Goal: Ask a question

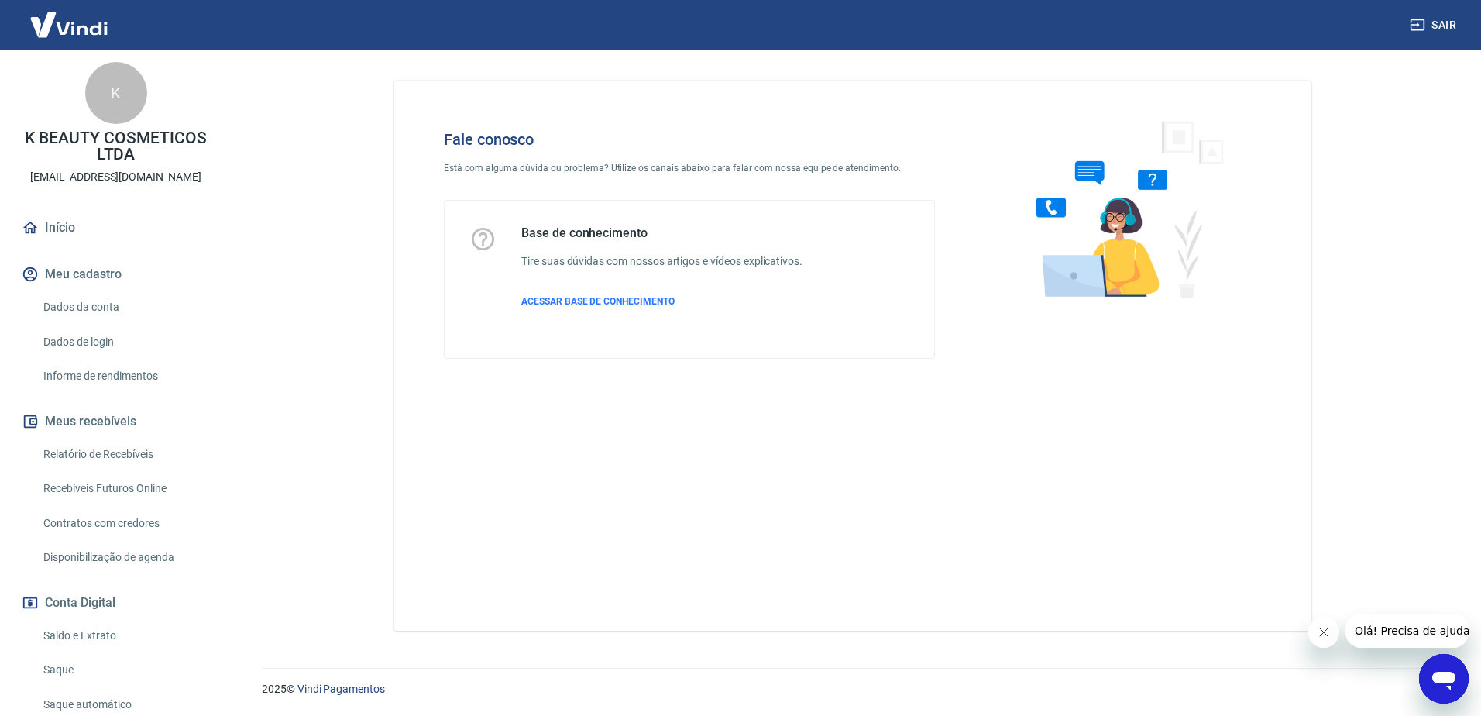
click at [1447, 671] on icon "Abrir janela de mensagens" at bounding box center [1444, 679] width 28 height 28
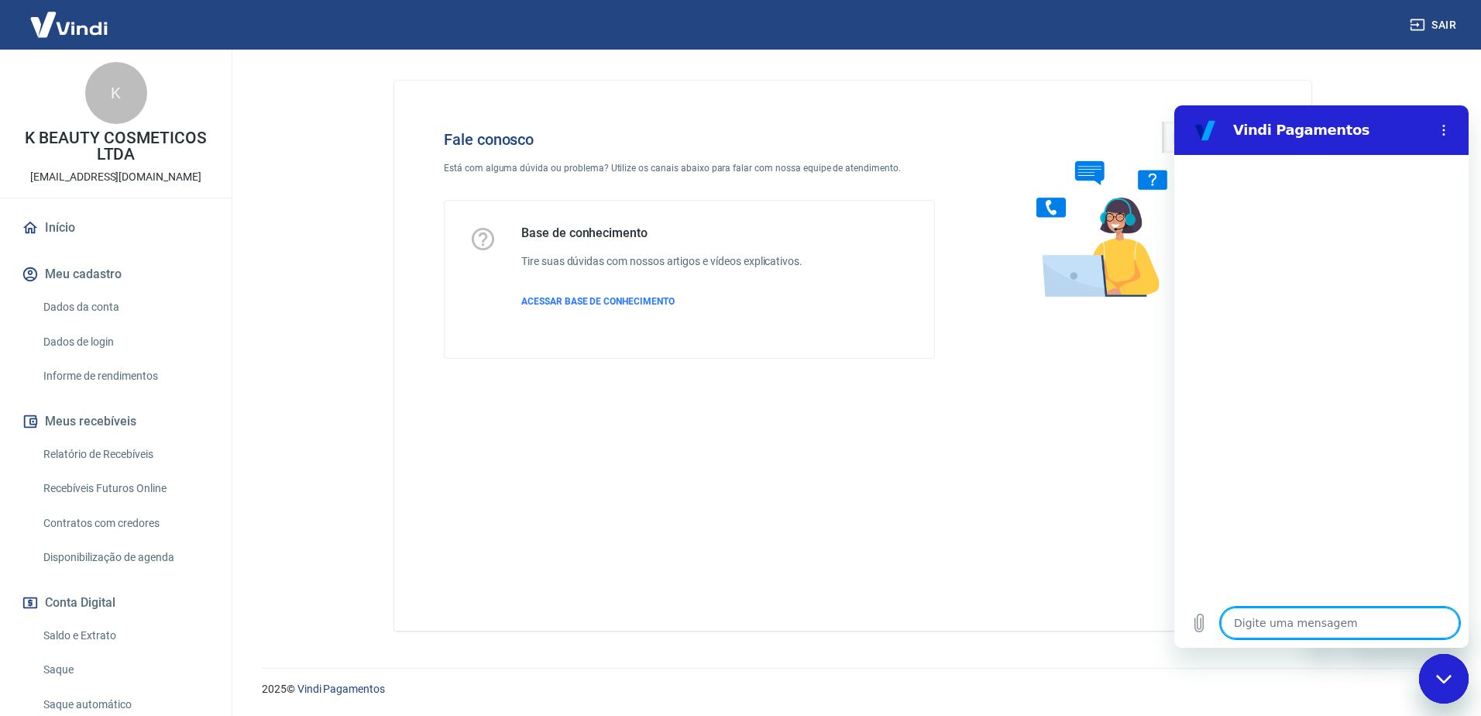
type textarea "O"
type textarea "x"
type textarea "Ol"
type textarea "x"
type textarea "Olp"
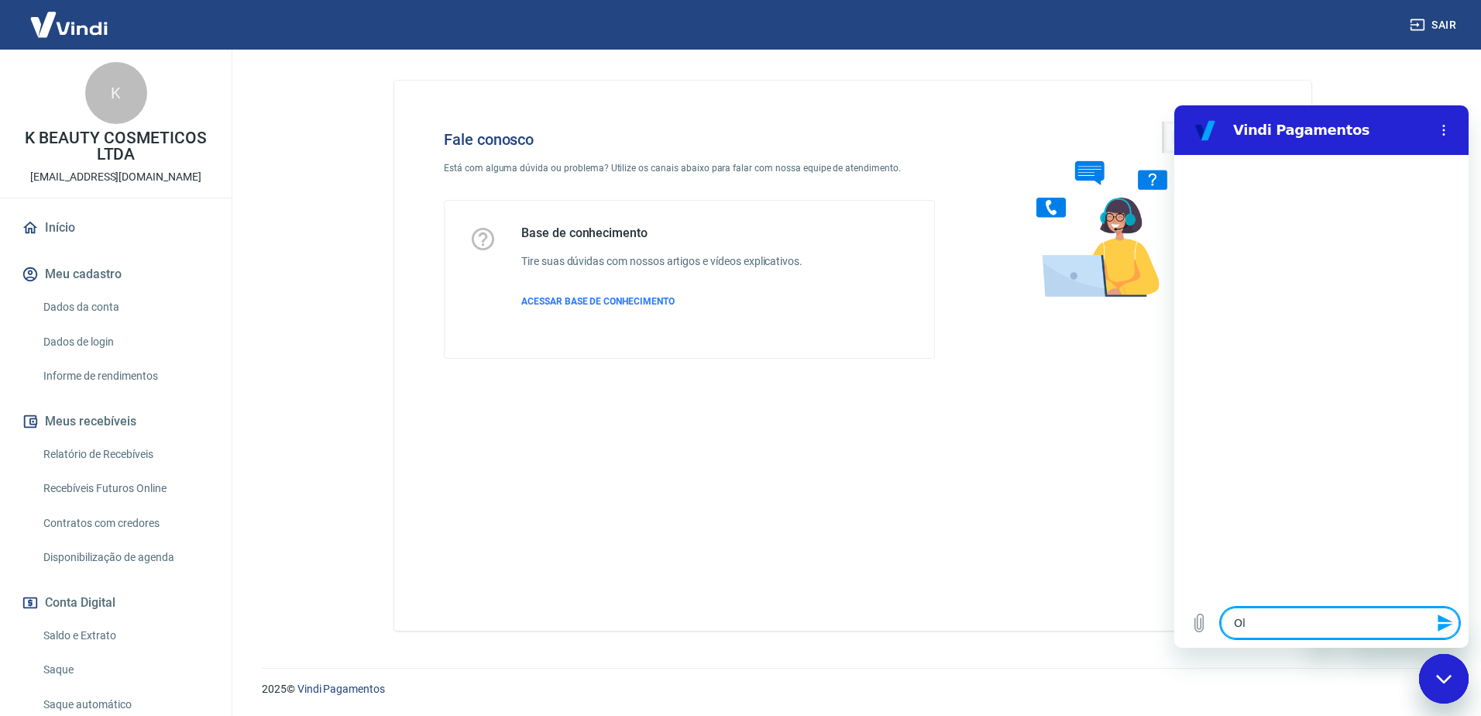
type textarea "x"
type textarea "Ol"
type textarea "x"
type textarea "Olá"
type textarea "x"
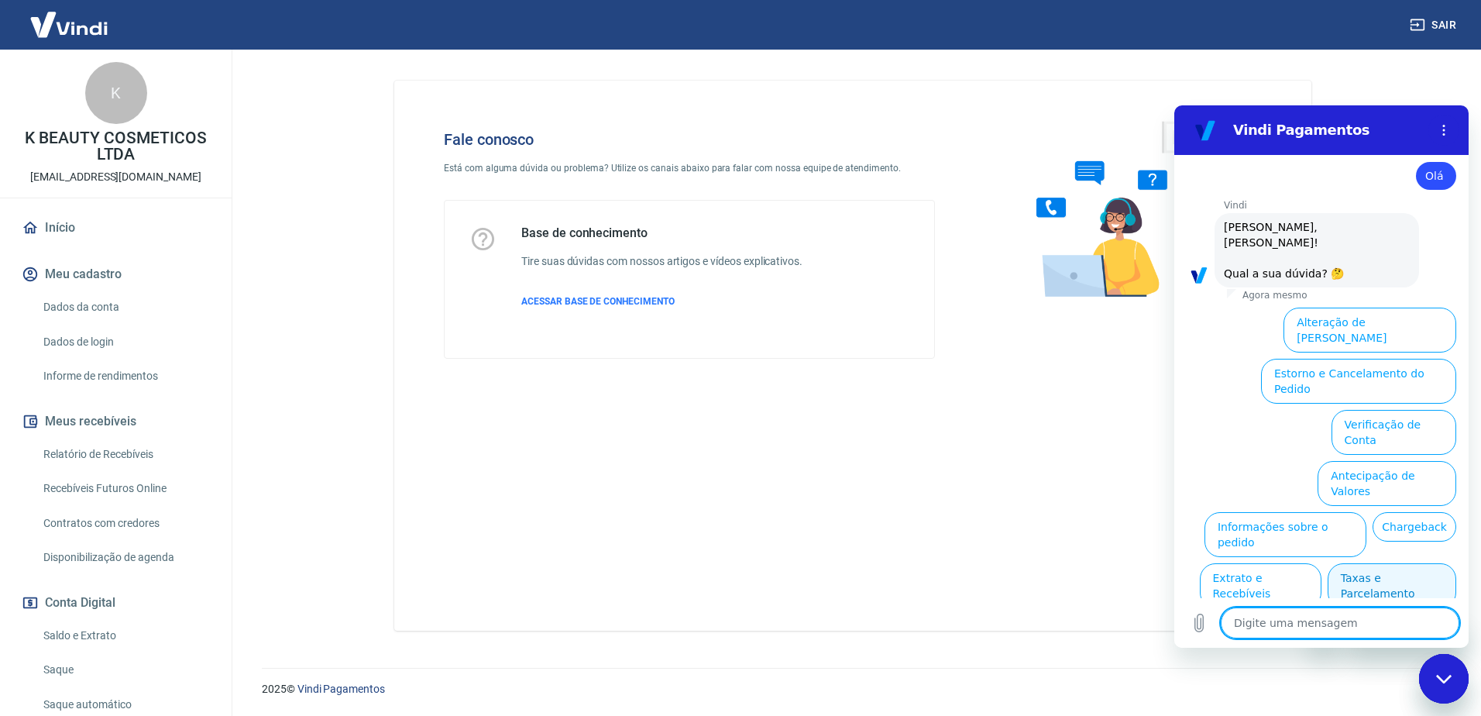
scroll to position [36, 0]
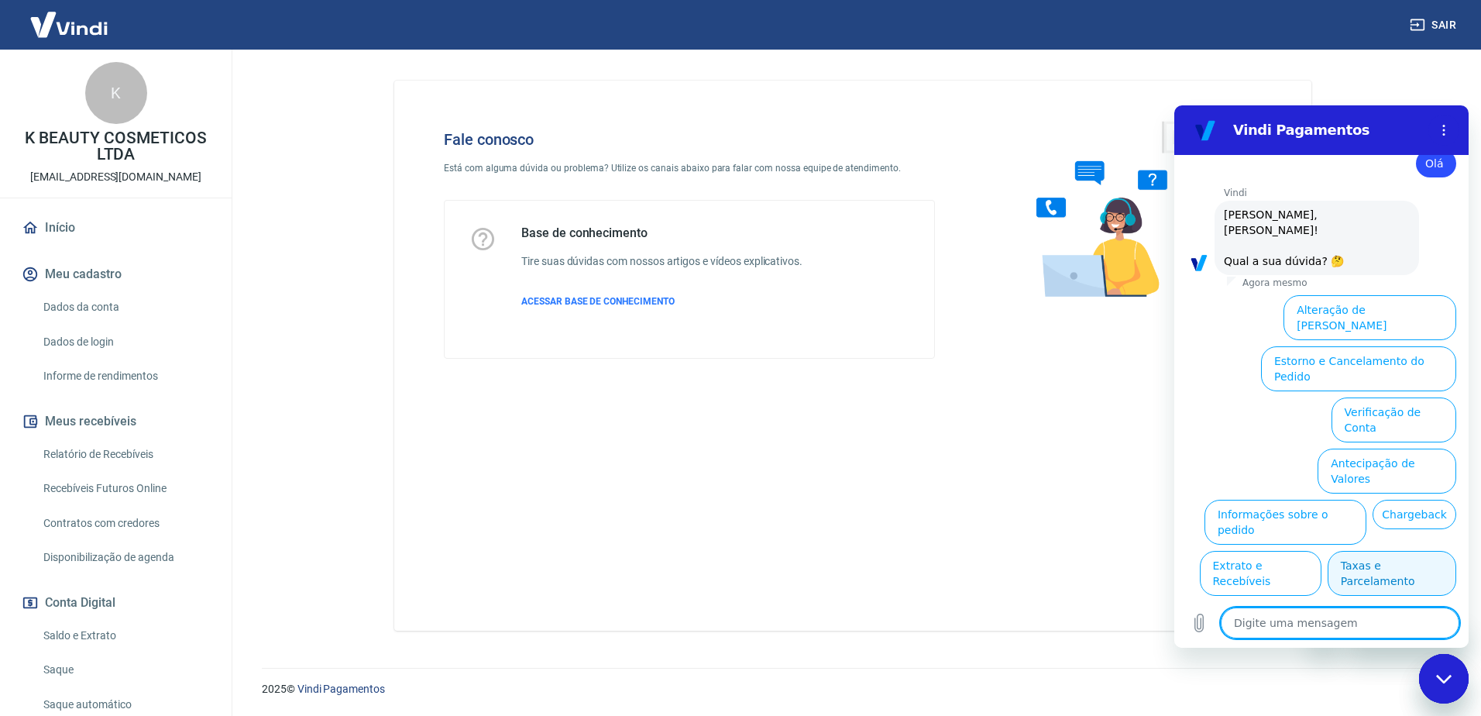
click at [1377, 551] on button "Taxas e Parcelamento" at bounding box center [1392, 573] width 129 height 45
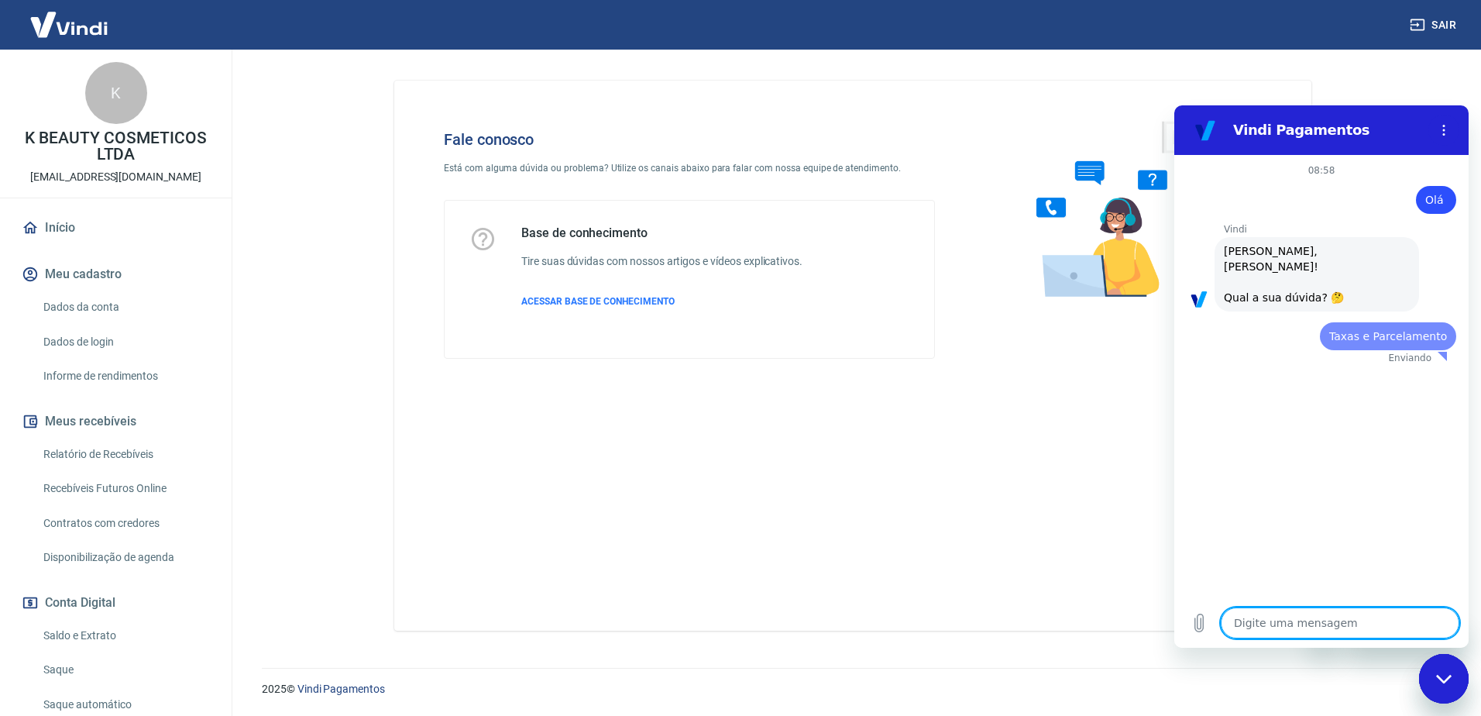
scroll to position [0, 0]
type textarea "x"
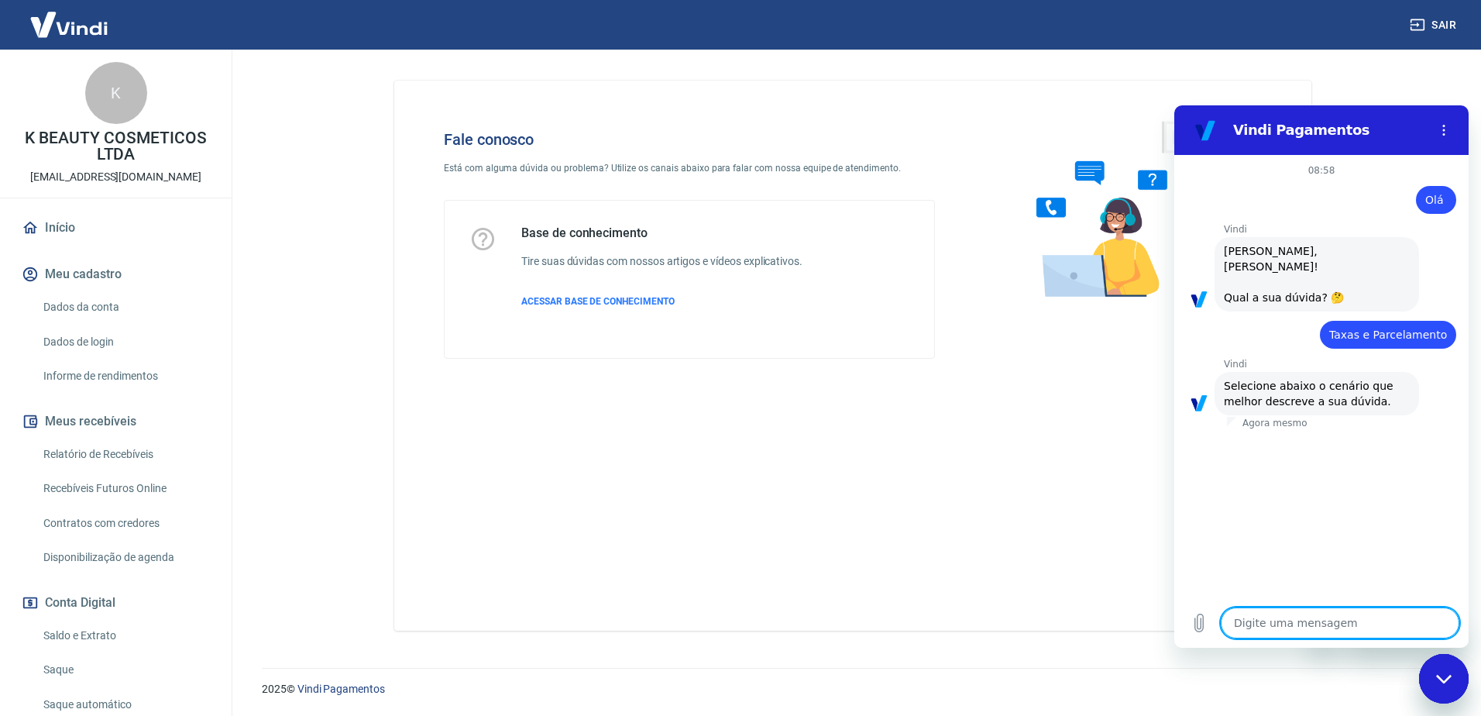
scroll to position [29, 0]
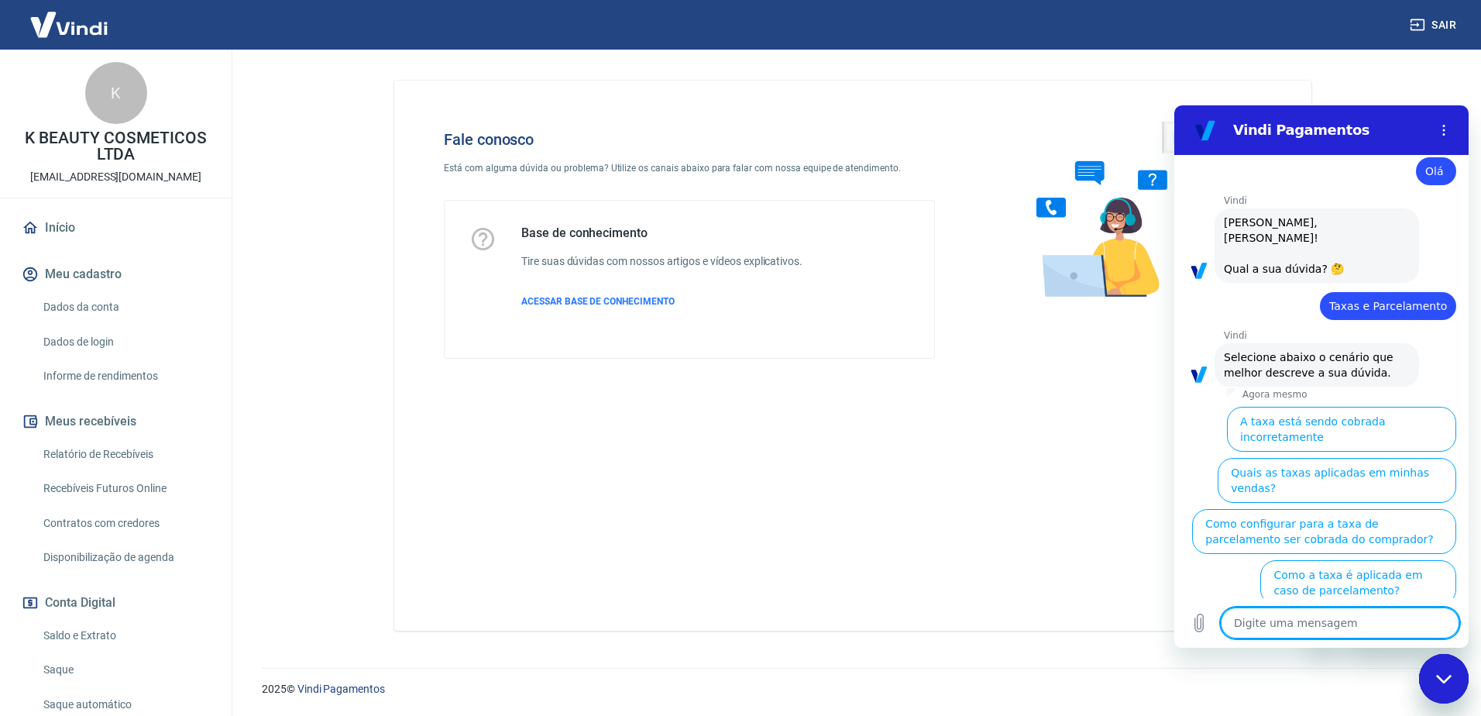
click at [1349, 637] on textarea at bounding box center [1340, 622] width 239 height 31
type textarea "o"
type textarea "x"
type textarea "ou"
type textarea "x"
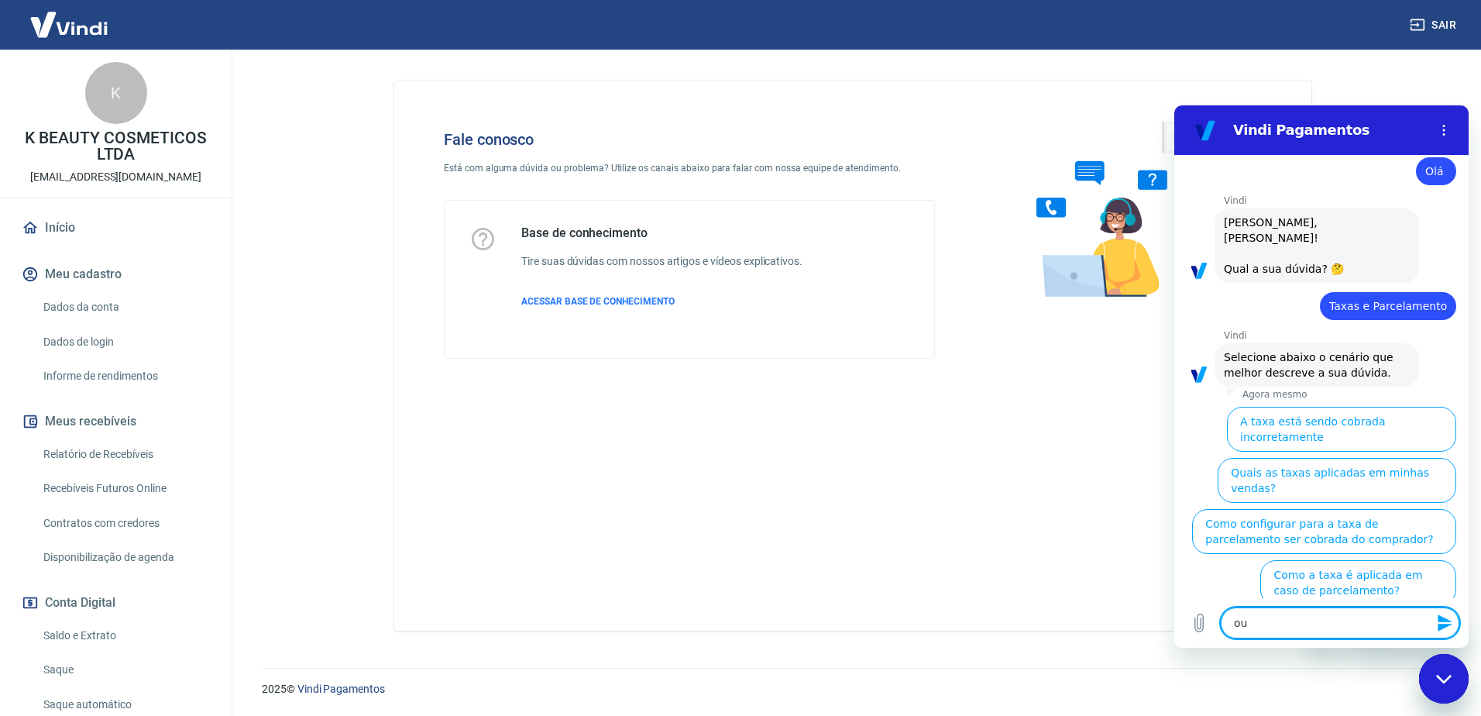
type textarea "out"
type textarea "x"
type textarea "outr"
type textarea "x"
type textarea "outro"
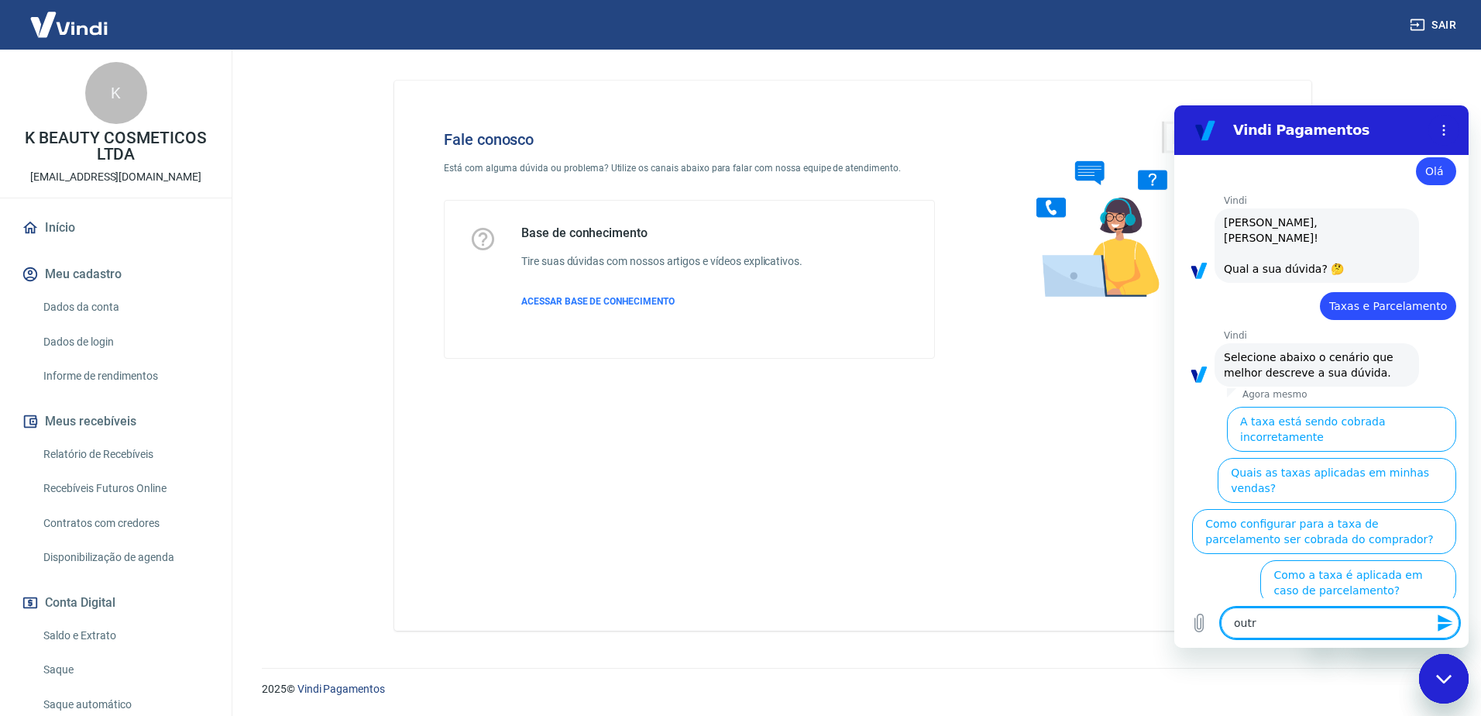
type textarea "x"
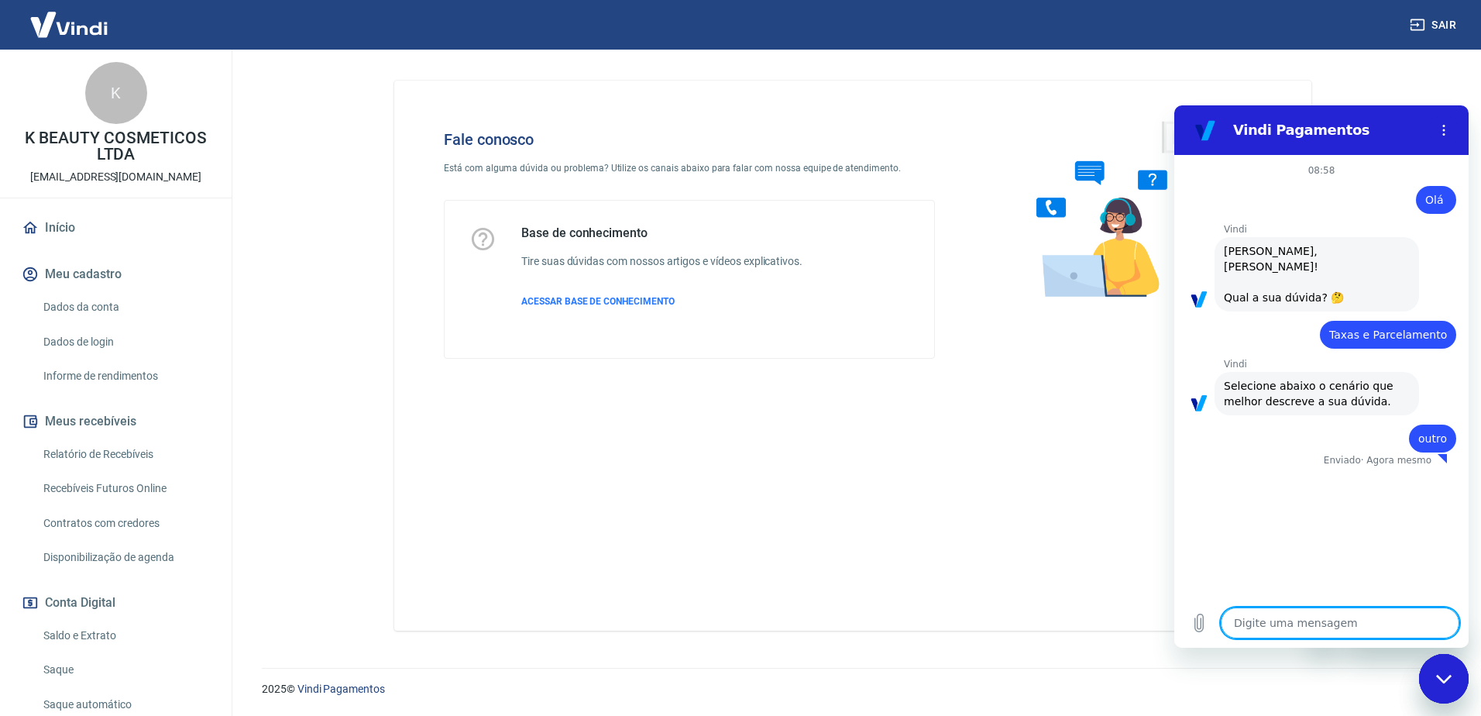
type textarea "x"
type textarea "A"
type textarea "x"
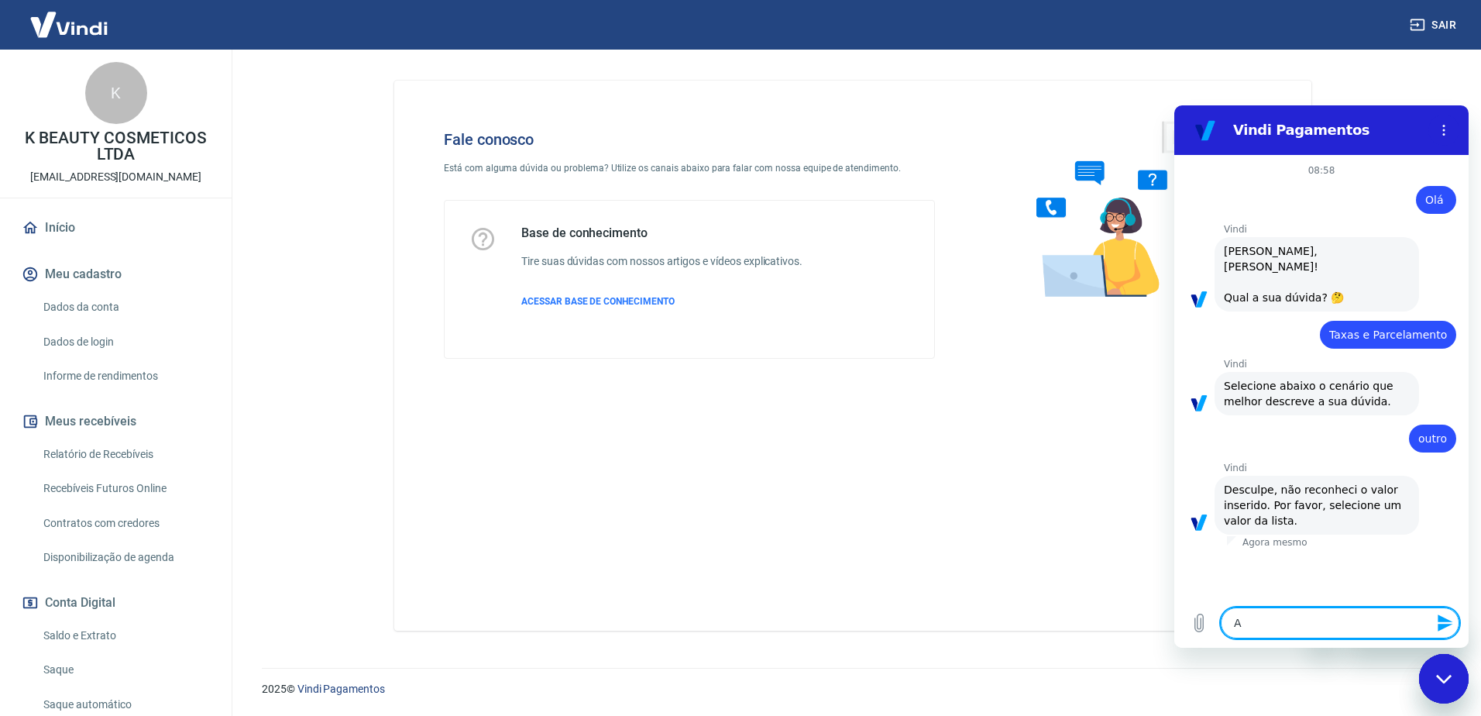
type textarea "At"
type textarea "x"
type textarea "Ate"
type textarea "x"
type textarea "Aten"
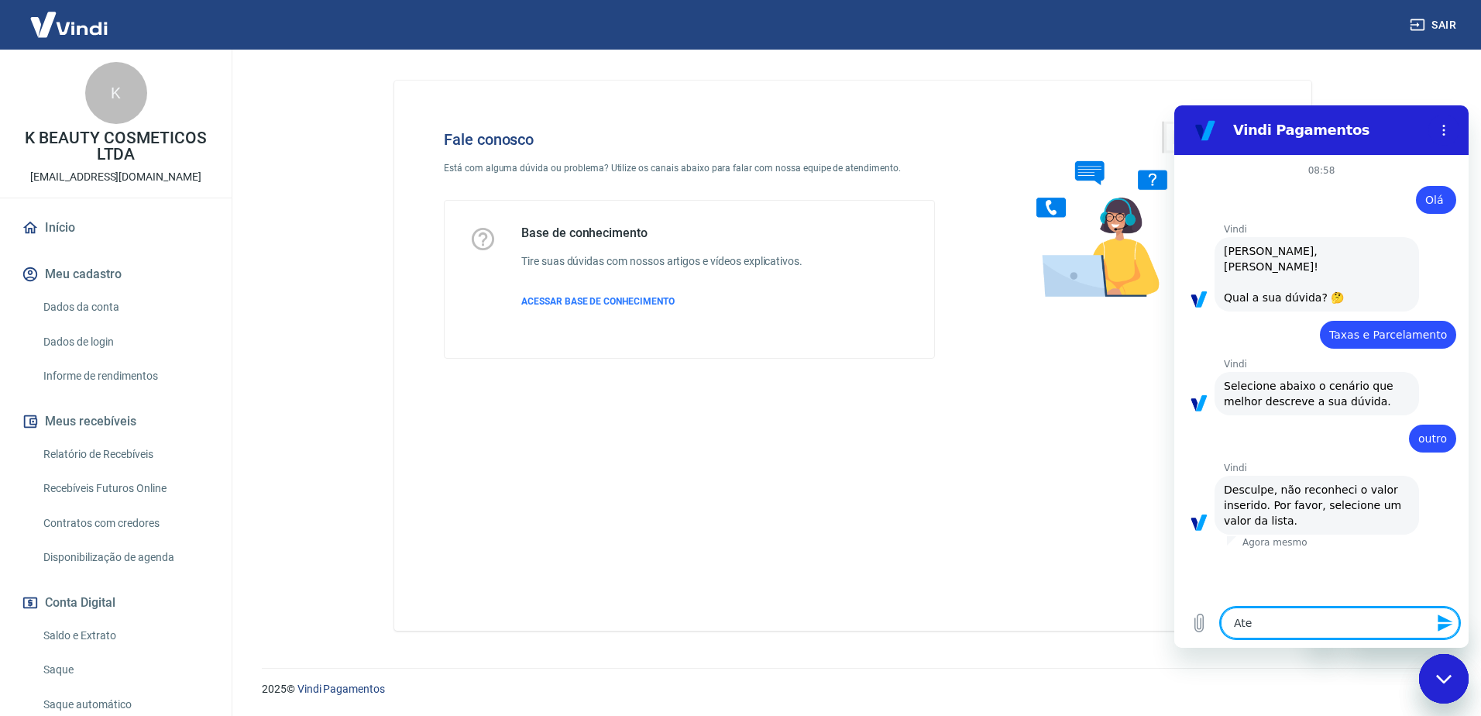
type textarea "x"
type textarea "Atend"
type textarea "x"
type textarea "Atendi"
type textarea "x"
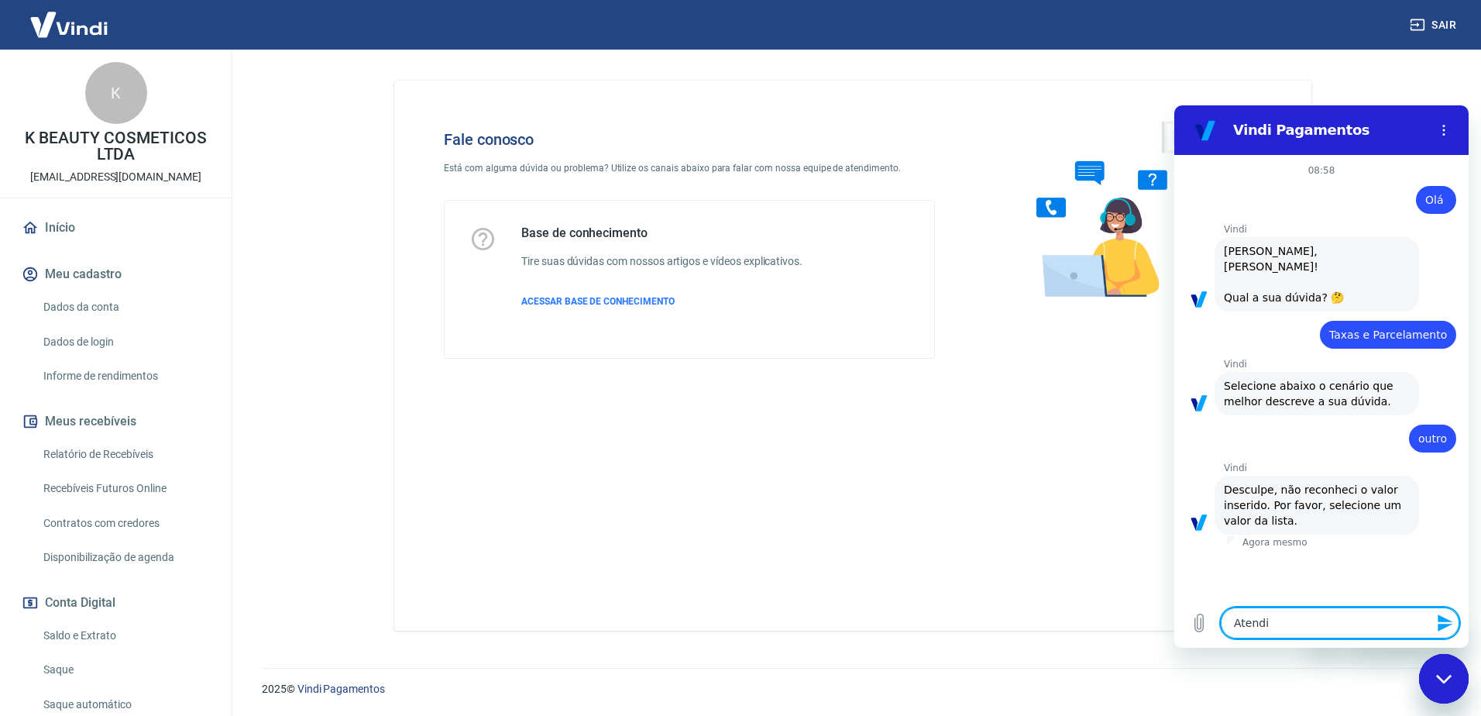
type textarea "Atendim"
type textarea "x"
type textarea "Atendime"
type textarea "x"
type textarea "Atendimen"
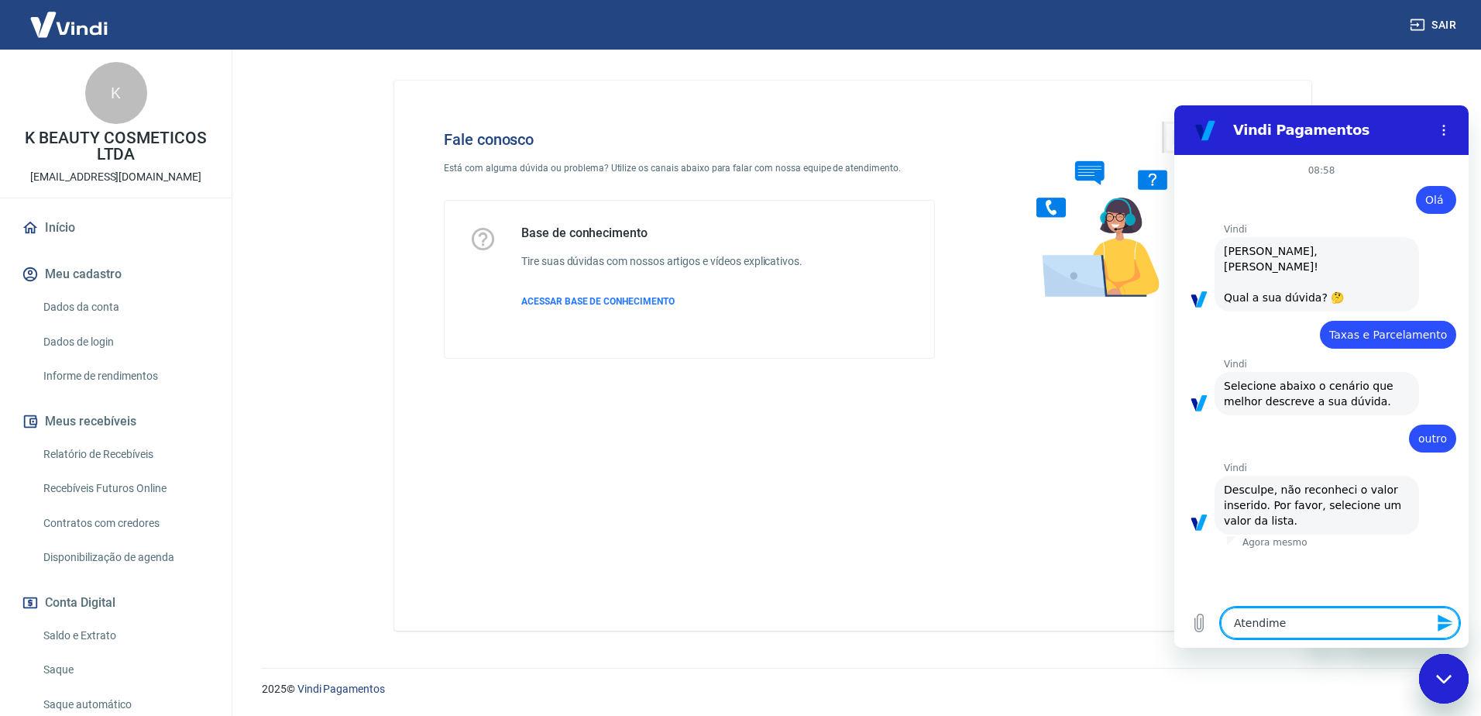
type textarea "x"
type textarea "Atendiment"
type textarea "x"
type textarea "Atendimento"
type textarea "x"
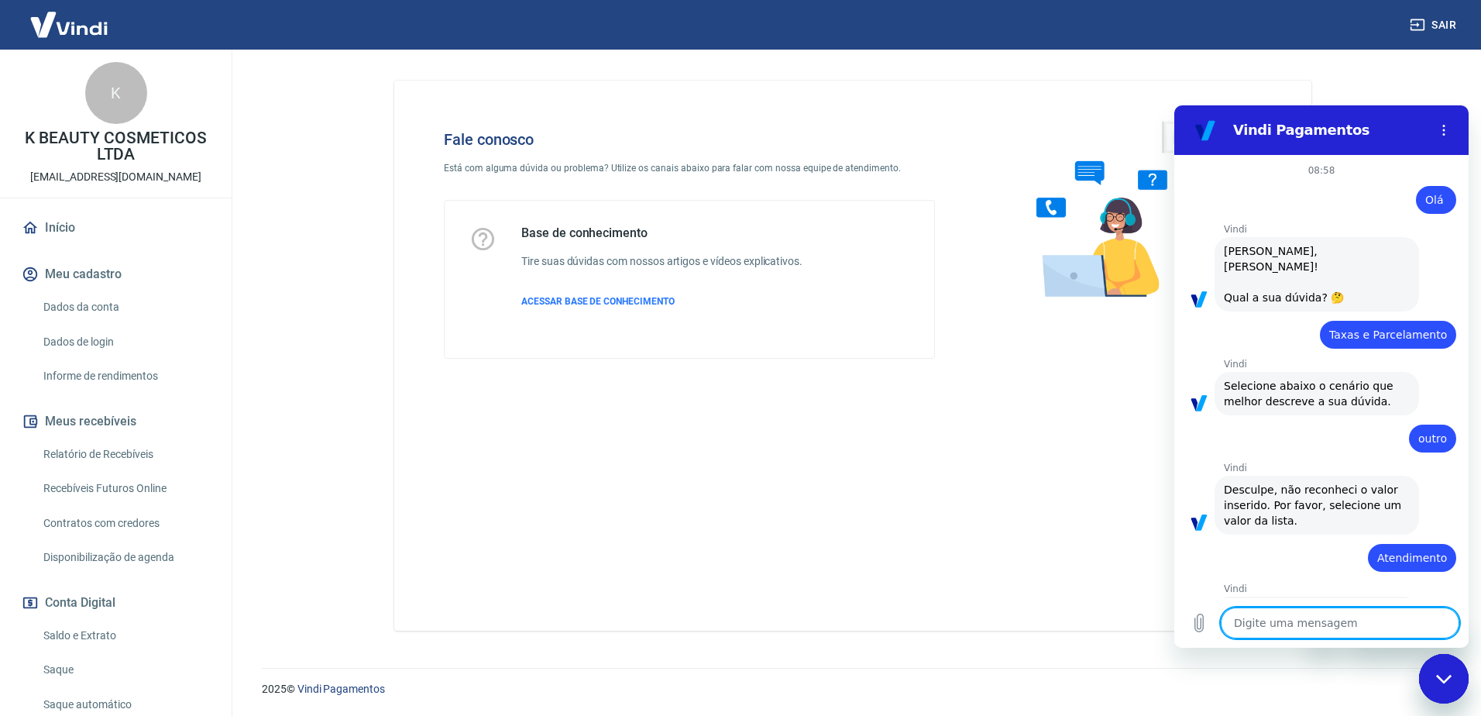
type textarea "x"
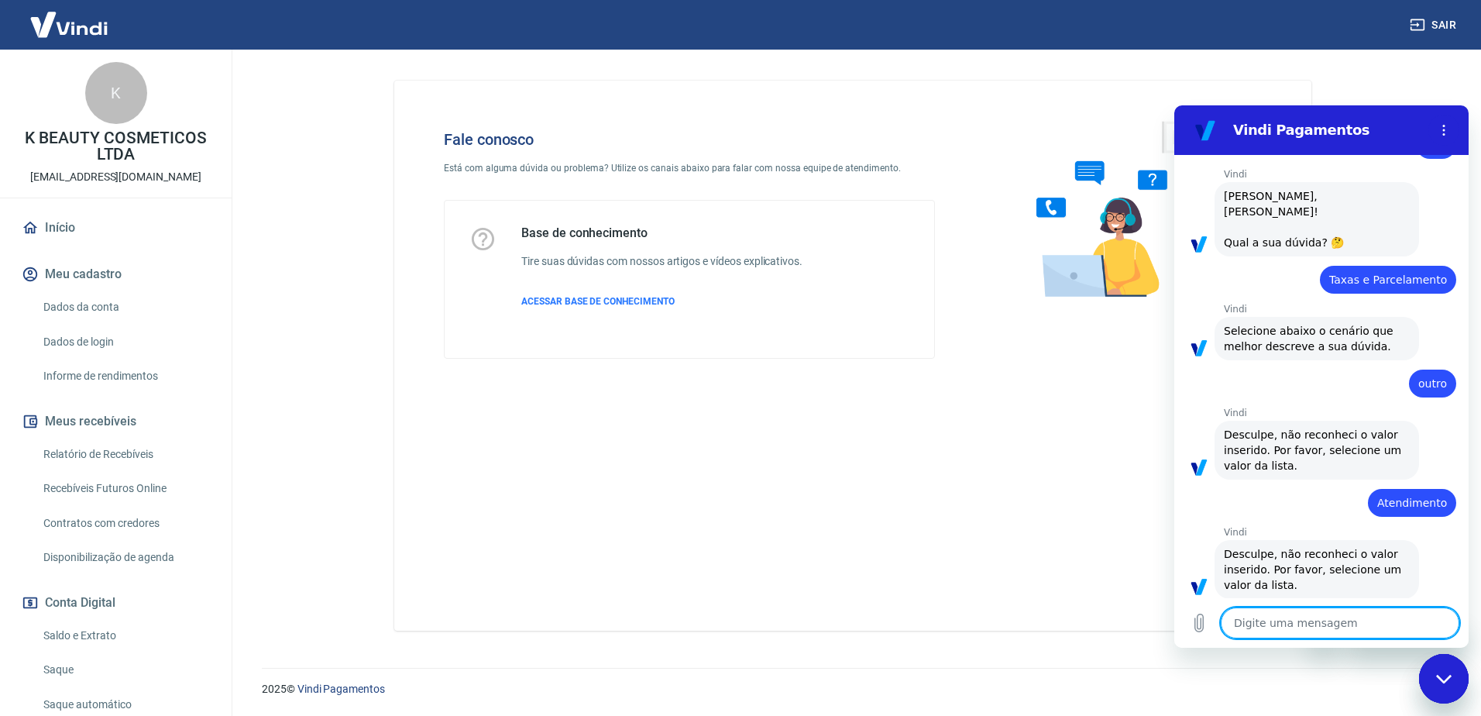
scroll to position [58, 0]
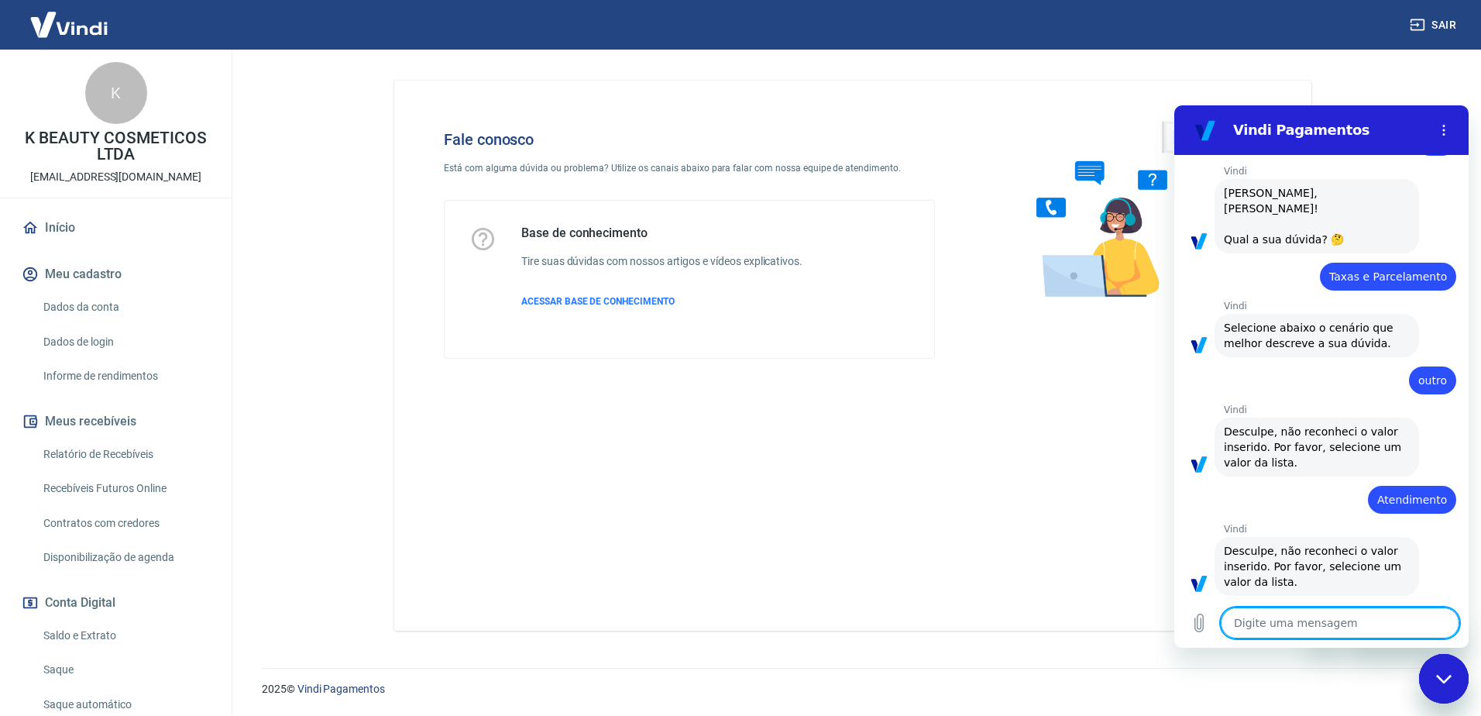
type textarea "o"
type textarea "x"
type textarea "oi"
type textarea "x"
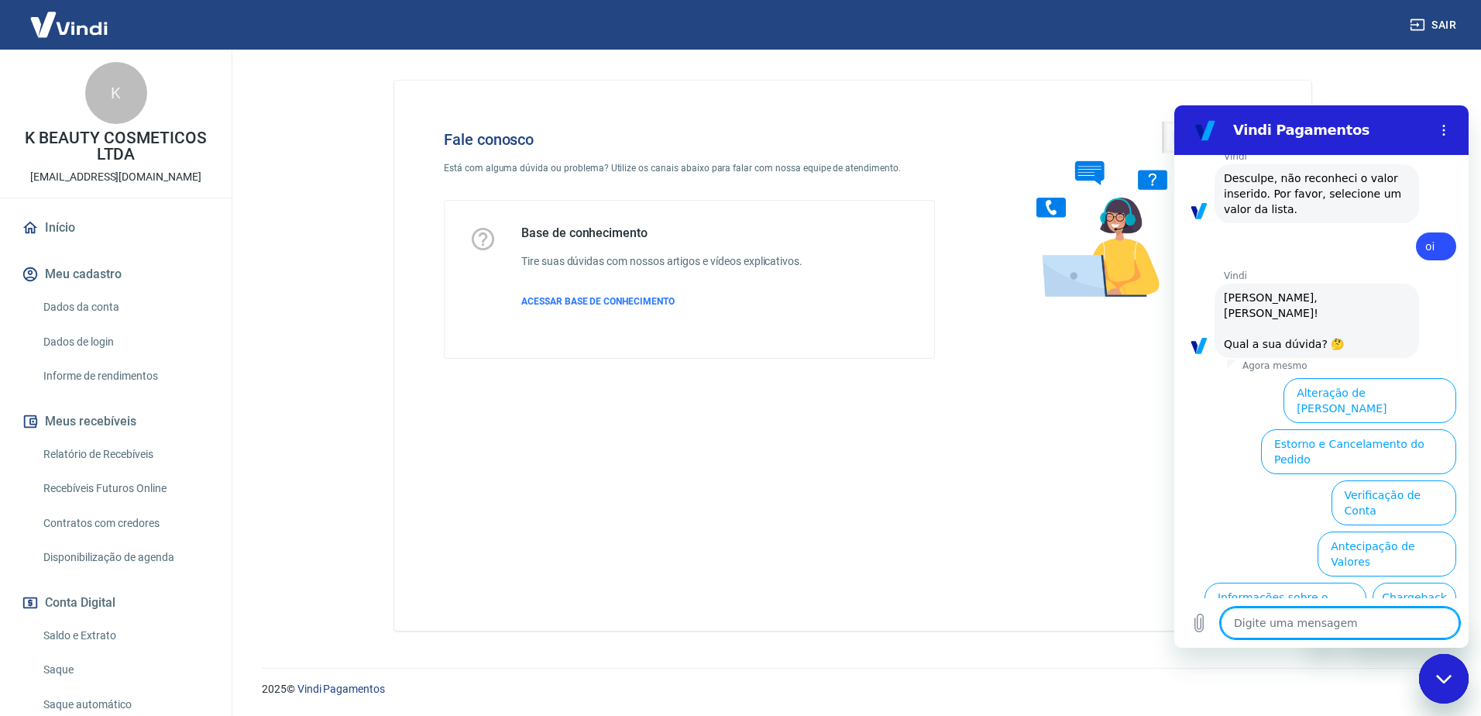
scroll to position [498, 0]
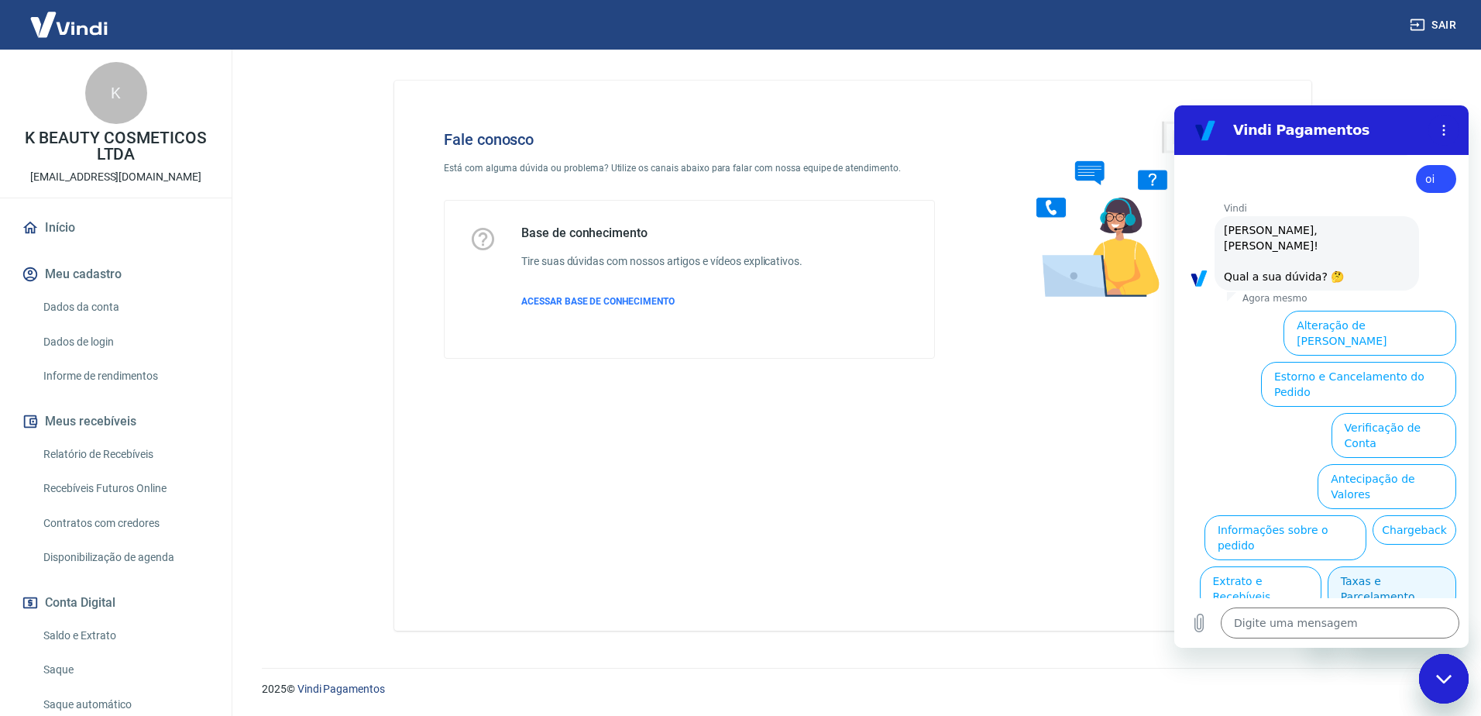
click at [1401, 566] on button "Taxas e Parcelamento" at bounding box center [1392, 588] width 129 height 45
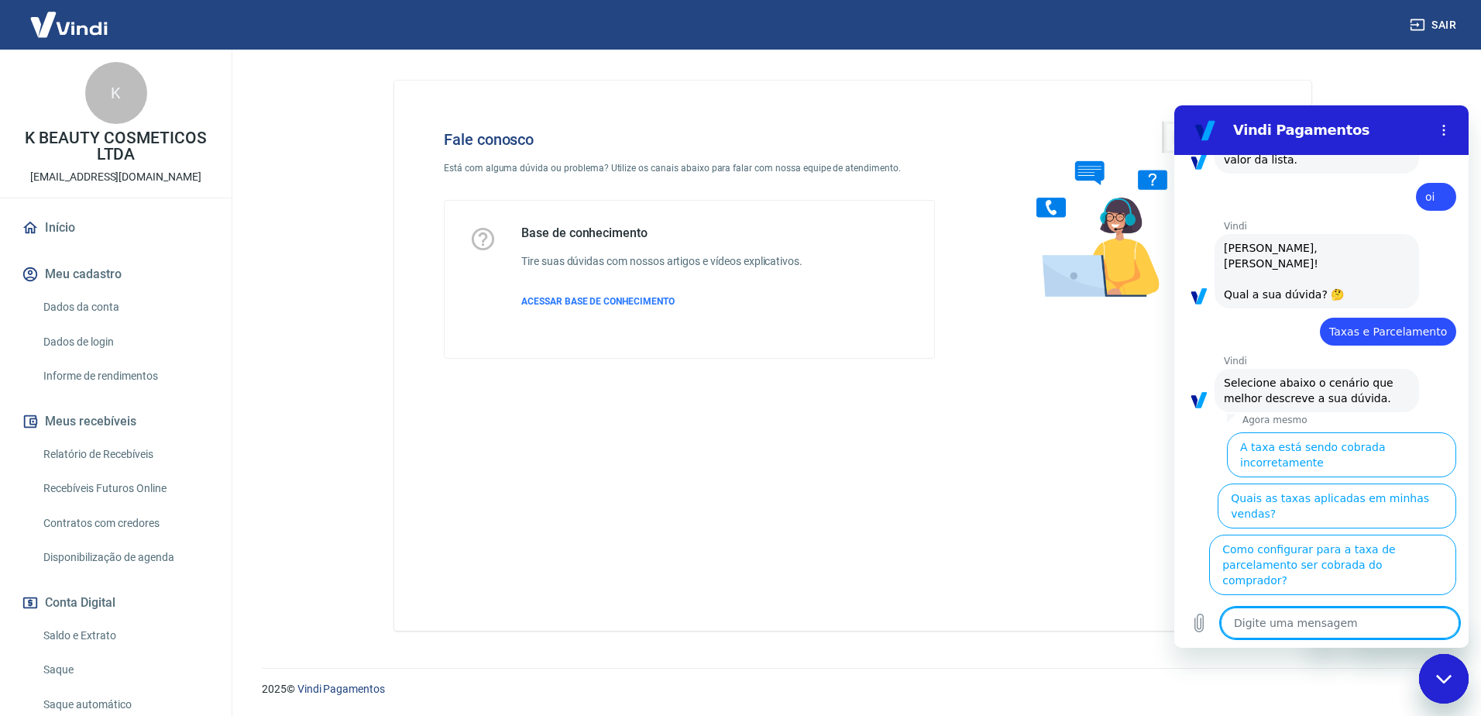
scroll to position [490, 0]
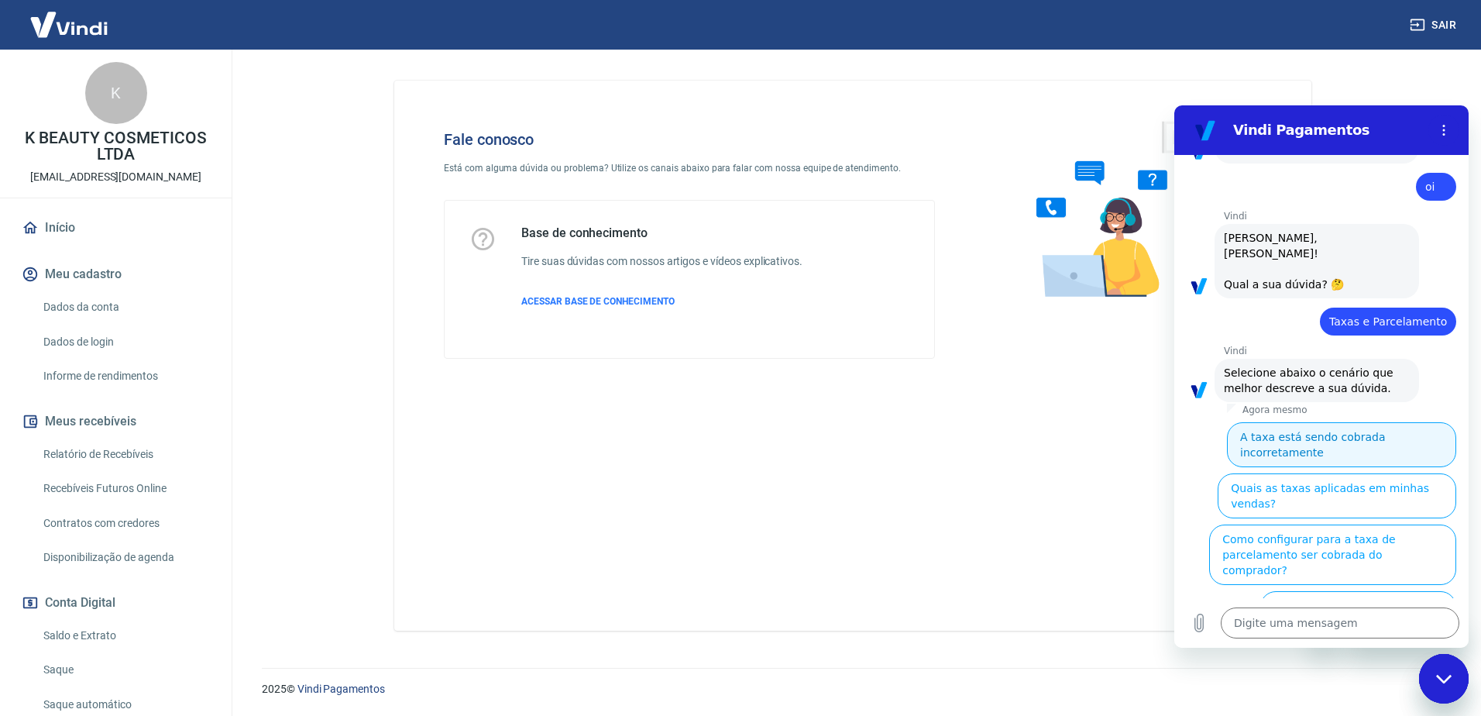
click at [1375, 422] on button "A taxa está sendo cobrada incorretamente" at bounding box center [1341, 444] width 229 height 45
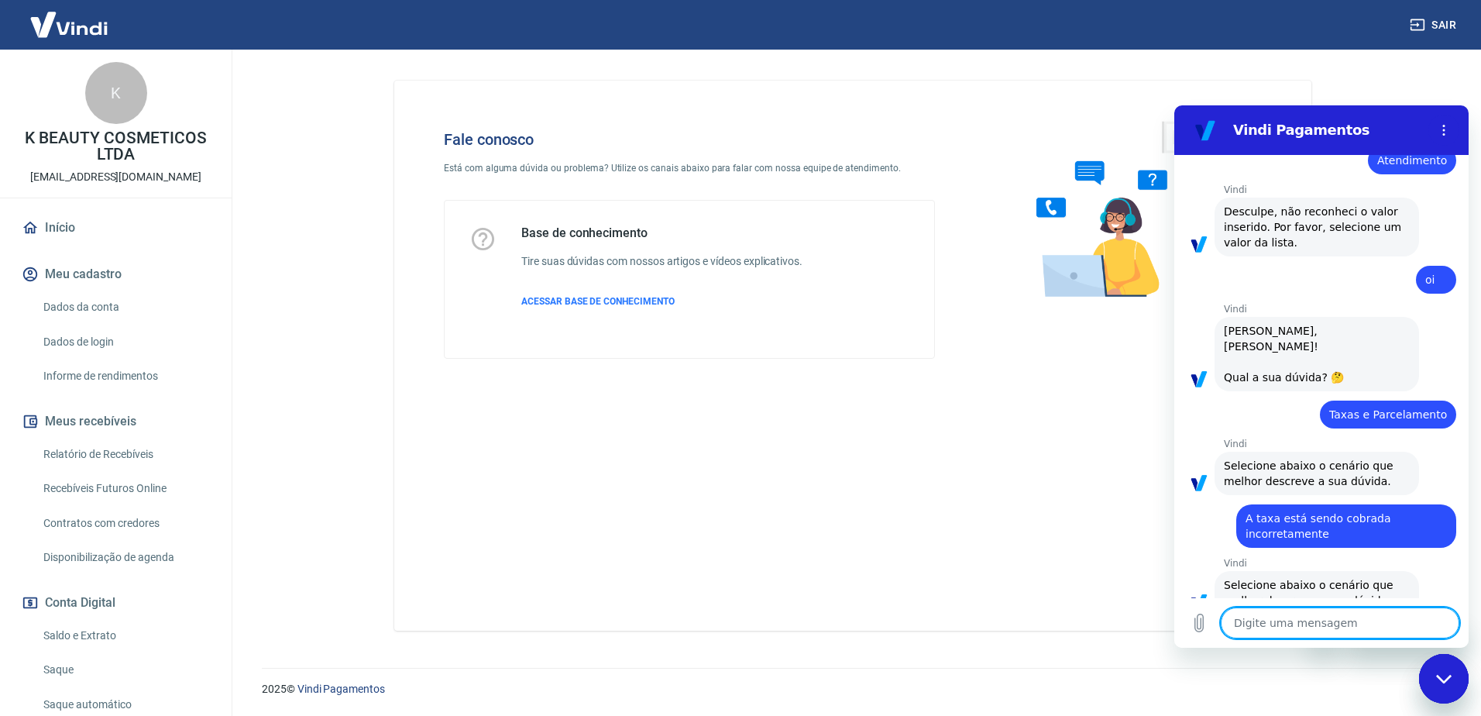
scroll to position [472, 0]
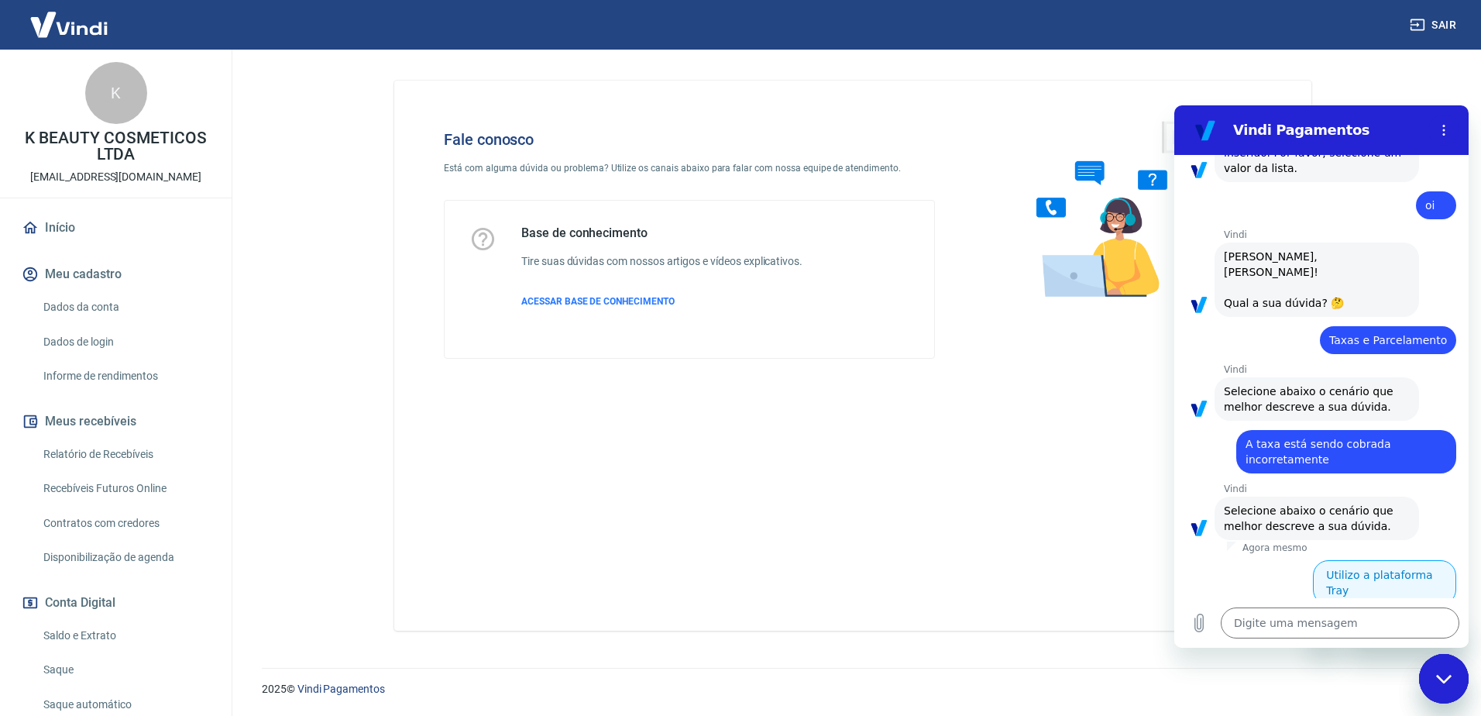
click at [1357, 560] on button "Utilizo a plataforma Tray" at bounding box center [1384, 582] width 143 height 45
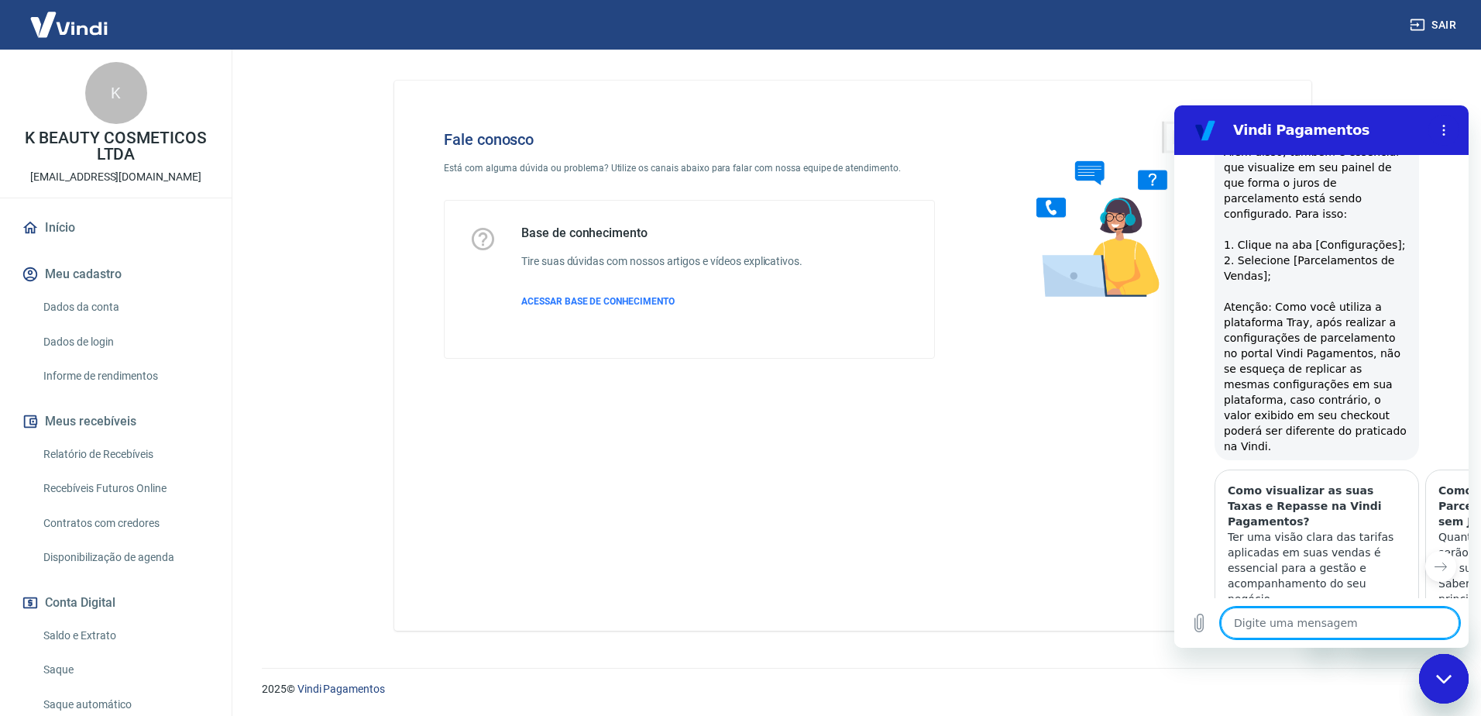
scroll to position [1479, 0]
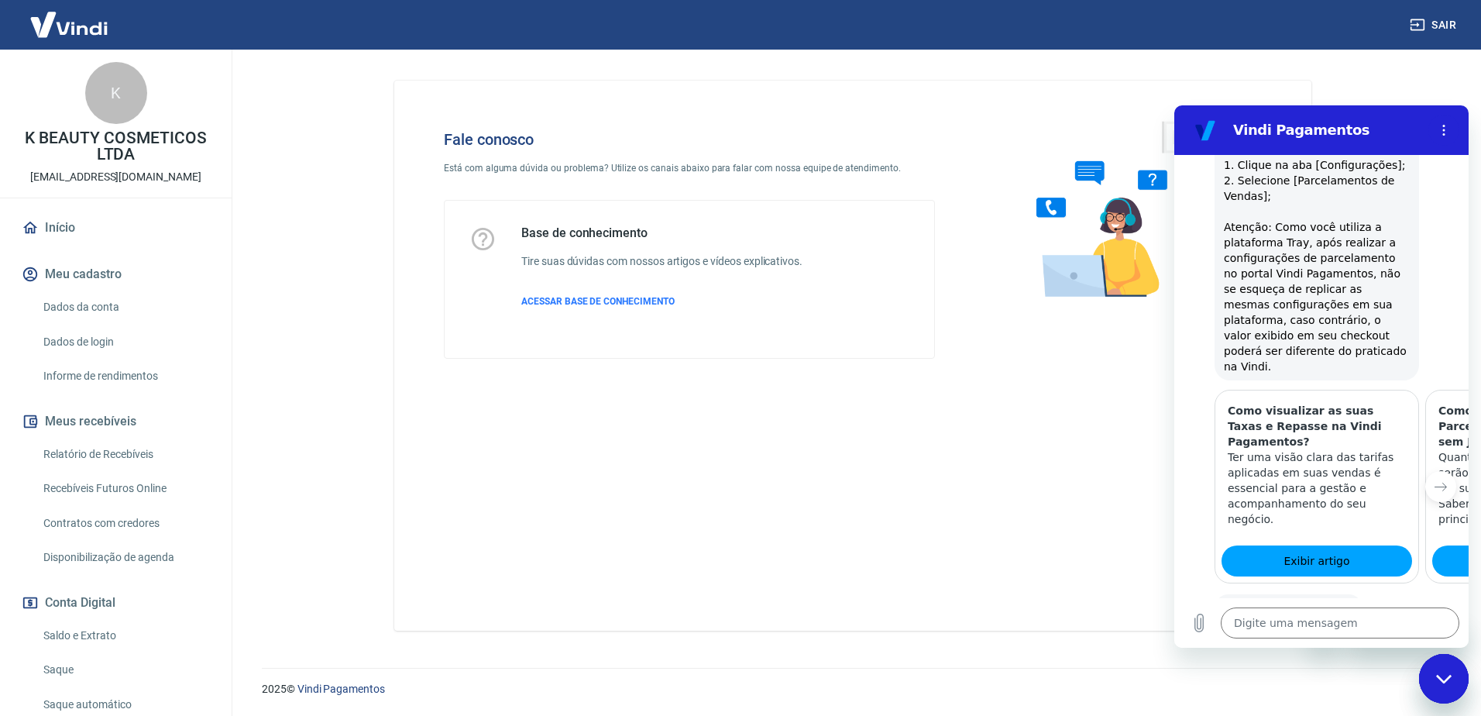
click at [1372, 642] on button "Sim" at bounding box center [1380, 656] width 45 height 29
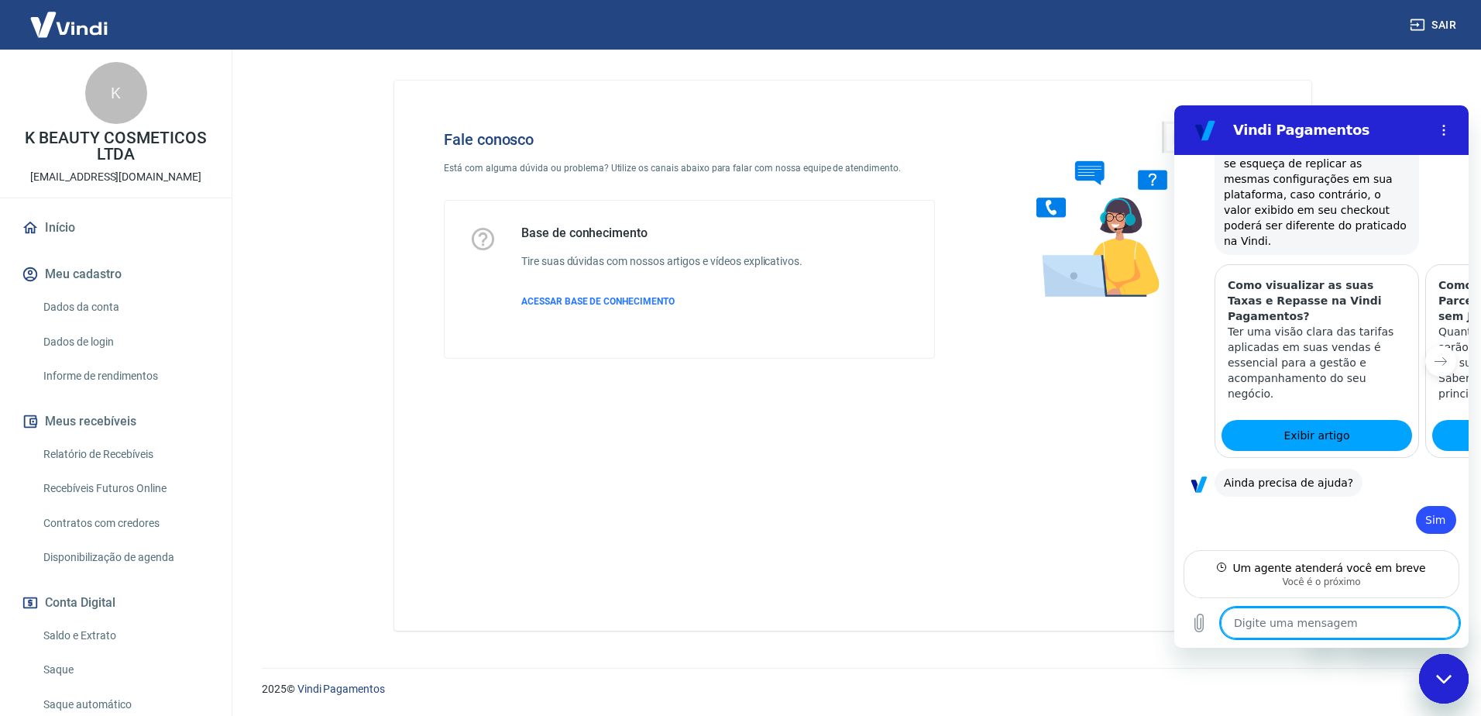
scroll to position [1589, 0]
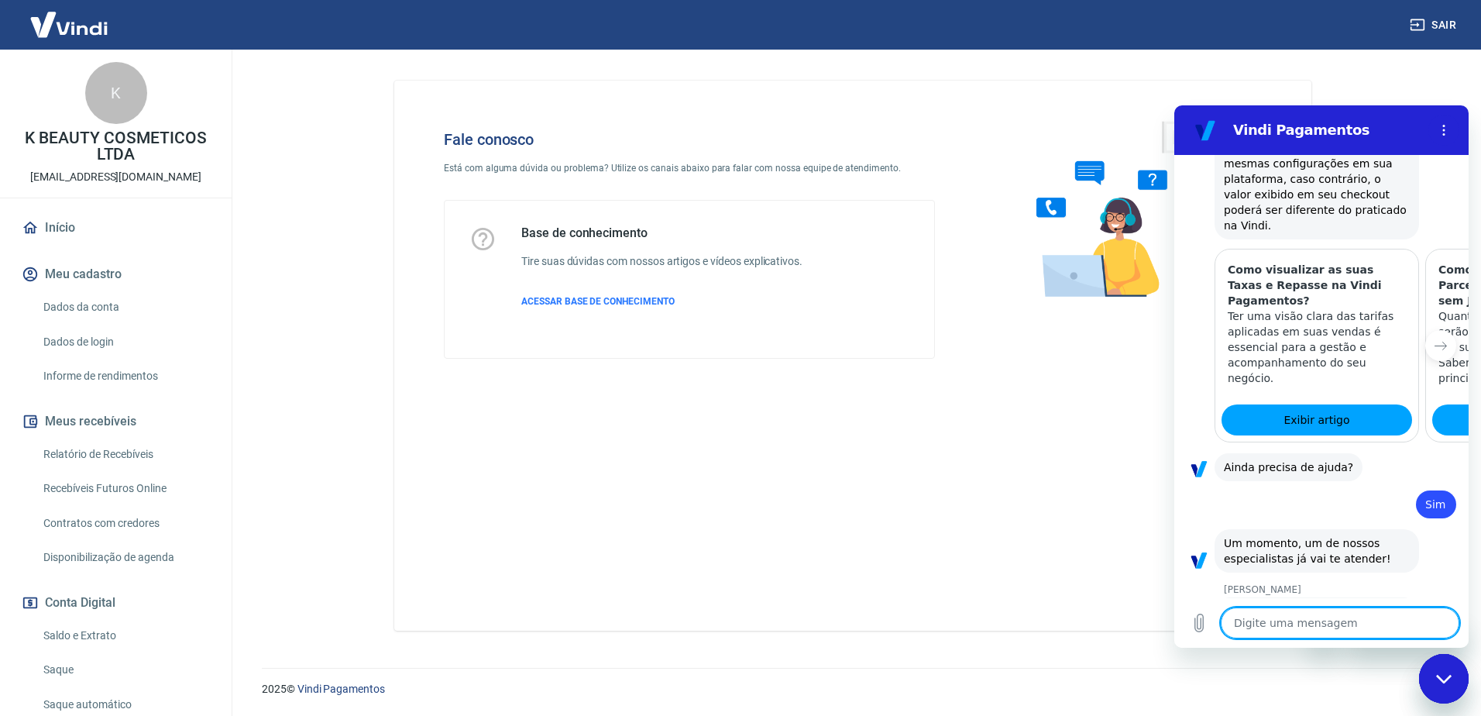
type textarea "x"
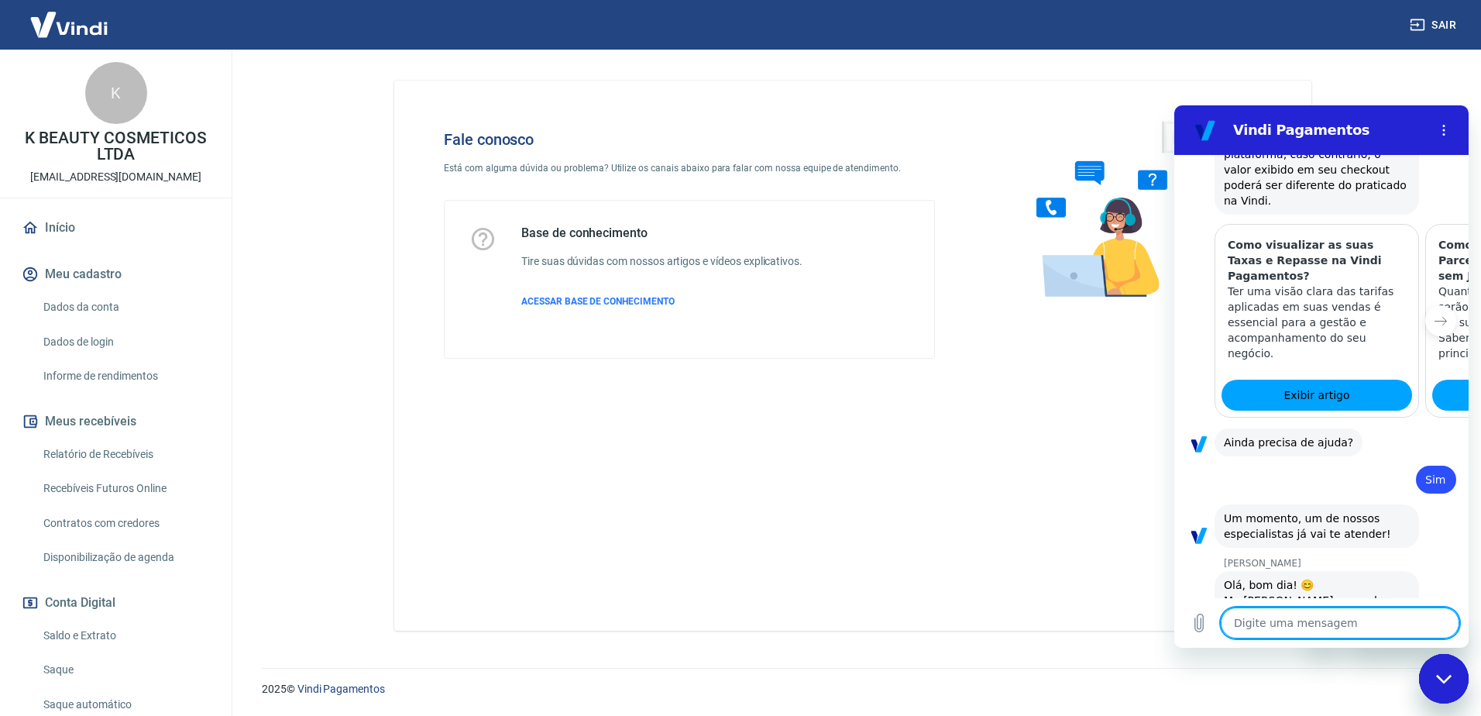
scroll to position [1647, 0]
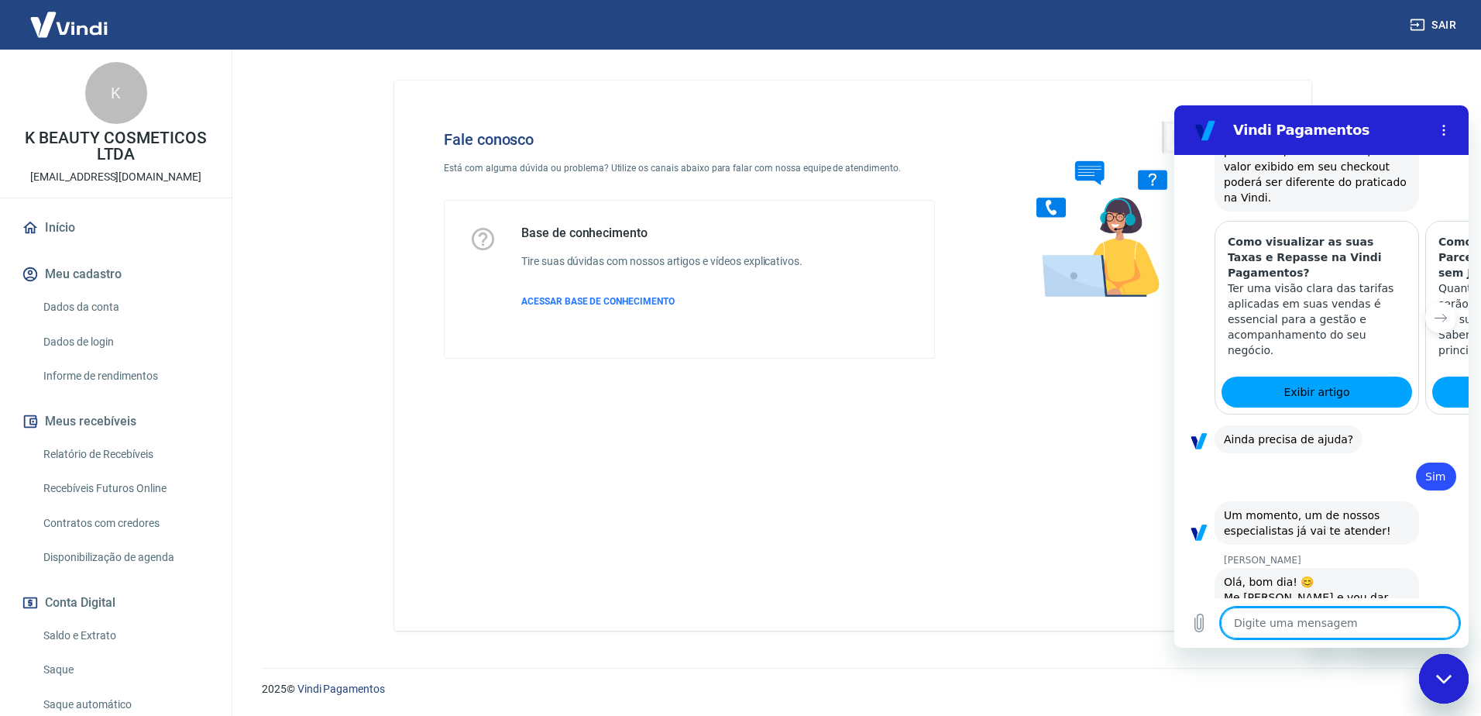
click at [1268, 624] on textarea at bounding box center [1340, 622] width 239 height 31
type textarea "C"
type textarea "x"
type textarea "Cé"
type textarea "x"
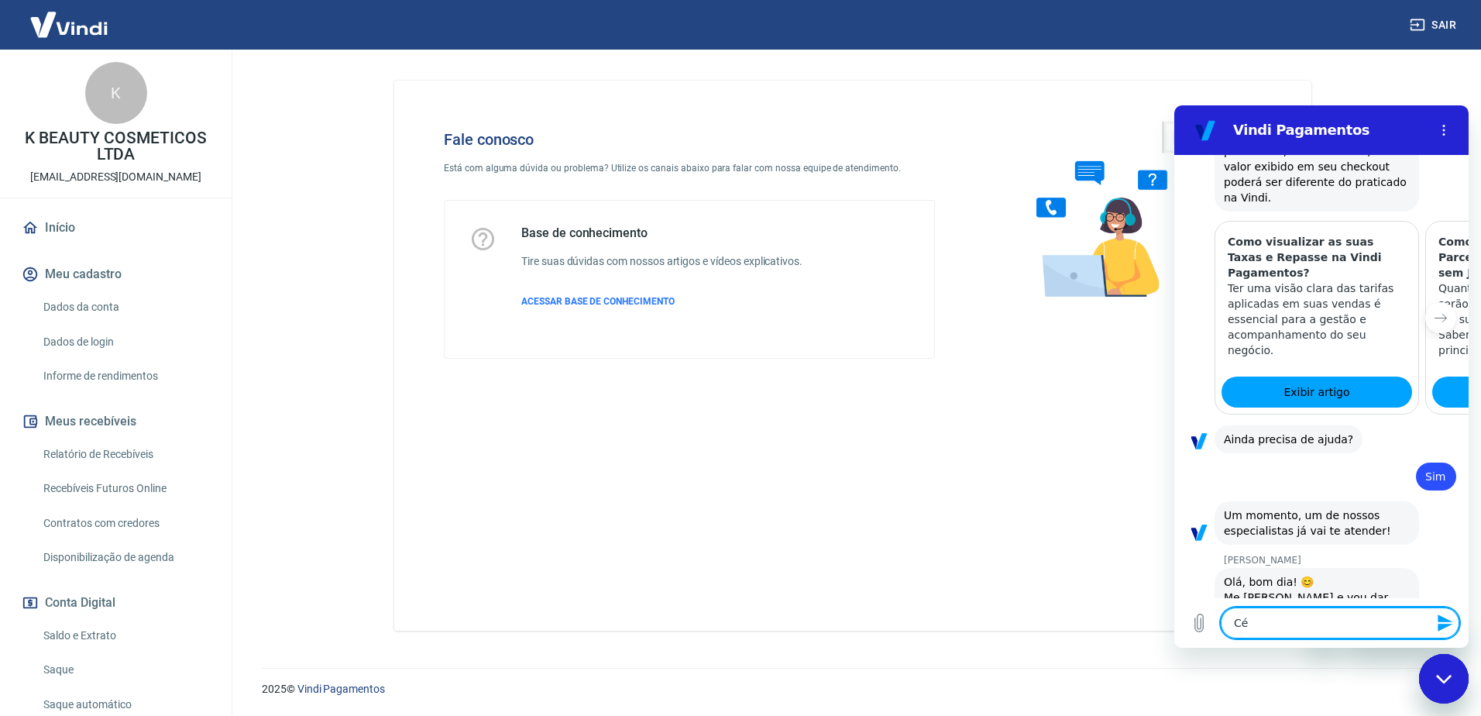
type textarea "Cél"
type textarea "x"
type textarea "Céli"
type textarea "x"
type textarea "[PERSON_NAME]"
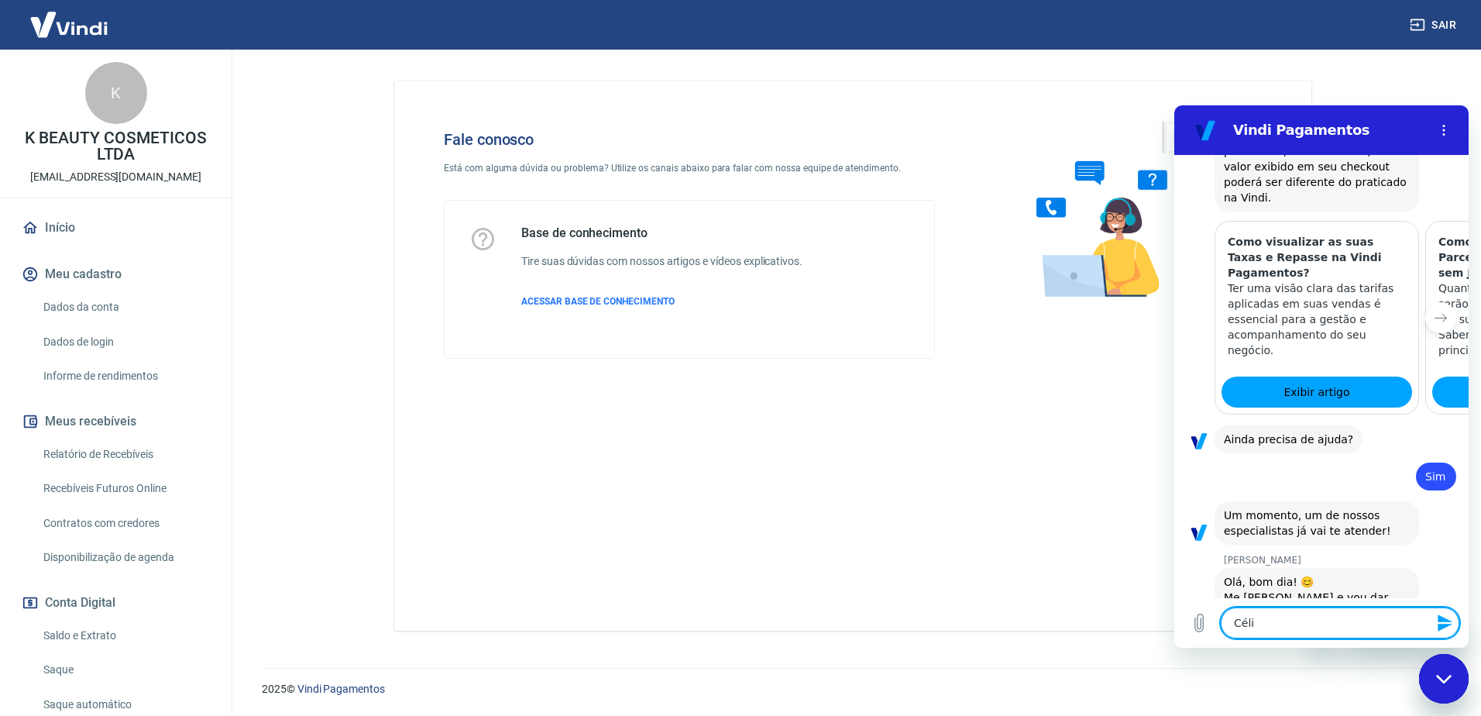
type textarea "x"
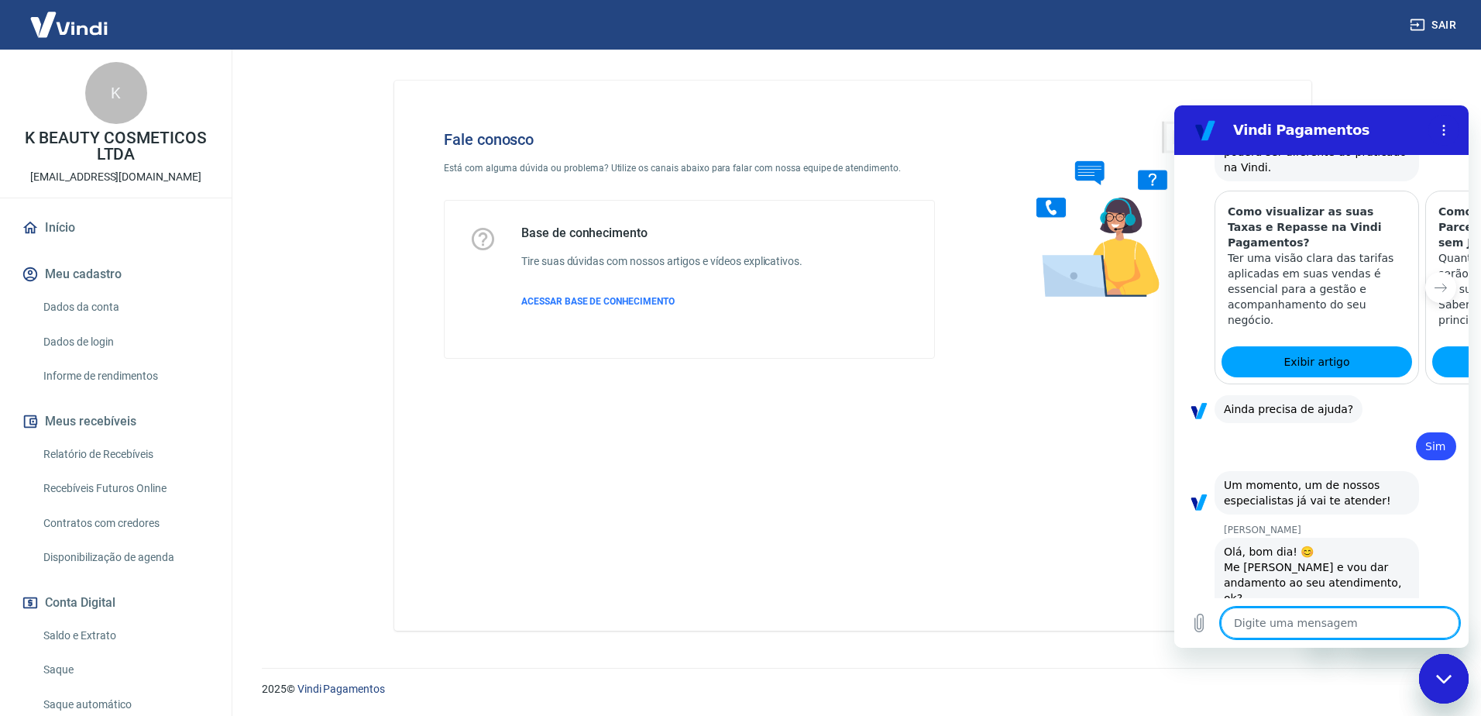
type textarea "x"
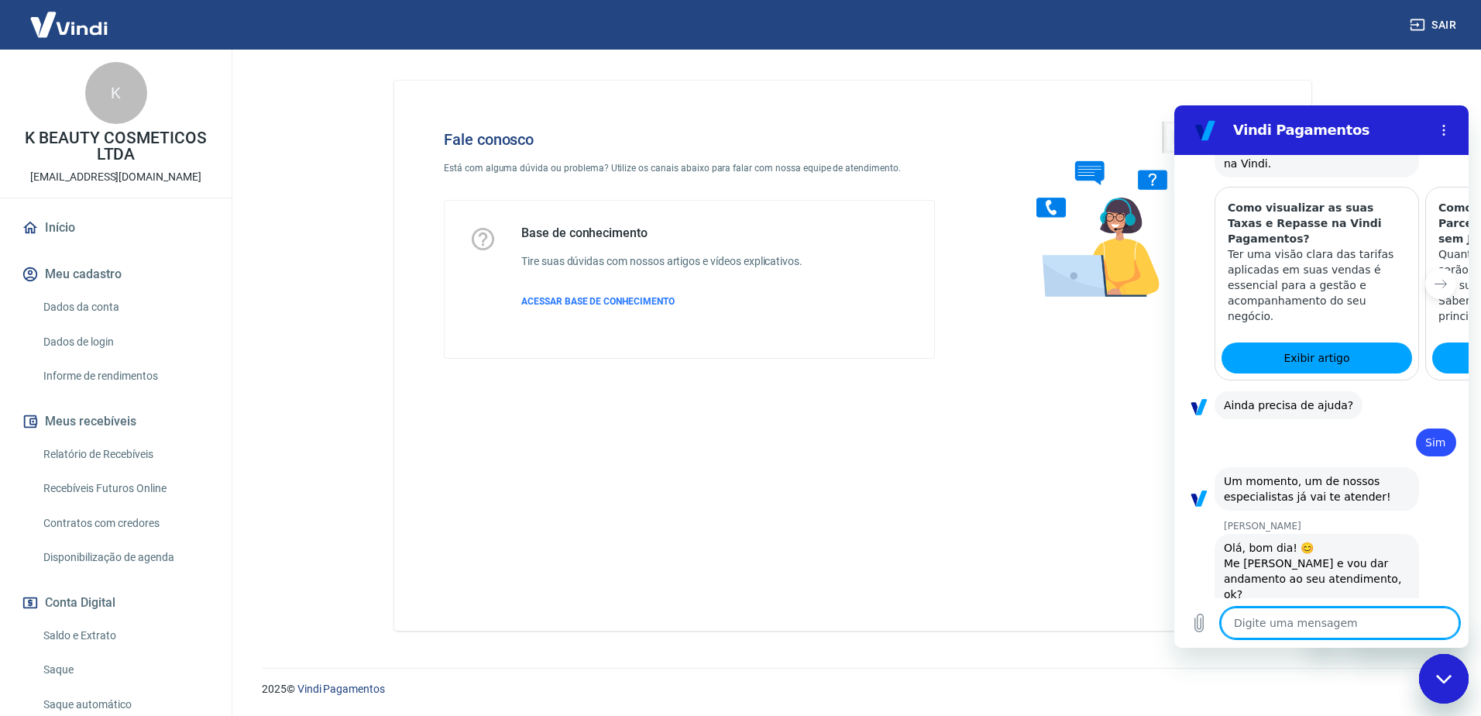
scroll to position [1685, 0]
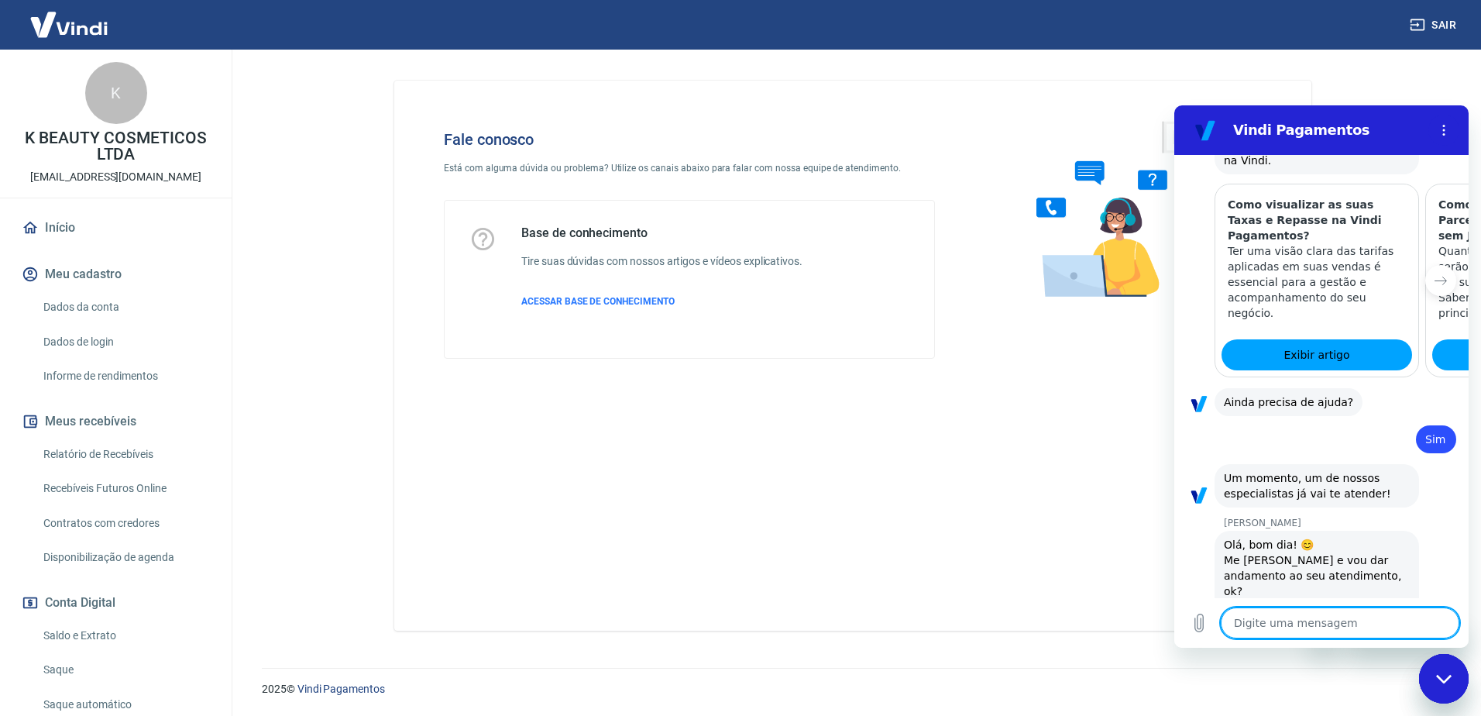
type textarea "E"
type textarea "x"
type textarea "Es"
type textarea "x"
type textarea "Est"
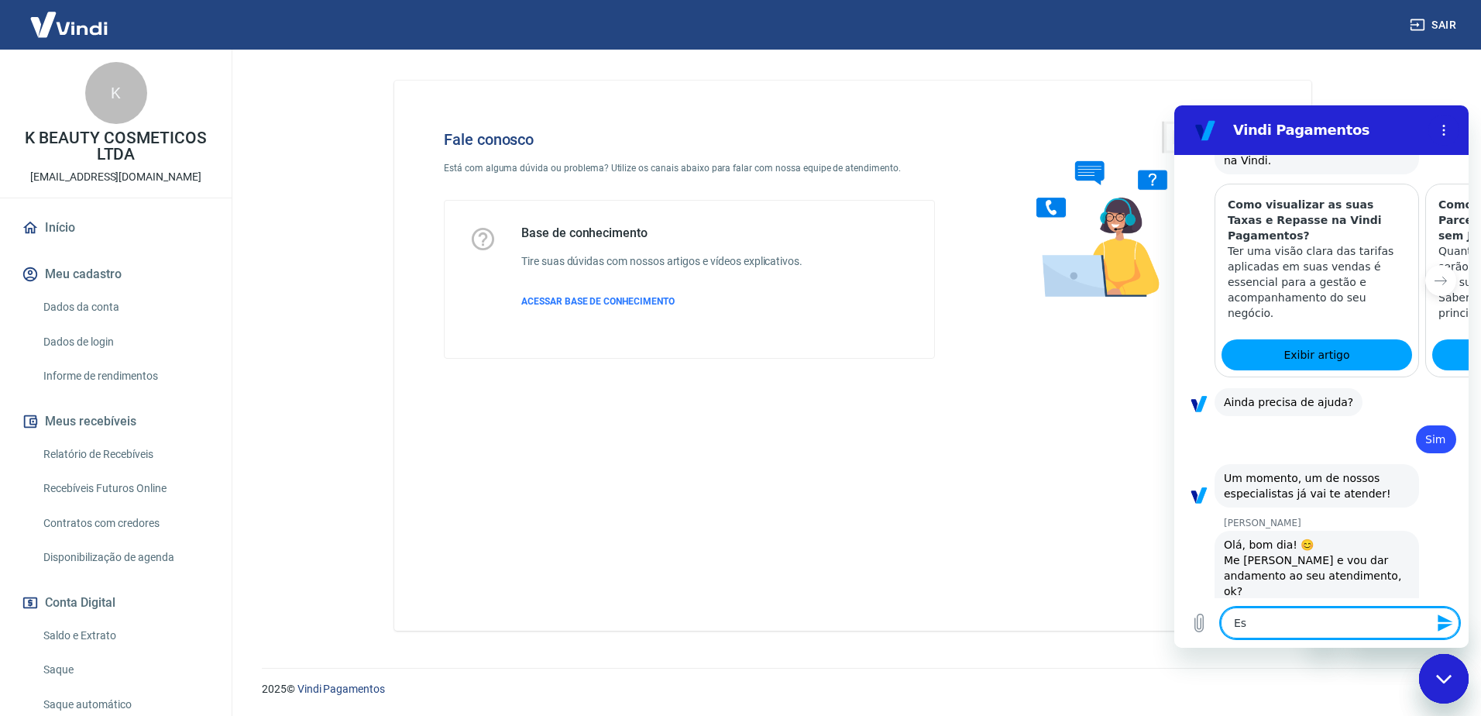
type textarea "x"
type textarea "Esto"
type textarea "x"
type textarea "Estou"
type textarea "x"
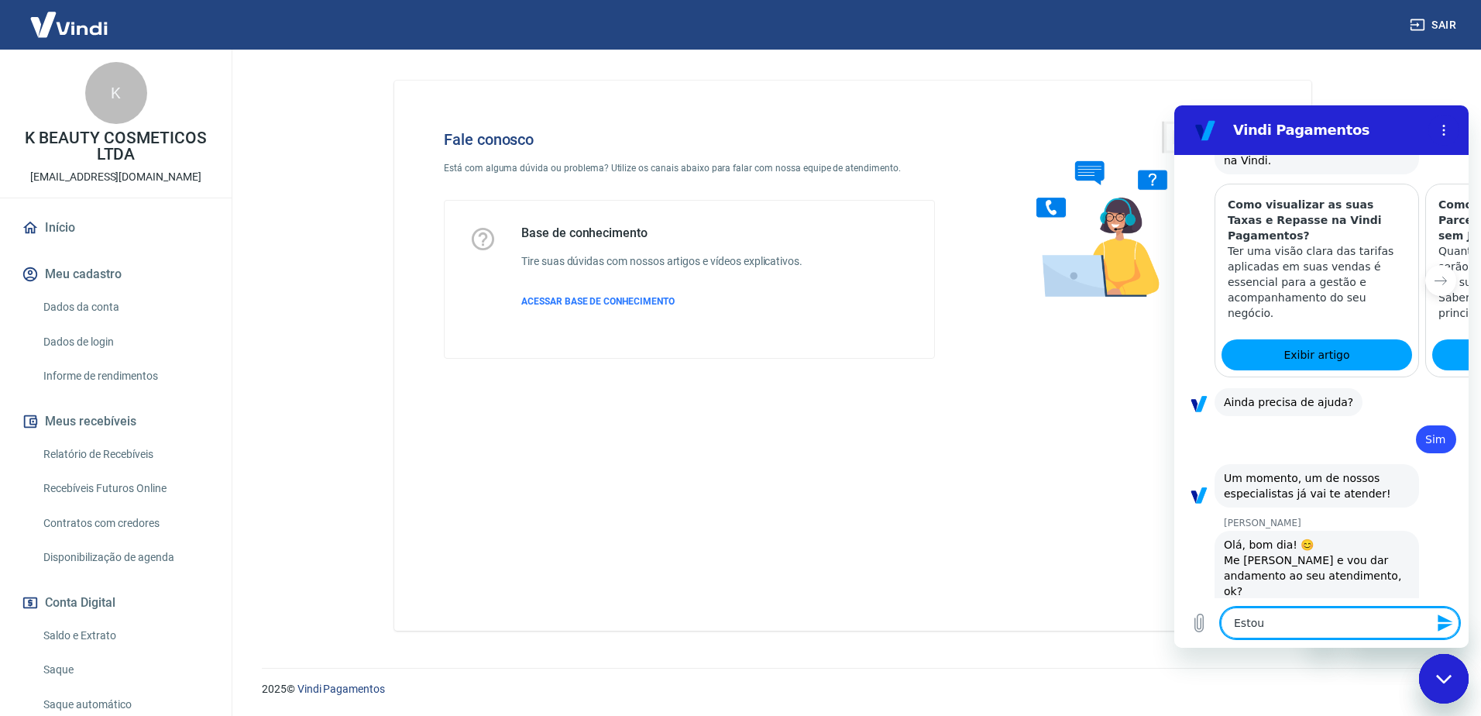
type textarea "Estou"
type textarea "x"
type textarea "Estou c"
type textarea "x"
type textarea "Estou co"
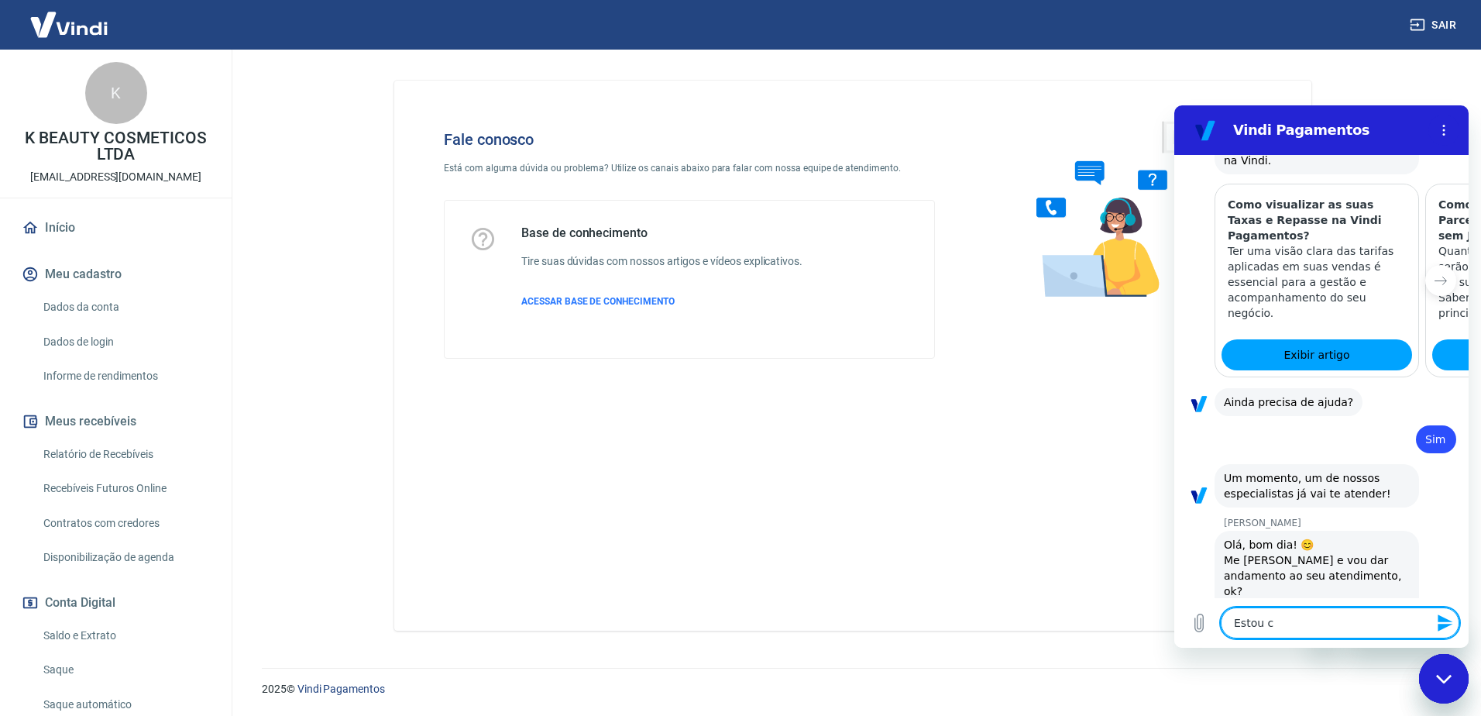
type textarea "x"
type textarea "Estou com"
type textarea "x"
type textarea "Estou com"
type textarea "x"
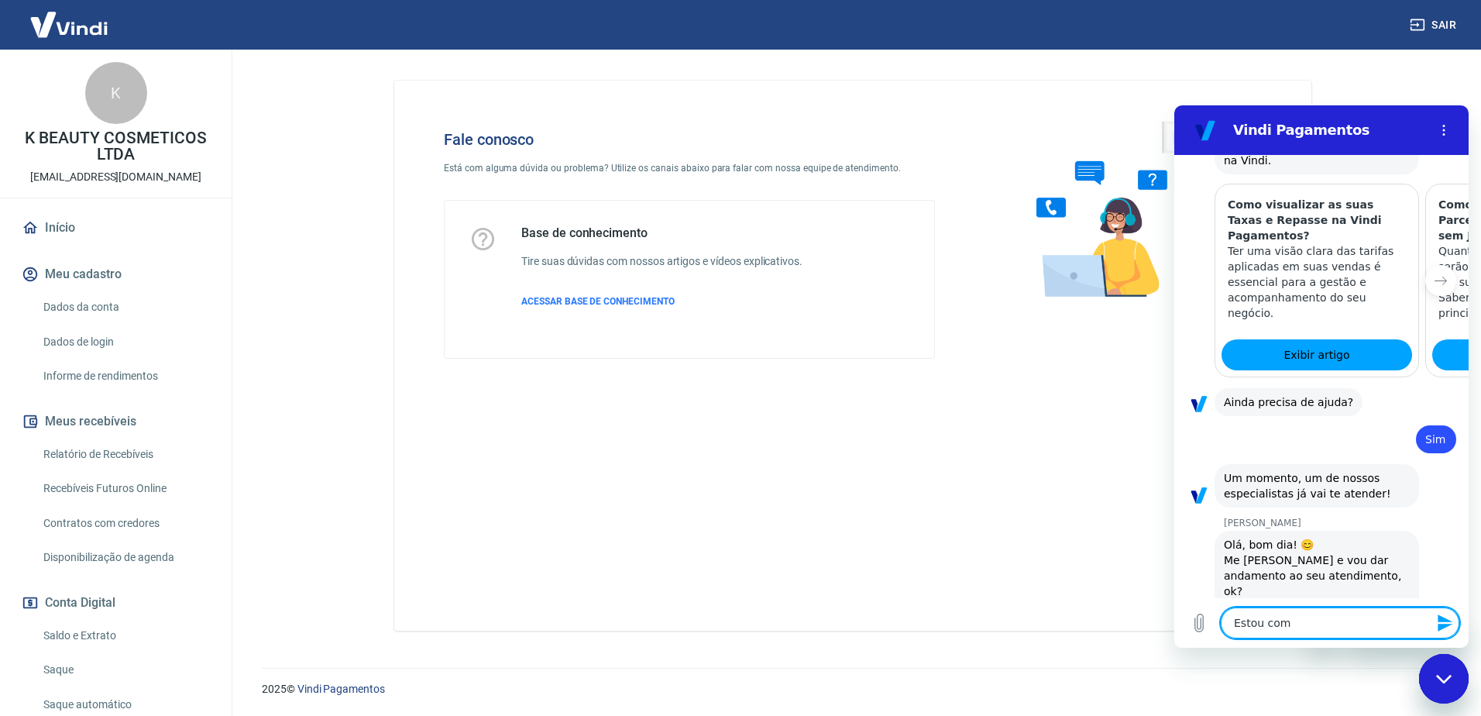
type textarea "Estou com u"
type textarea "x"
type textarea "Estou com um"
type textarea "x"
type textarea "Estou com um"
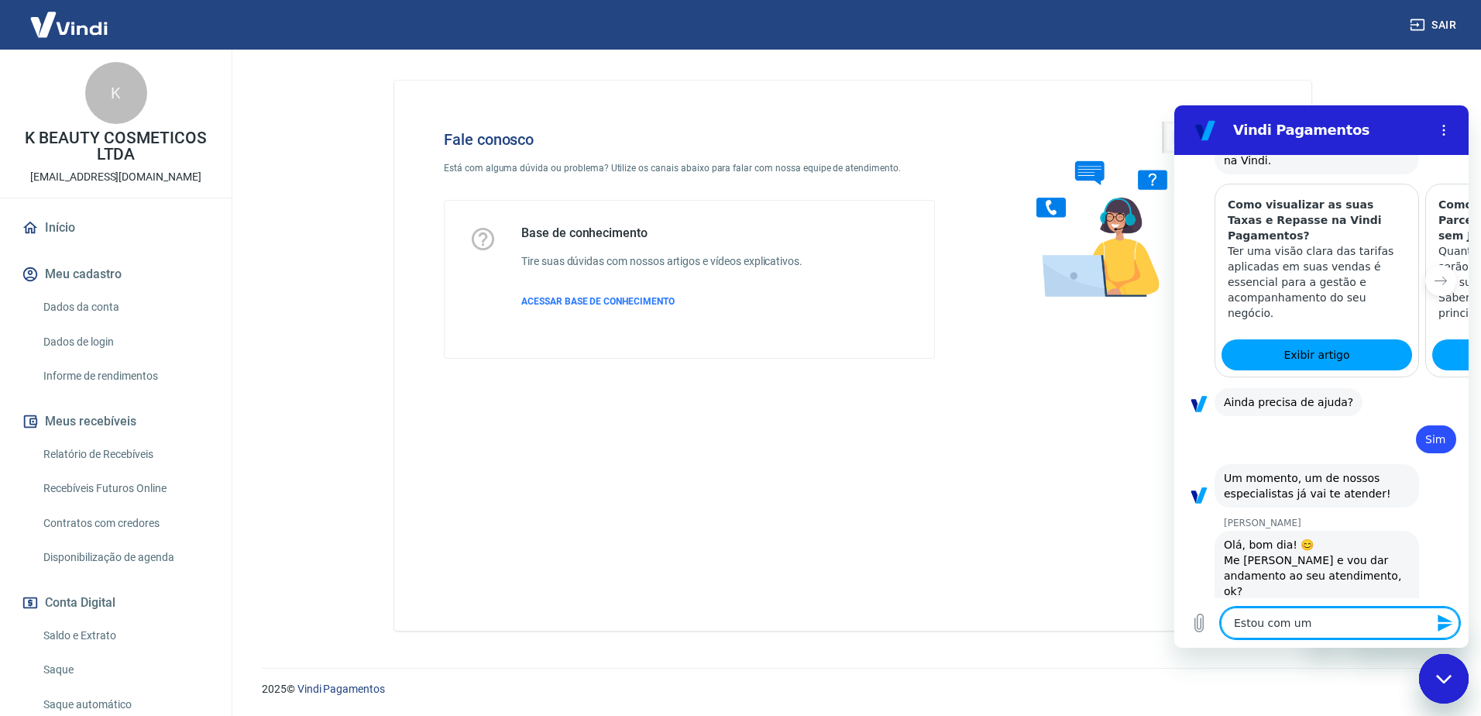
type textarea "x"
type textarea "Estou com um c"
type textarea "x"
type textarea "Estou com um cl"
type textarea "x"
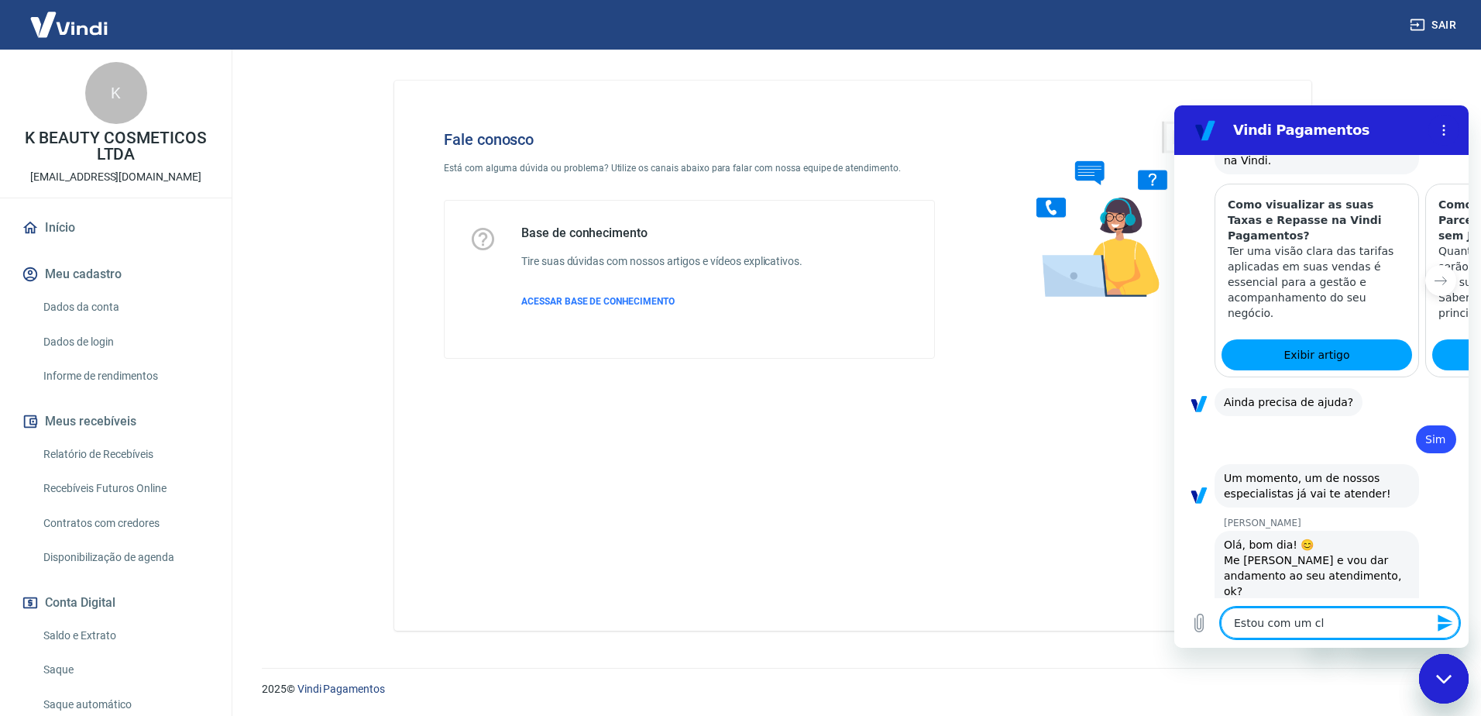
type textarea "Estou com um cli"
type textarea "x"
type textarea "Estou com um clie"
type textarea "x"
type textarea "Estou com um clien"
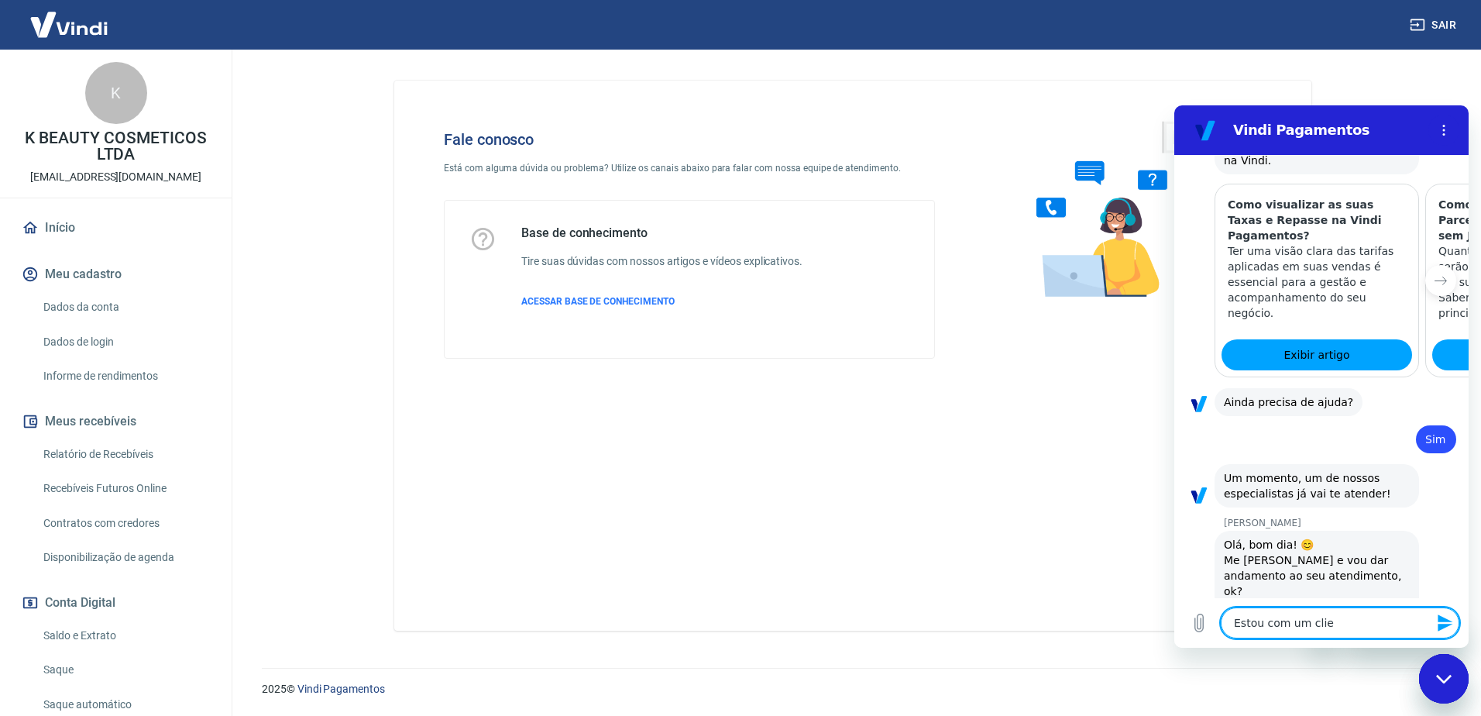
type textarea "x"
type textarea "Estou com um client"
type textarea "x"
type textarea "Estou com um cliente"
type textarea "x"
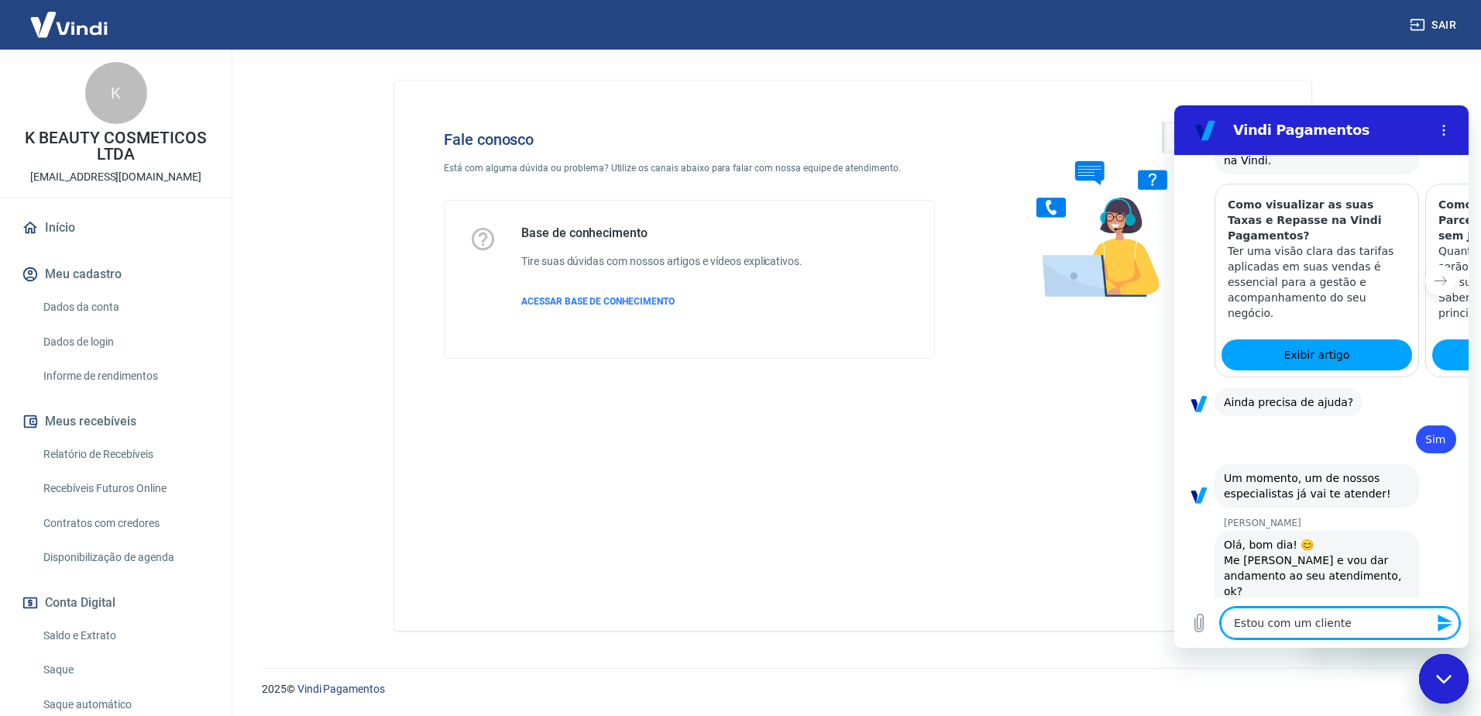
type textarea "Estou com um cliente"
type textarea "x"
type textarea "Estou com um cliente b"
type textarea "x"
type textarea "Estou com um cliente ba"
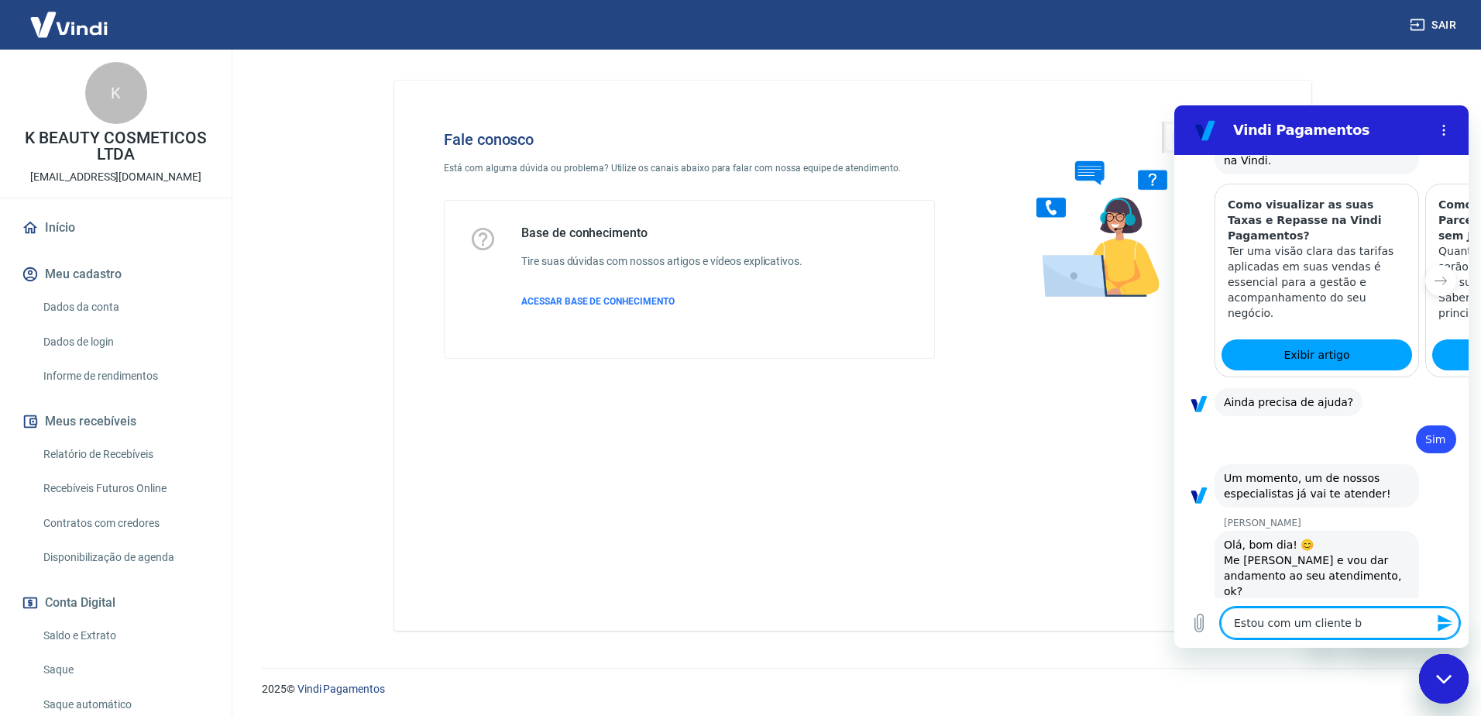
type textarea "x"
type textarea "Estou com um cliente bas"
type textarea "x"
type textarea "Estou com um cliente bast"
type textarea "x"
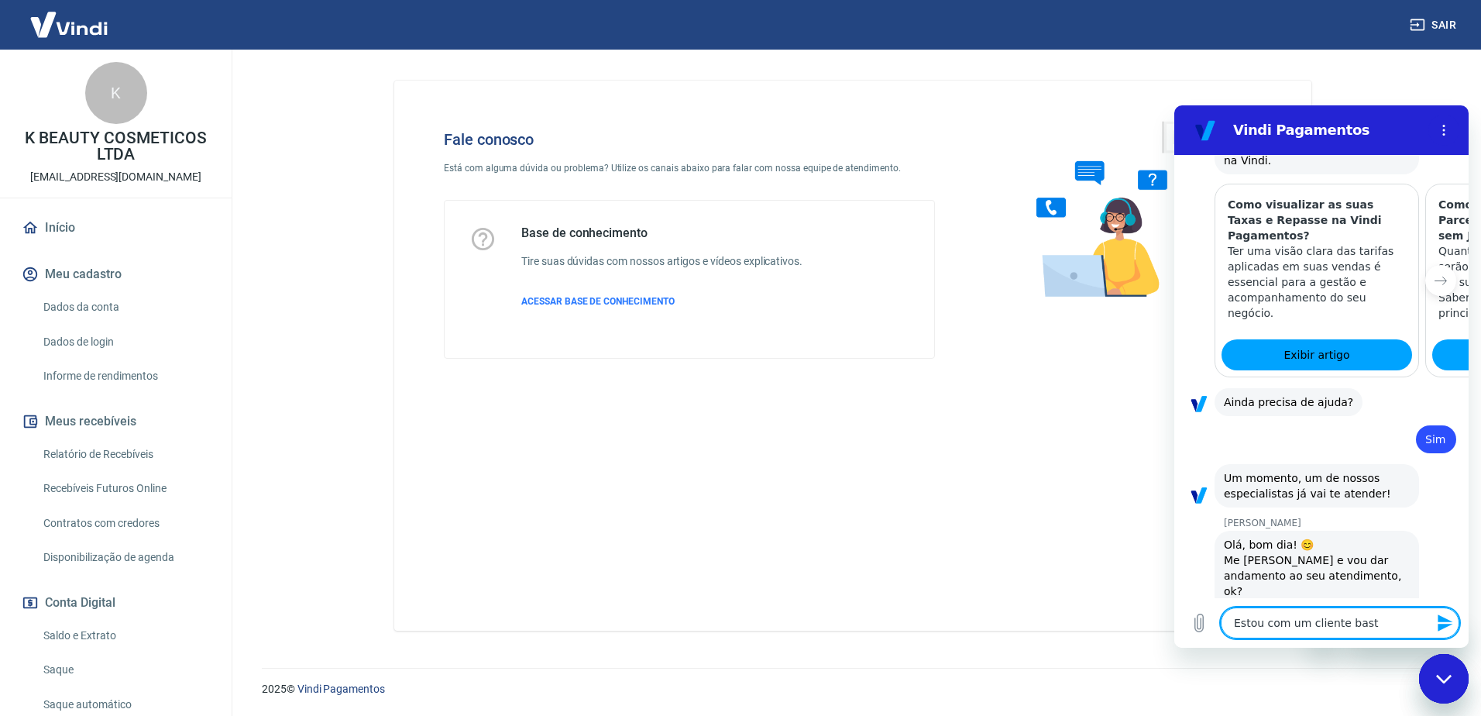
type textarea "Estou com um cliente basta"
type textarea "x"
type textarea "Estou com um cliente bastan"
type textarea "x"
type textarea "Estou com um cliente bastant"
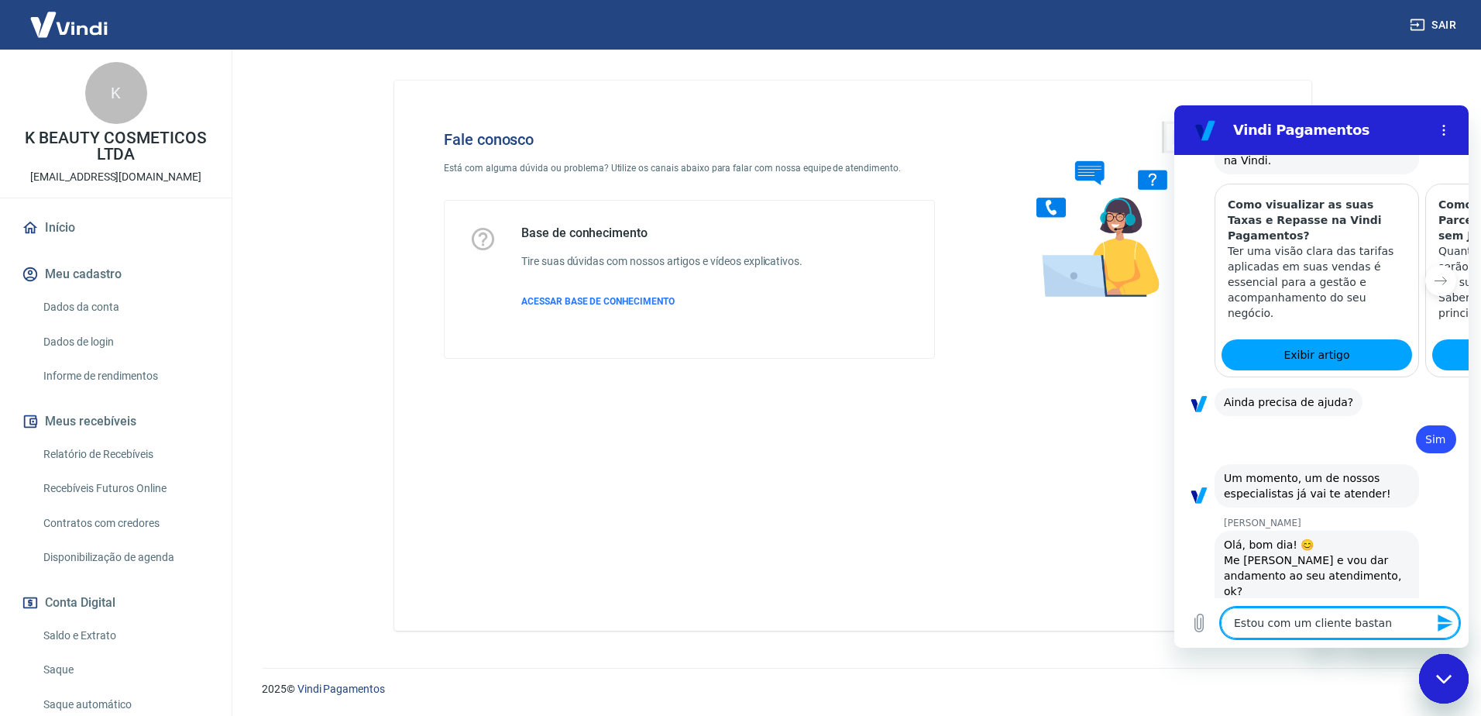
type textarea "x"
type textarea "Estou com um cliente bastante"
type textarea "x"
type textarea "Estou com um cliente bastante"
type textarea "x"
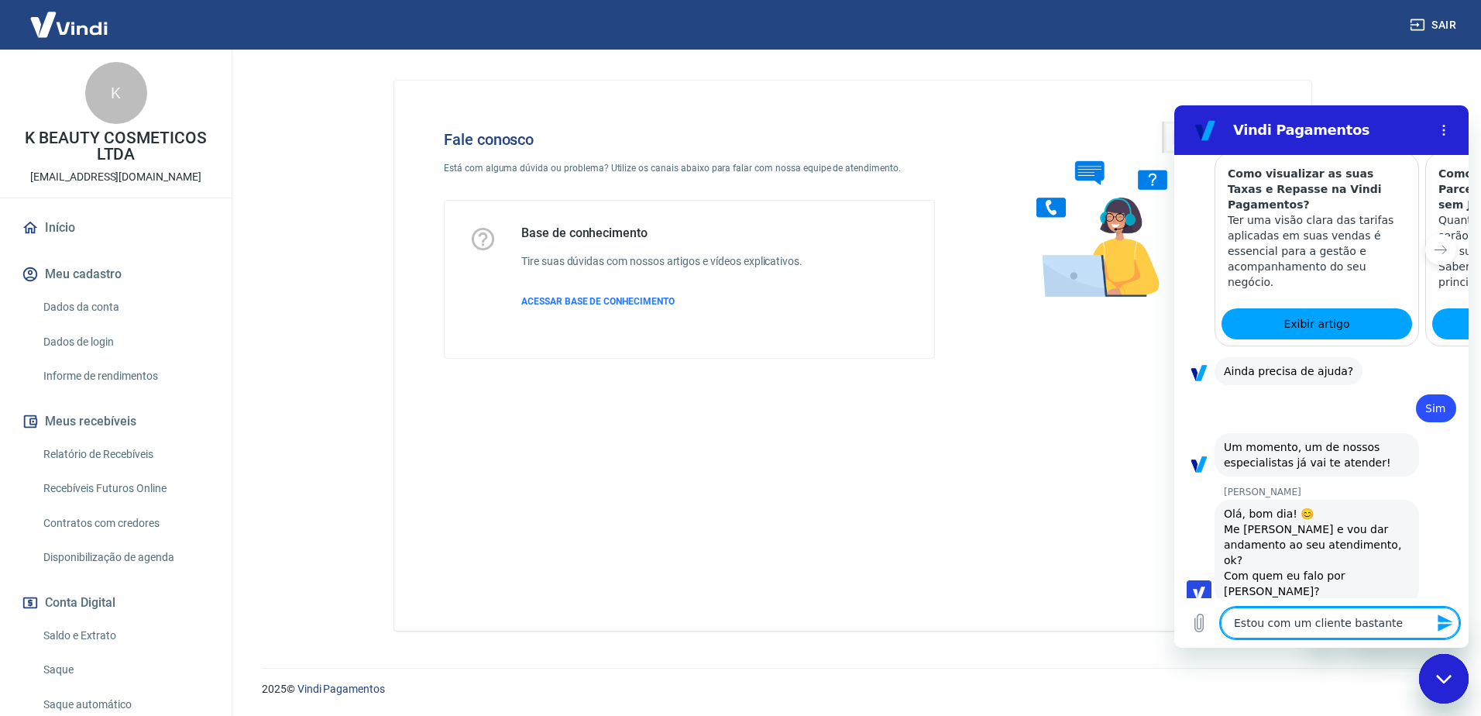
scroll to position [1714, 0]
type textarea "Estou com um cliente bastante c"
type textarea "x"
type textarea "Estou com um cliente bastante ch"
type textarea "x"
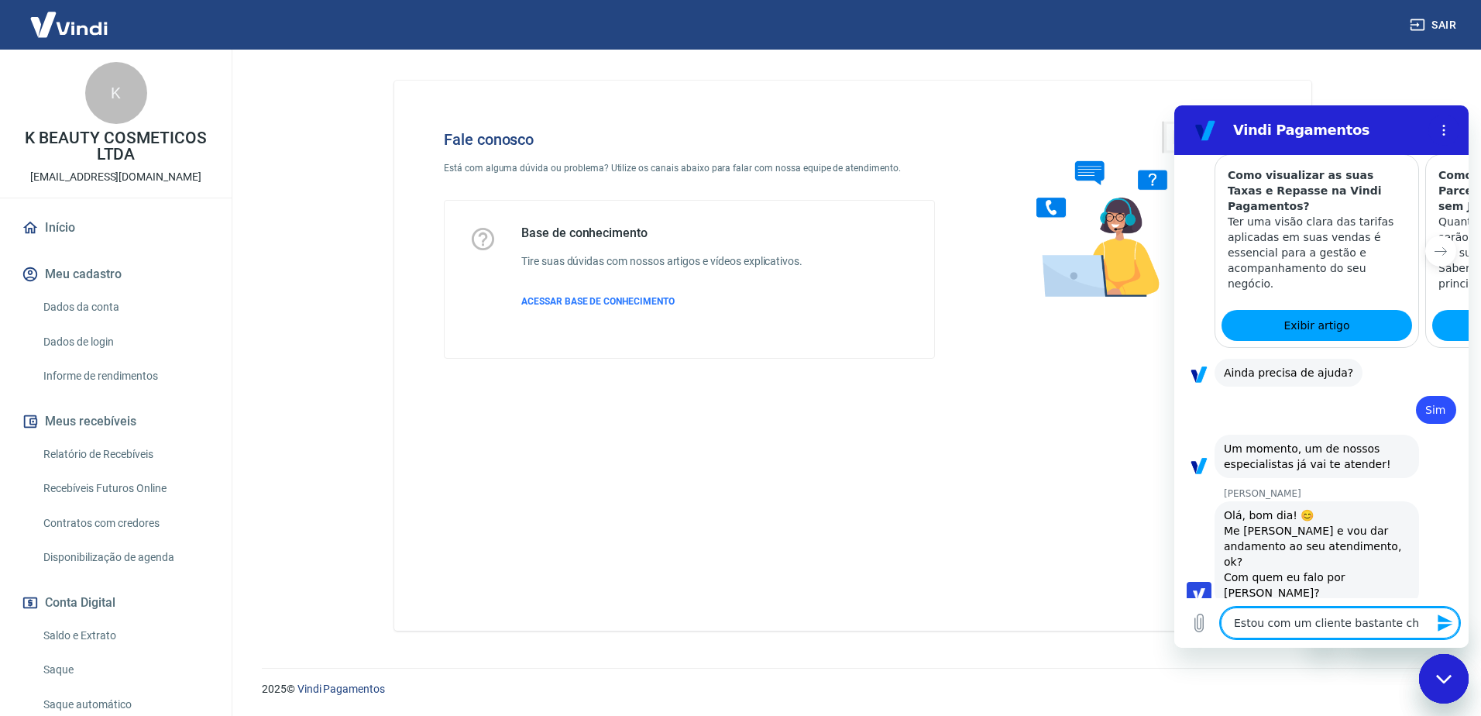
type textarea "Estou com um cliente bastante cha"
type textarea "x"
type textarea "Estou com um cliente bastante chat"
type textarea "x"
type textarea "Estou com um cliente bastante chate"
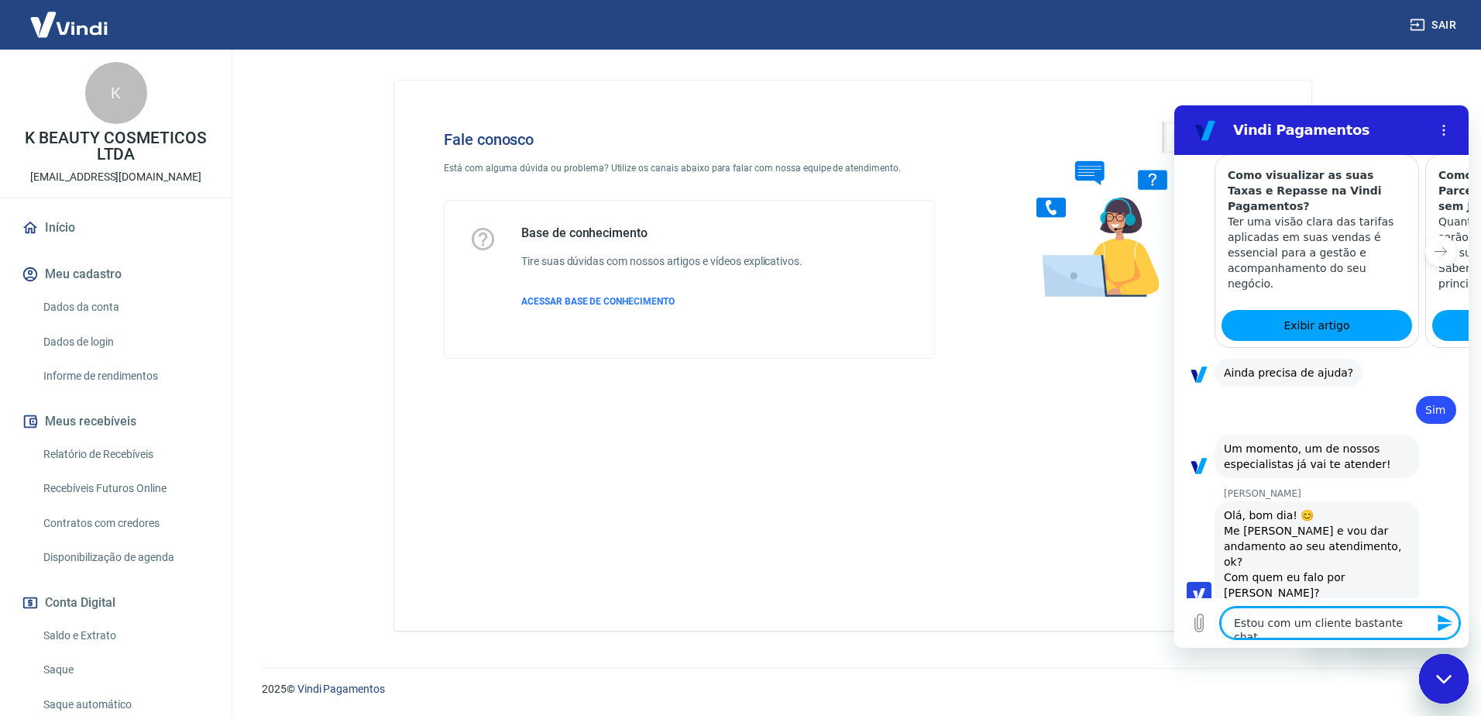
type textarea "x"
type textarea "Estou com um cliente bastante chatea"
type textarea "x"
type textarea "Estou com um cliente bastante chatead"
type textarea "x"
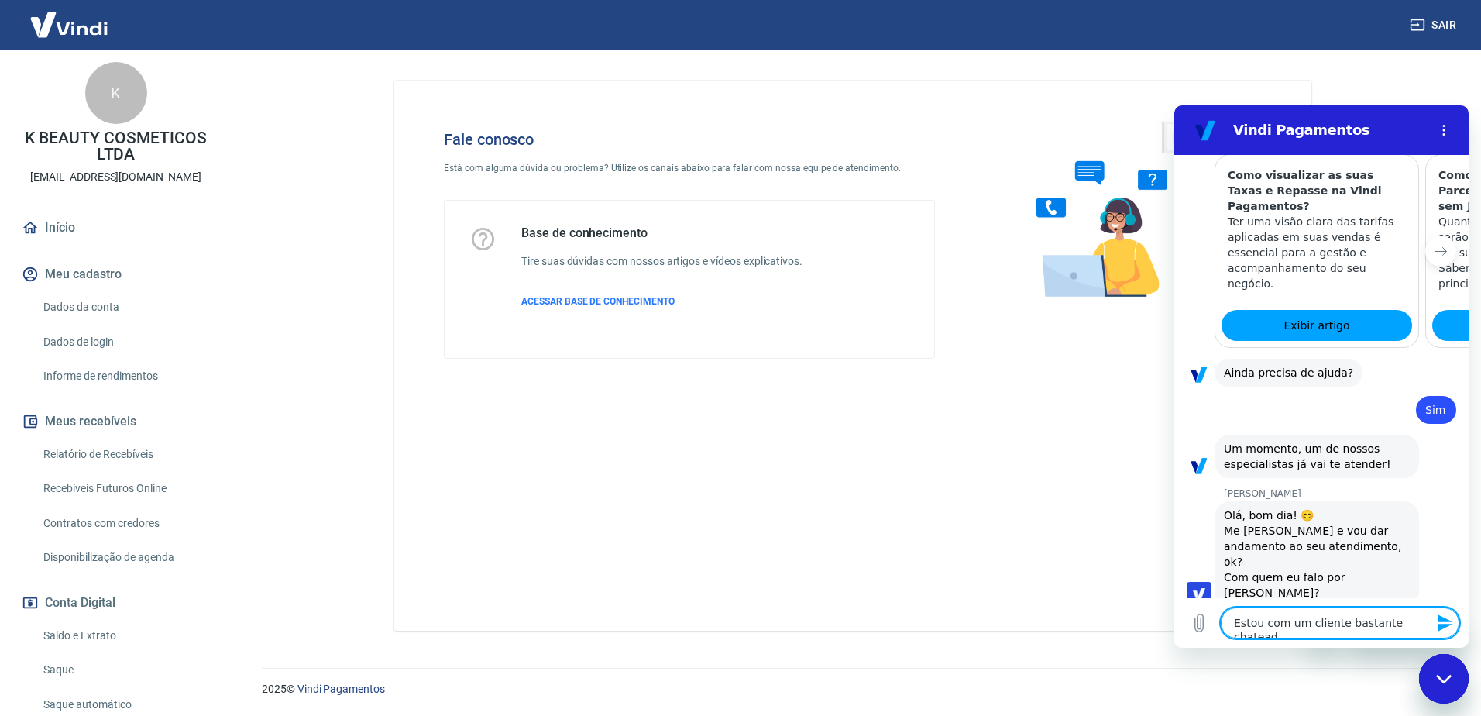
type textarea "Estou com um cliente bastante chateado"
type textarea "x"
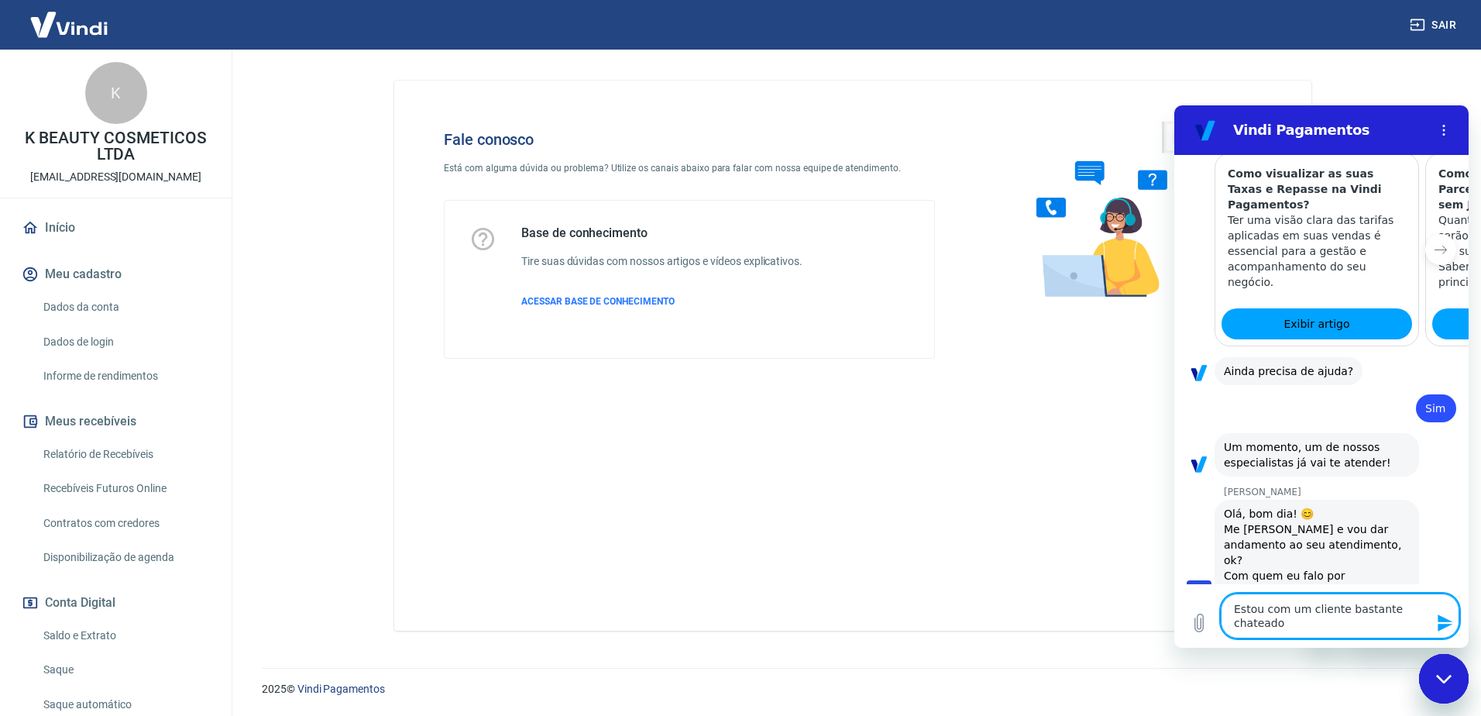
type textarea "Estou com um cliente bastante chateado"
type textarea "x"
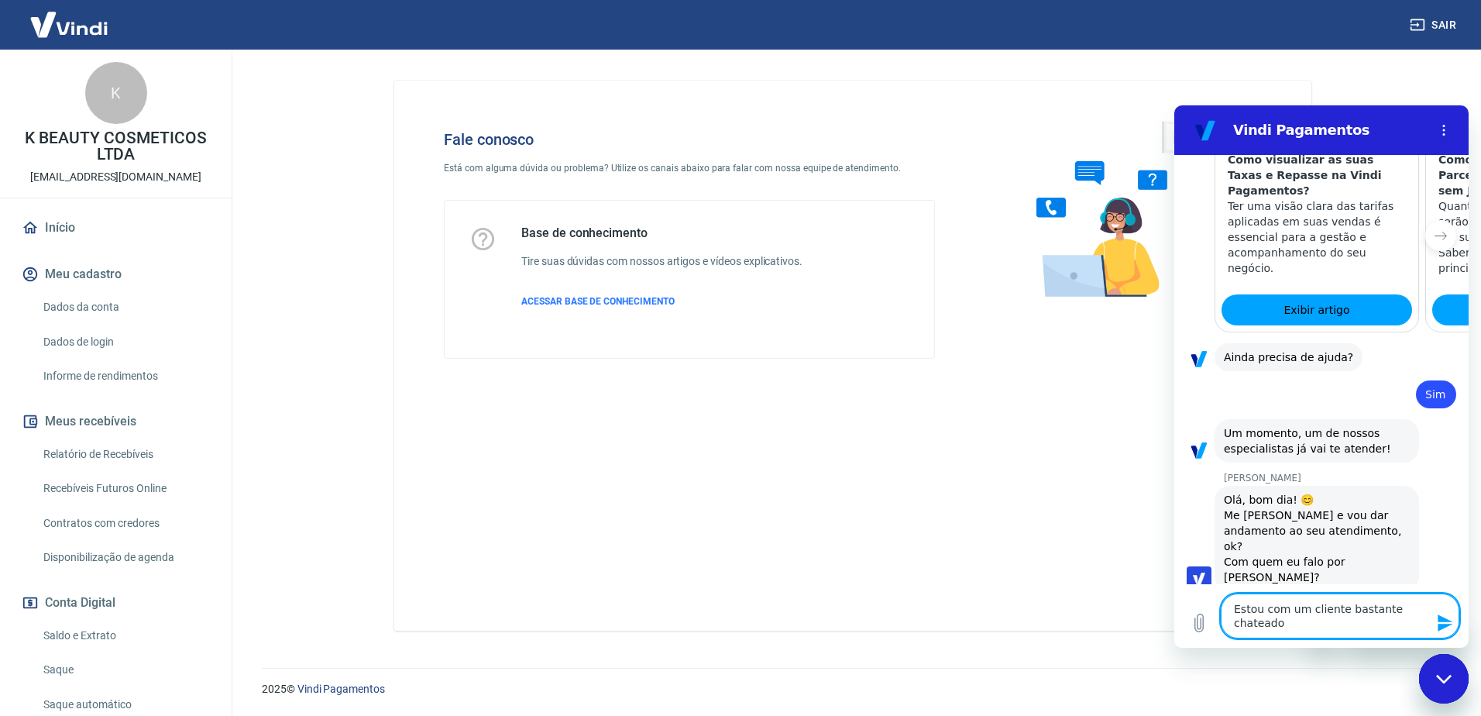
scroll to position [1728, 0]
type textarea "Estou com um cliente bastante chateado p"
type textarea "x"
type textarea "Estou com um cliente bastante chateado po"
type textarea "x"
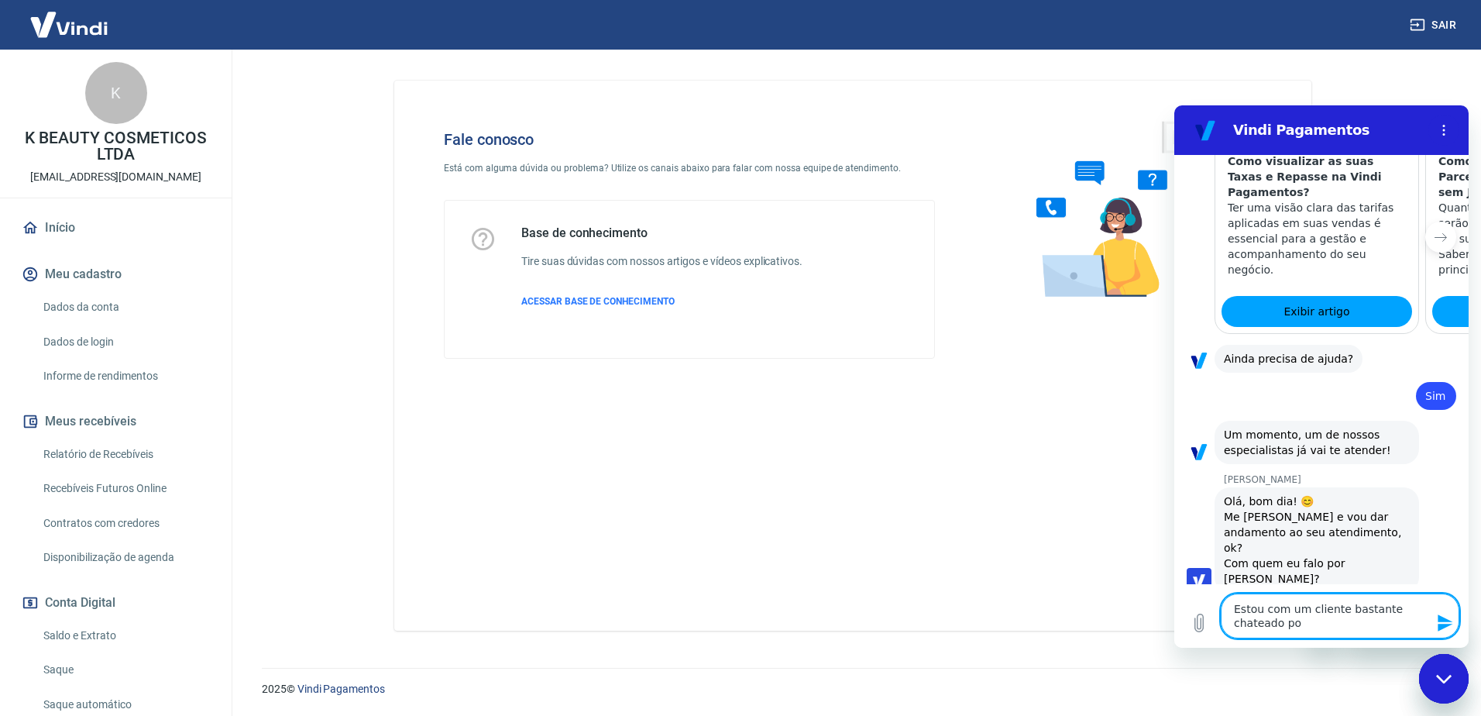
type textarea "Estou com um cliente bastante chateado poi"
type textarea "x"
type textarea "Estou com um cliente bastante chateado pois"
type textarea "x"
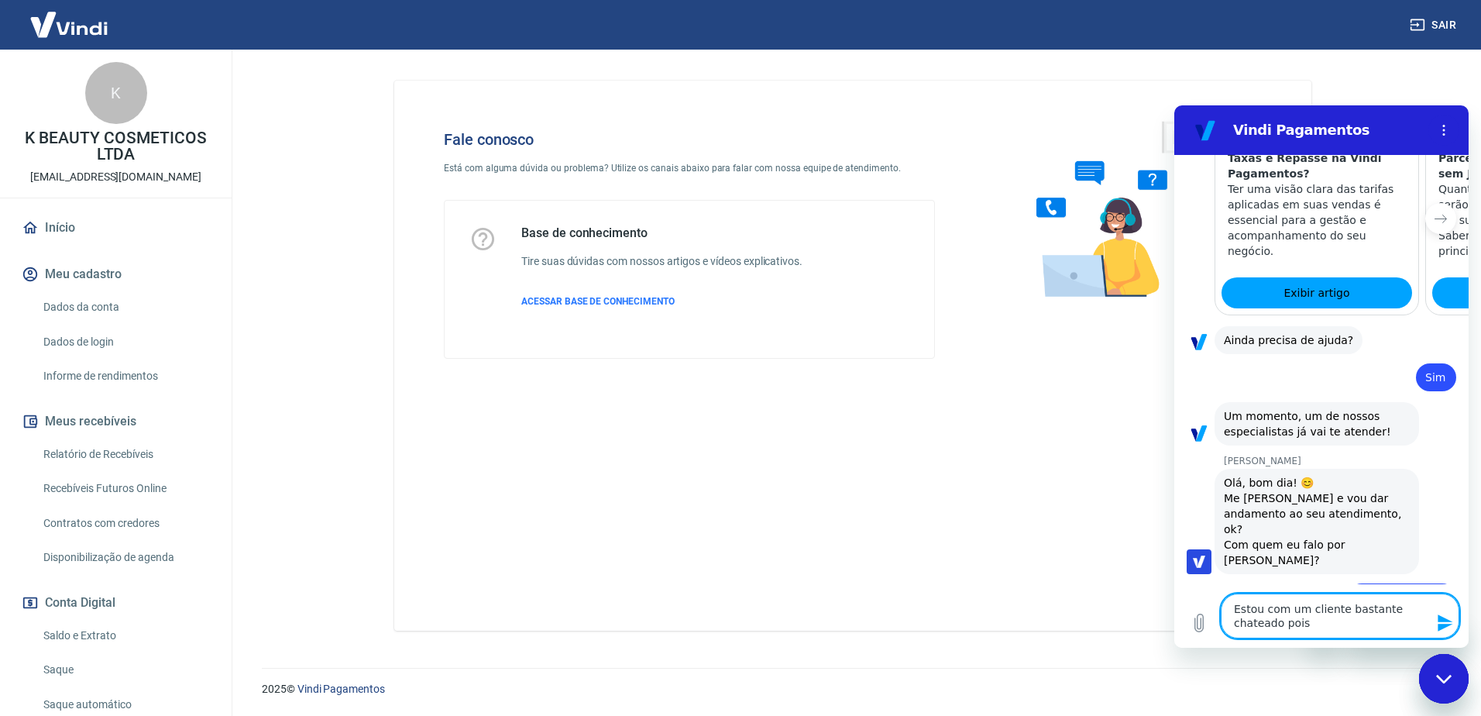
type textarea "Estou com um cliente bastante chateado pois"
type textarea "x"
type textarea "Estou com um cliente bastante chateado pois o"
type textarea "x"
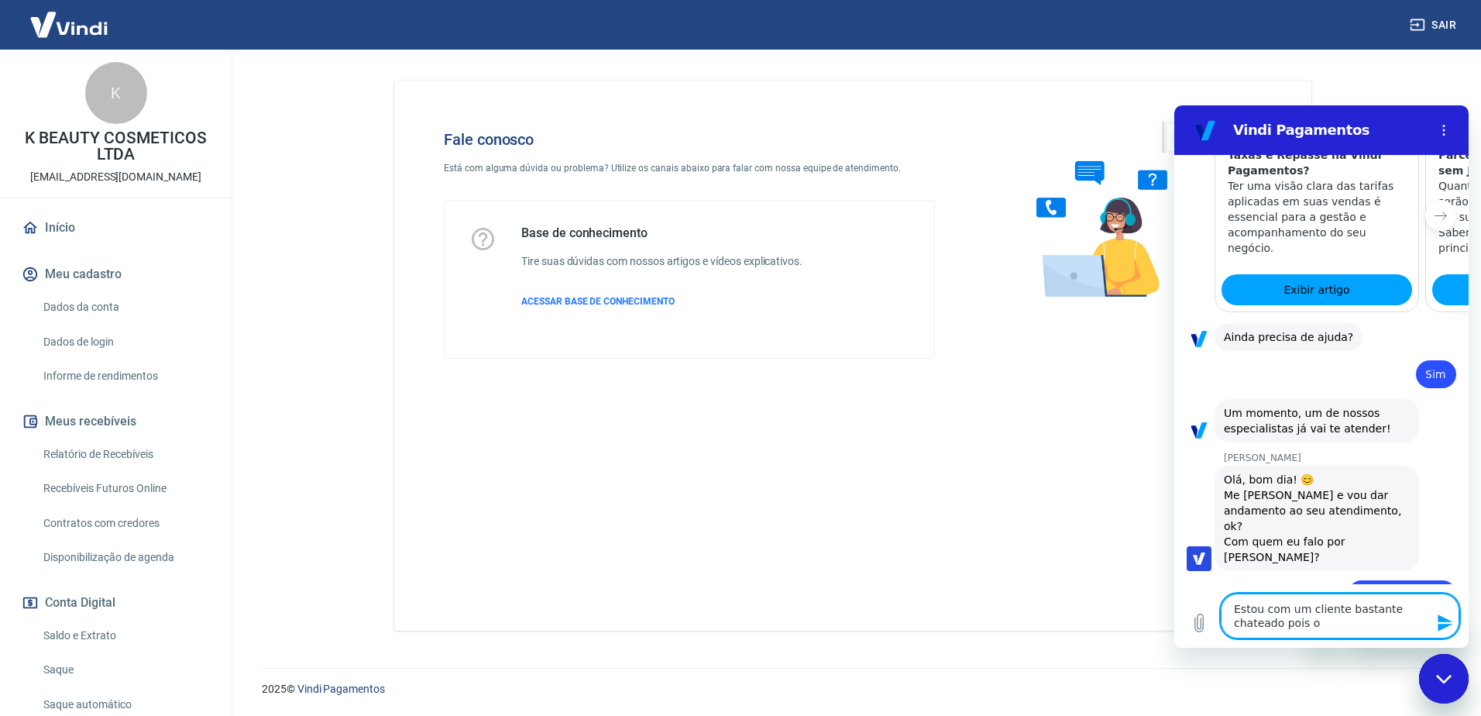
type textarea "Estou com um cliente bastante chateado pois o"
type textarea "x"
type textarea "Estou com um cliente bastante chateado pois o v"
type textarea "x"
type textarea "Estou com um cliente bastante chateado pois o va"
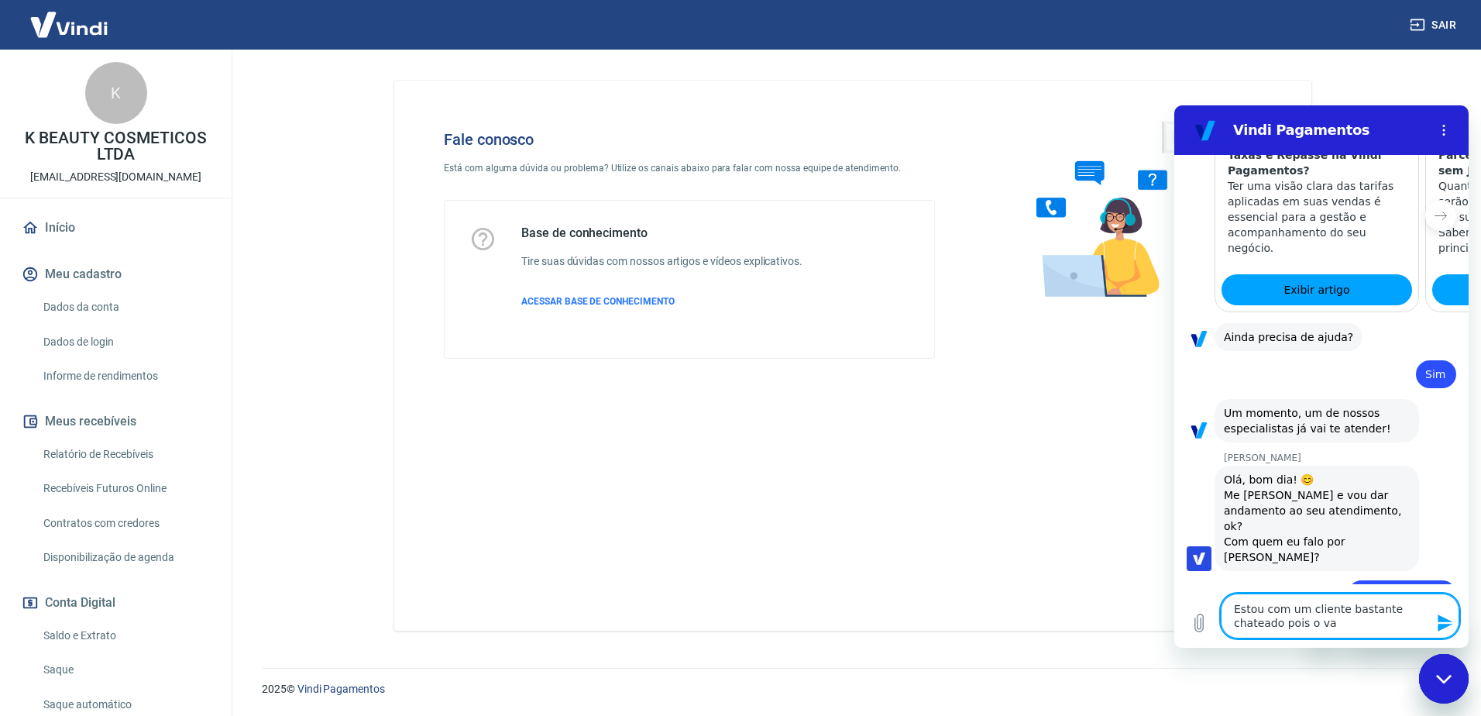
type textarea "x"
type textarea "Estou com um cliente bastante chateado pois o val"
type textarea "x"
type textarea "Estou com um cliente bastante chateado pois o valo"
type textarea "x"
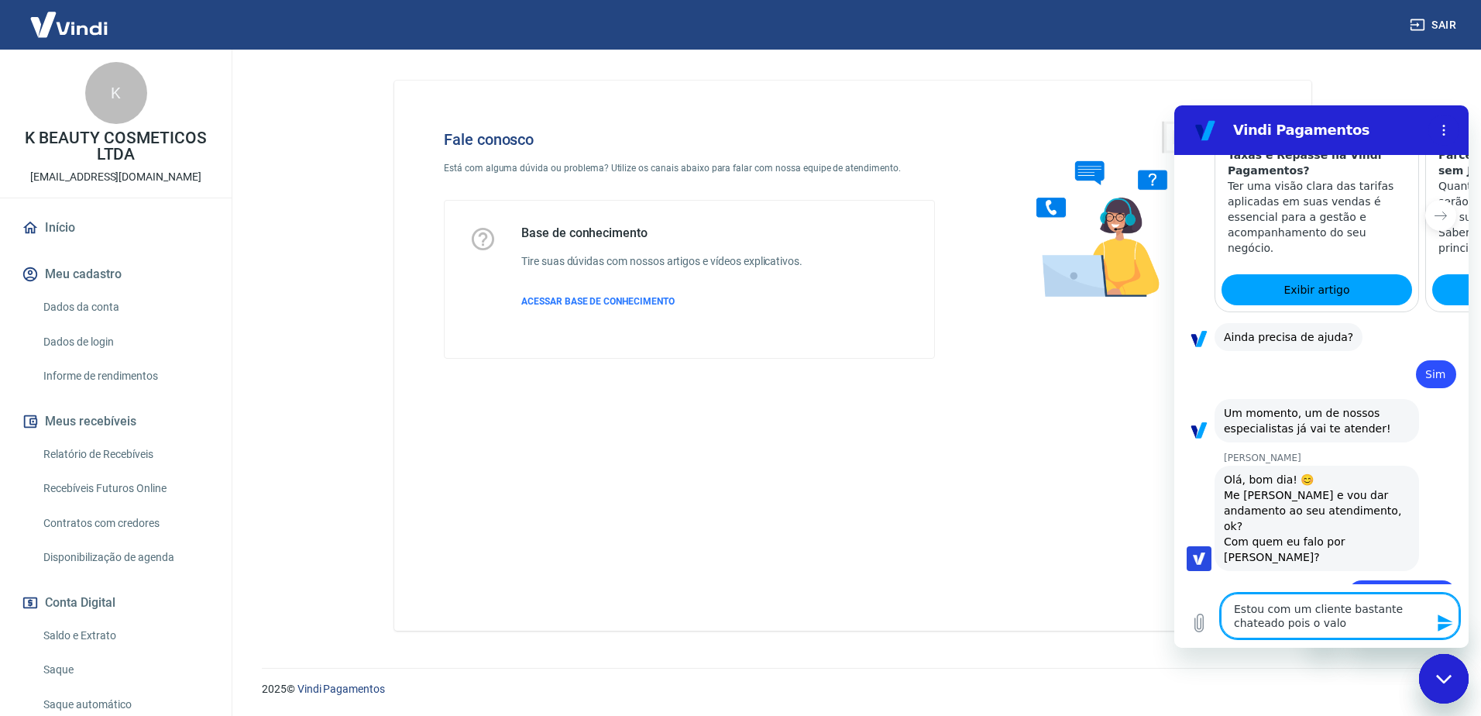
type textarea "Estou com um cliente bastante chateado pois o valor"
type textarea "x"
type textarea "Estou com um cliente bastante chateado pois o valor"
type textarea "x"
type textarea "Estou com um cliente bastante chateado pois o valor e"
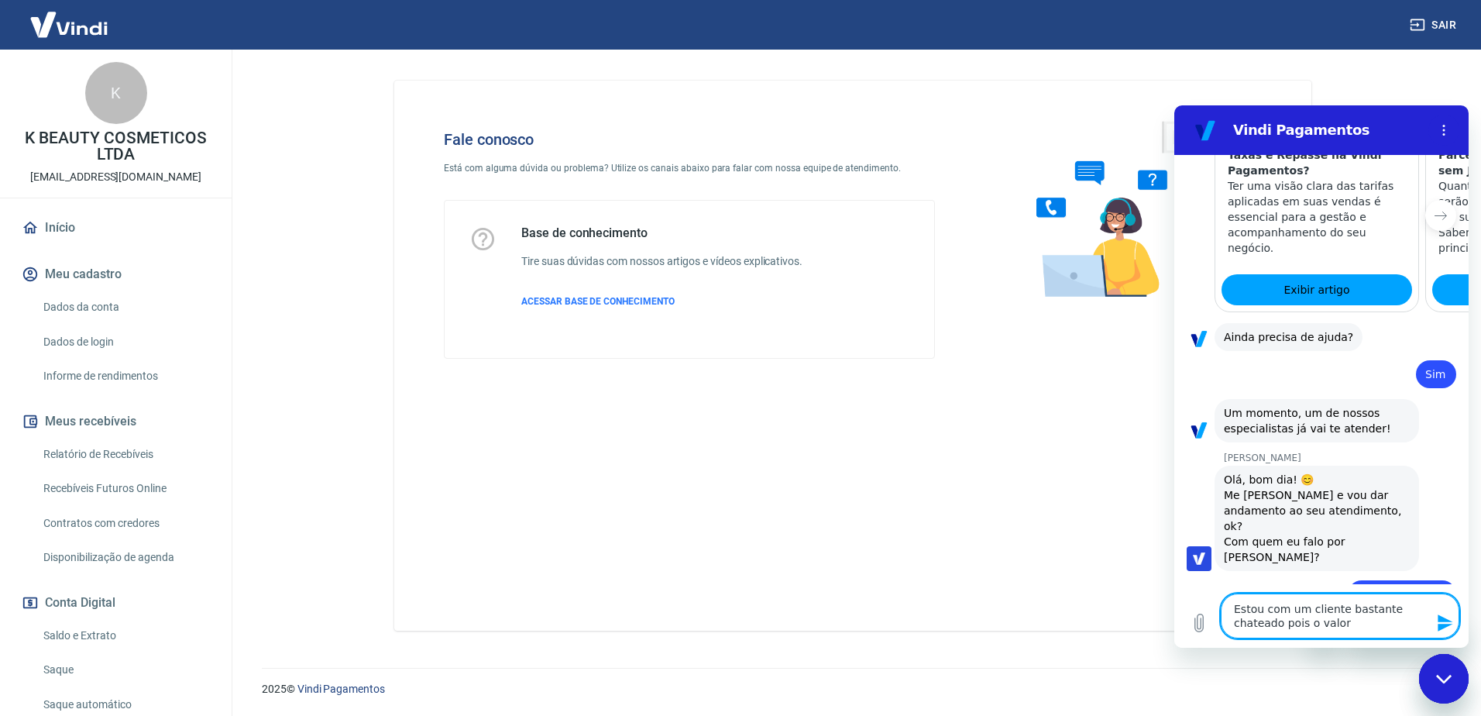
type textarea "x"
type textarea "Estou com um cliente bastante chateado pois o valor es"
type textarea "x"
type textarea "Estou com um cliente bastante chateado pois o valor est"
type textarea "x"
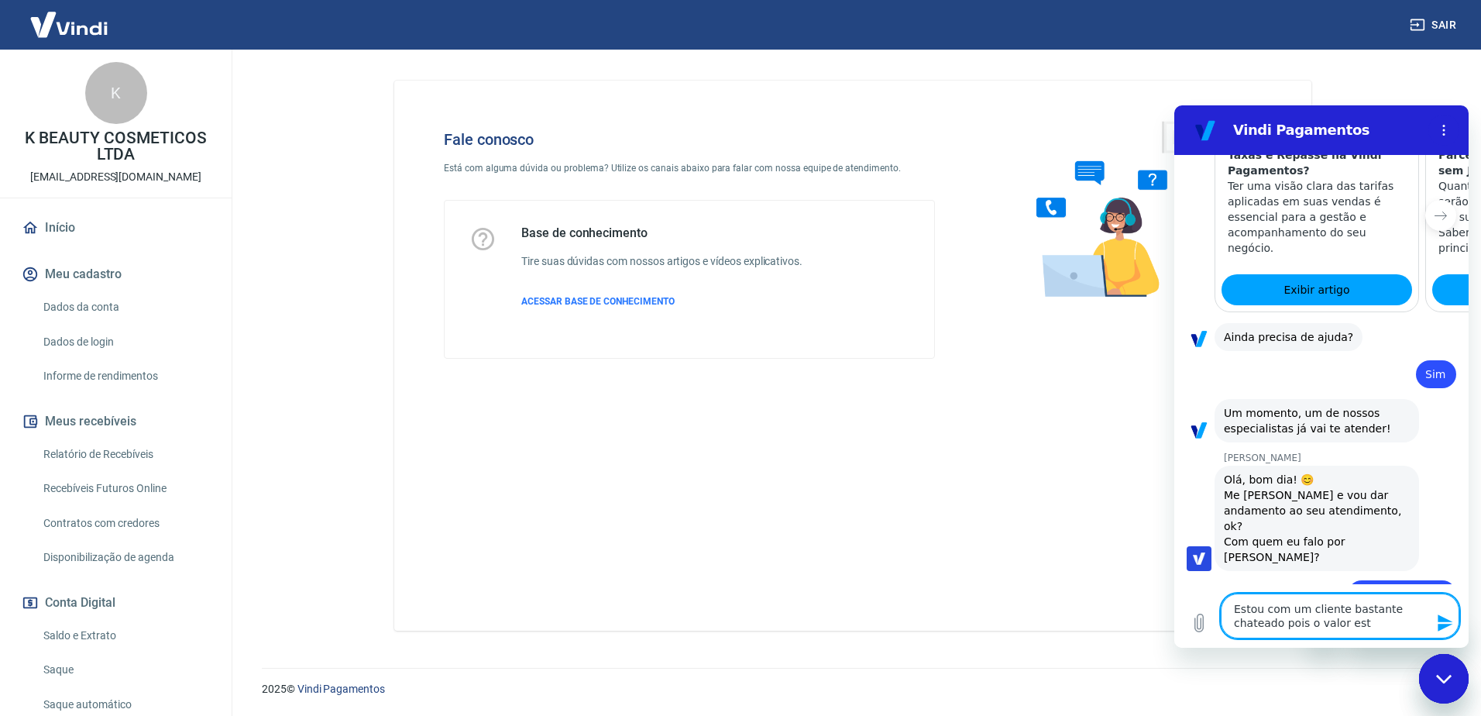
type textarea "Estou com um cliente bastante chateado pois o valor esta"
type textarea "x"
type textarea "Estou com um cliente bastante chateado pois o valor esta"
type textarea "x"
type textarea "Estou com um cliente bastante chateado pois o valor esta d"
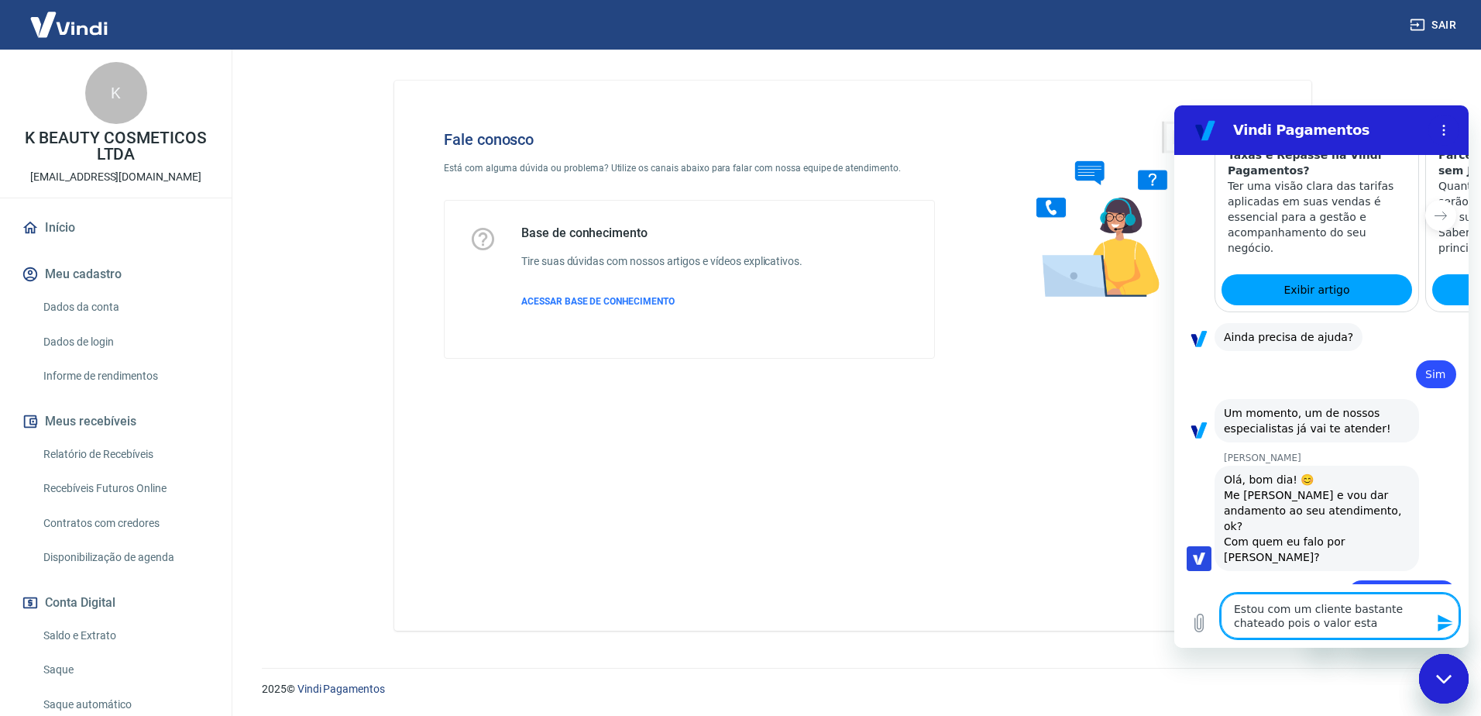
type textarea "x"
type textarea "Estou com um cliente bastante chateado pois o valor esta di"
type textarea "x"
type textarea "Estou com um cliente bastante chateado pois o valor esta dif"
type textarea "x"
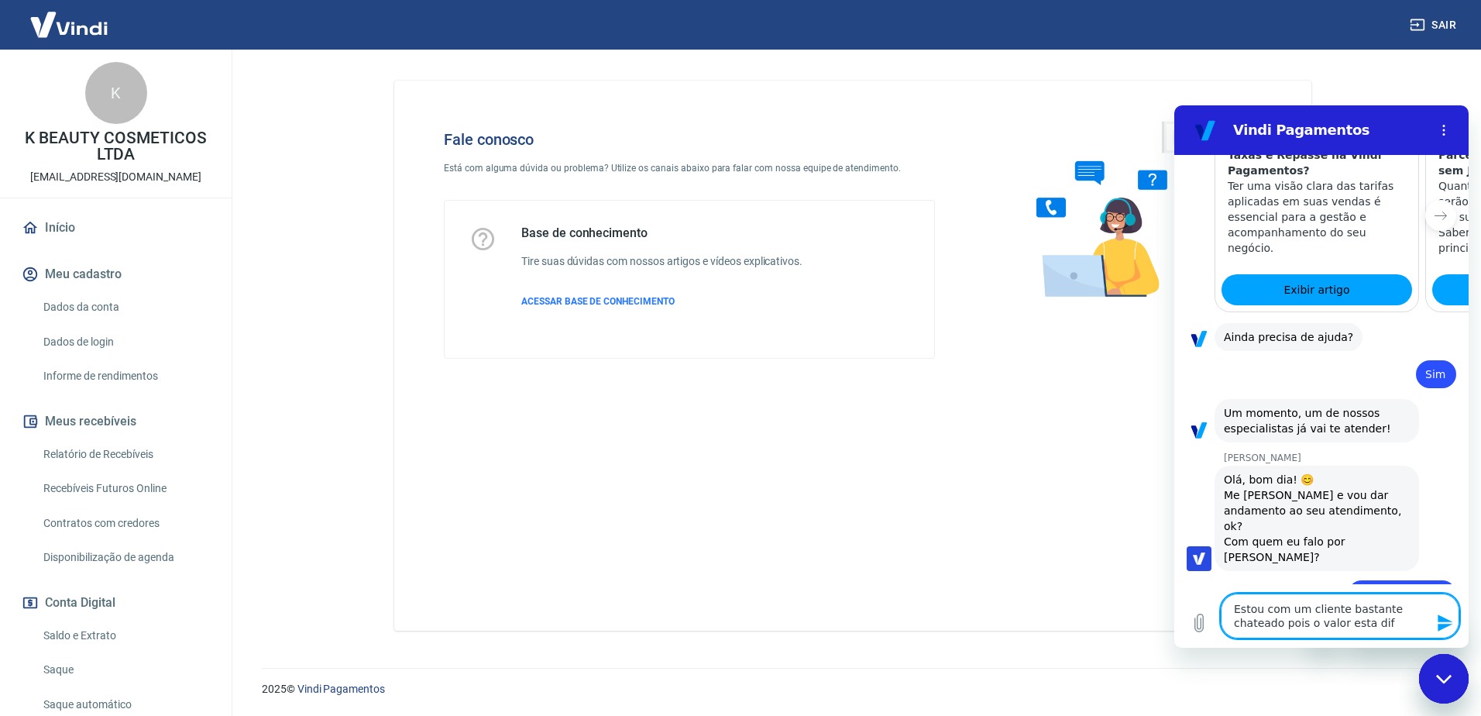
type textarea "Estou com um cliente bastante chateado pois o valor esta dife"
type textarea "x"
type textarea "Estou com um cliente bastante chateado pois o valor esta difer"
type textarea "x"
type textarea "Estou com um cliente bastante chateado pois o valor esta difere"
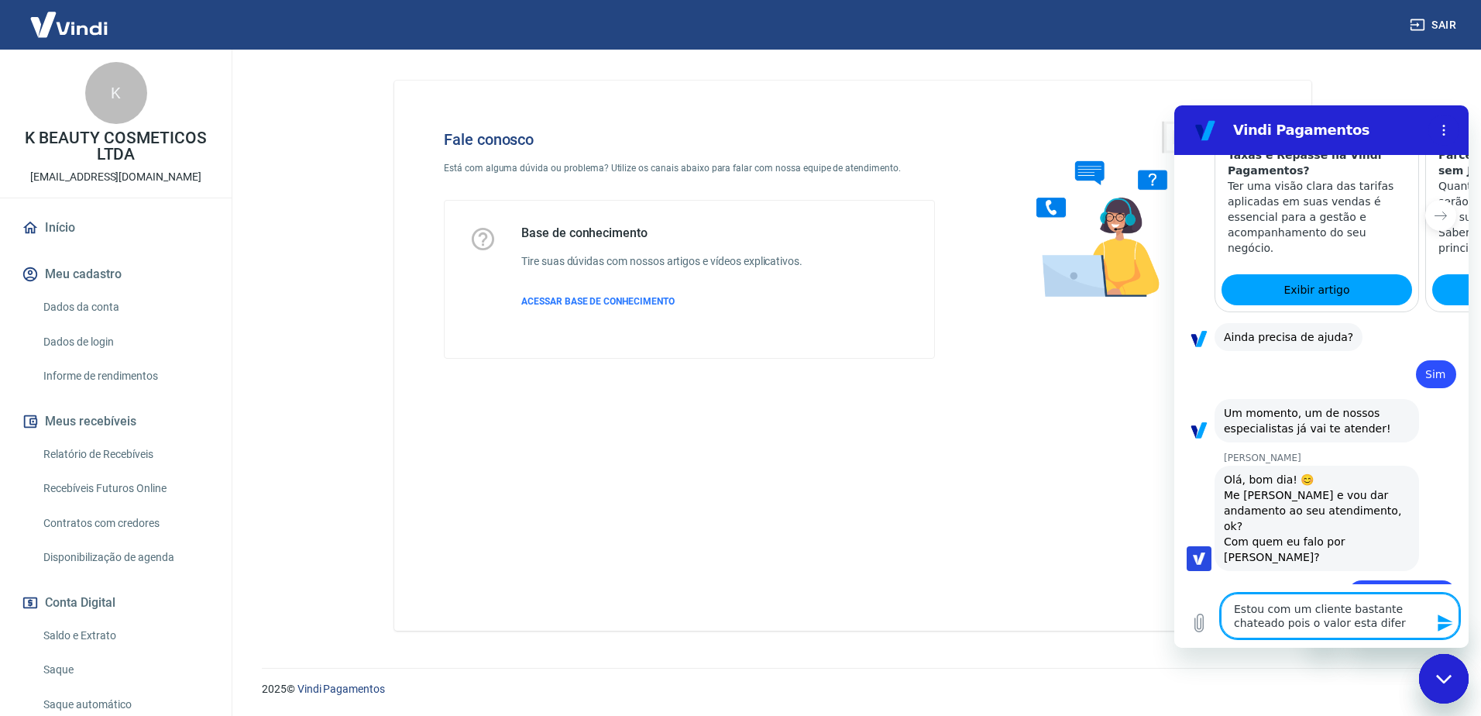
type textarea "x"
type textarea "Estou com um cliente bastante chateado pois o valor esta diferen"
type textarea "x"
type textarea "Estou com um cliente bastante chateado pois o valor esta diferent"
type textarea "x"
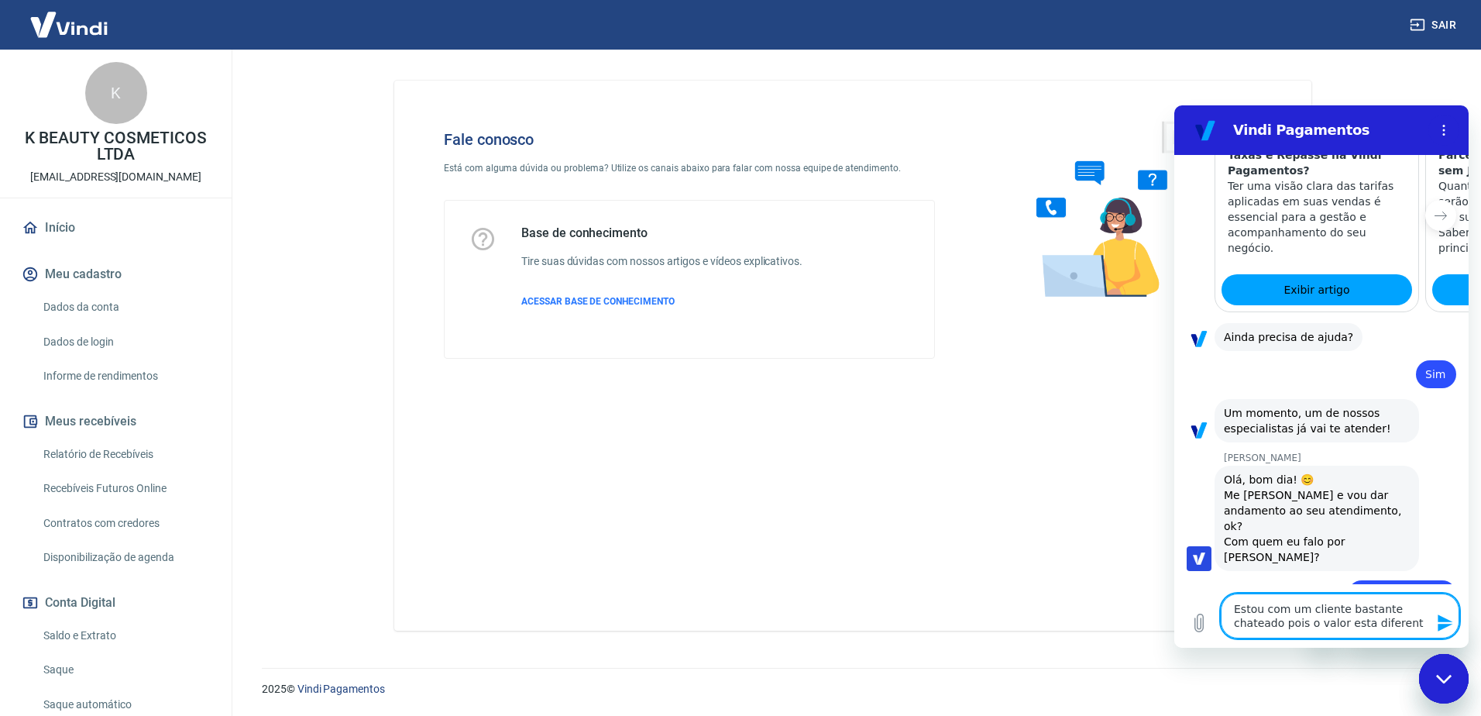
type textarea "Estou com um cliente bastante chateado pois o valor esta diferente"
type textarea "x"
type textarea "Estou com um cliente bastante chateado pois o valor esta diferente"
type textarea "x"
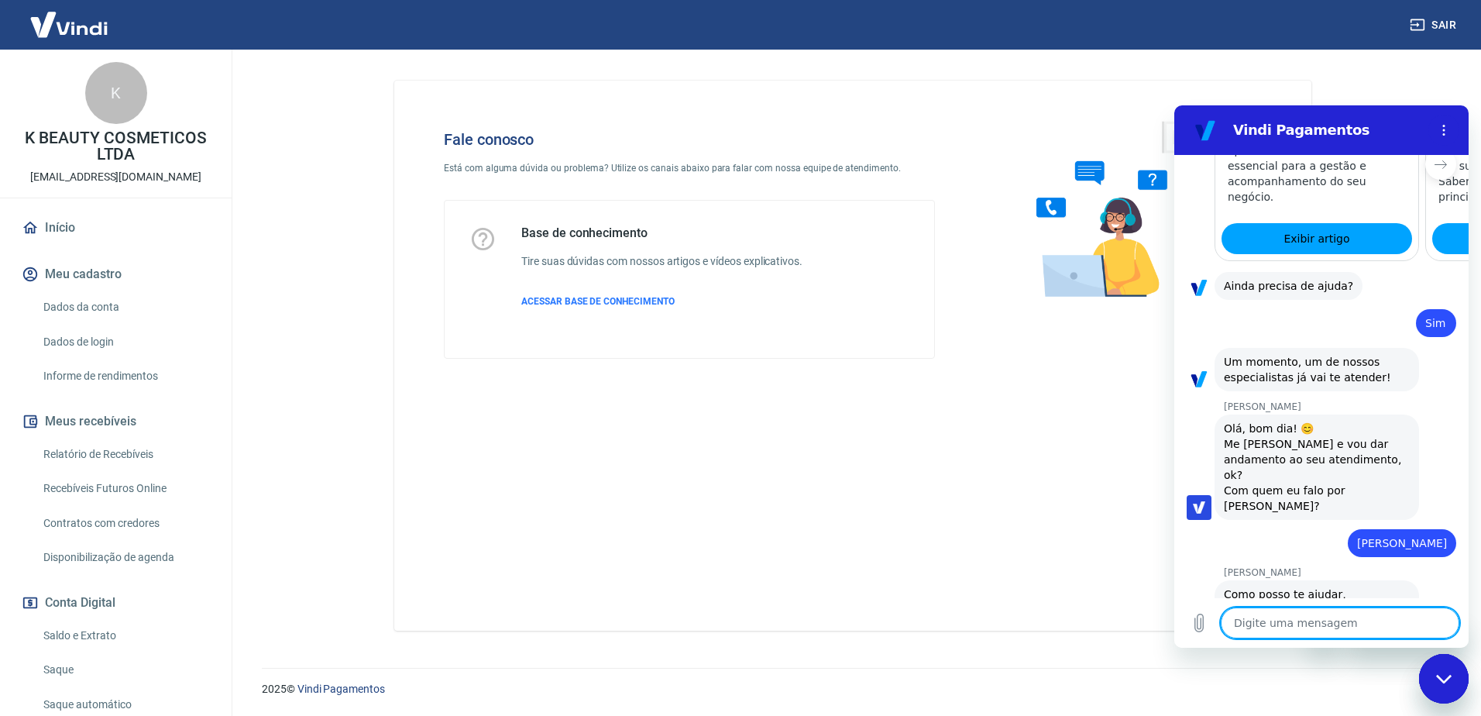
scroll to position [1804, 0]
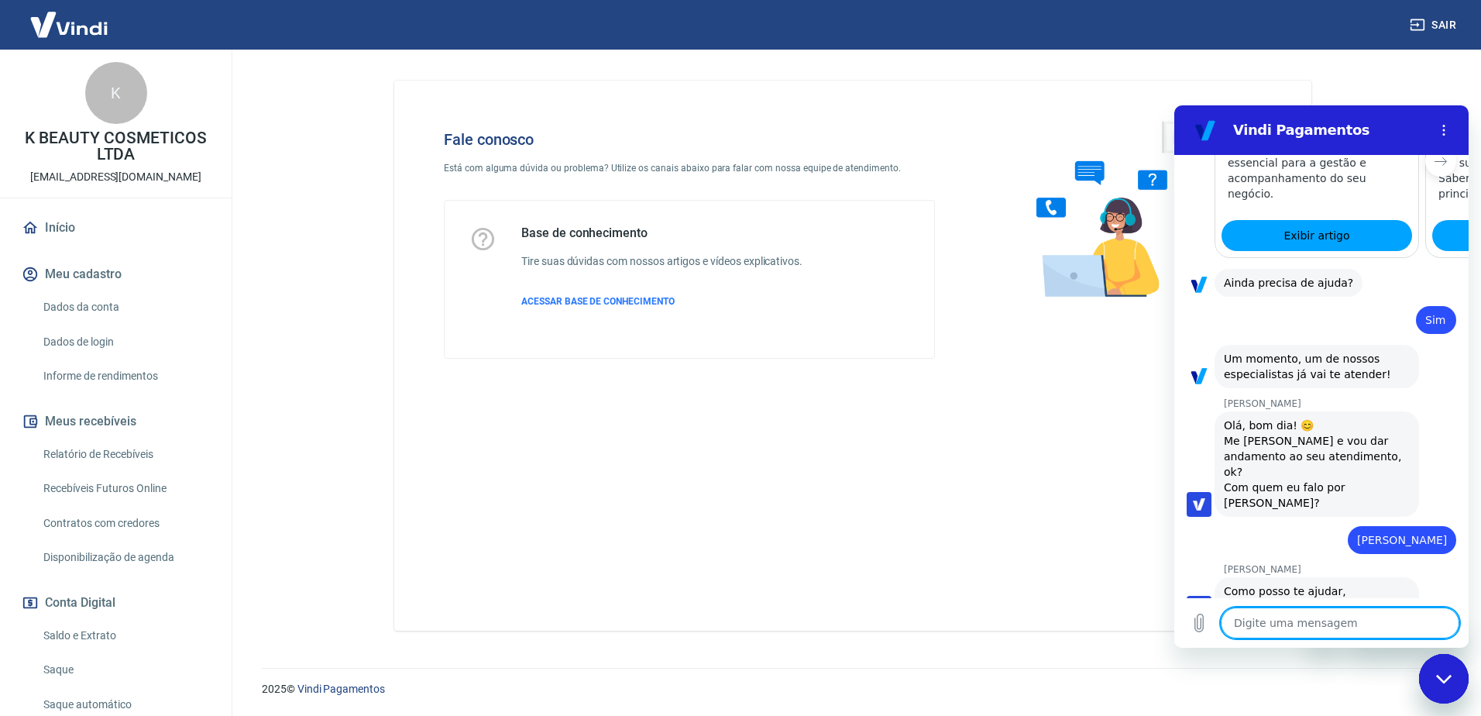
paste textarea "223058268"
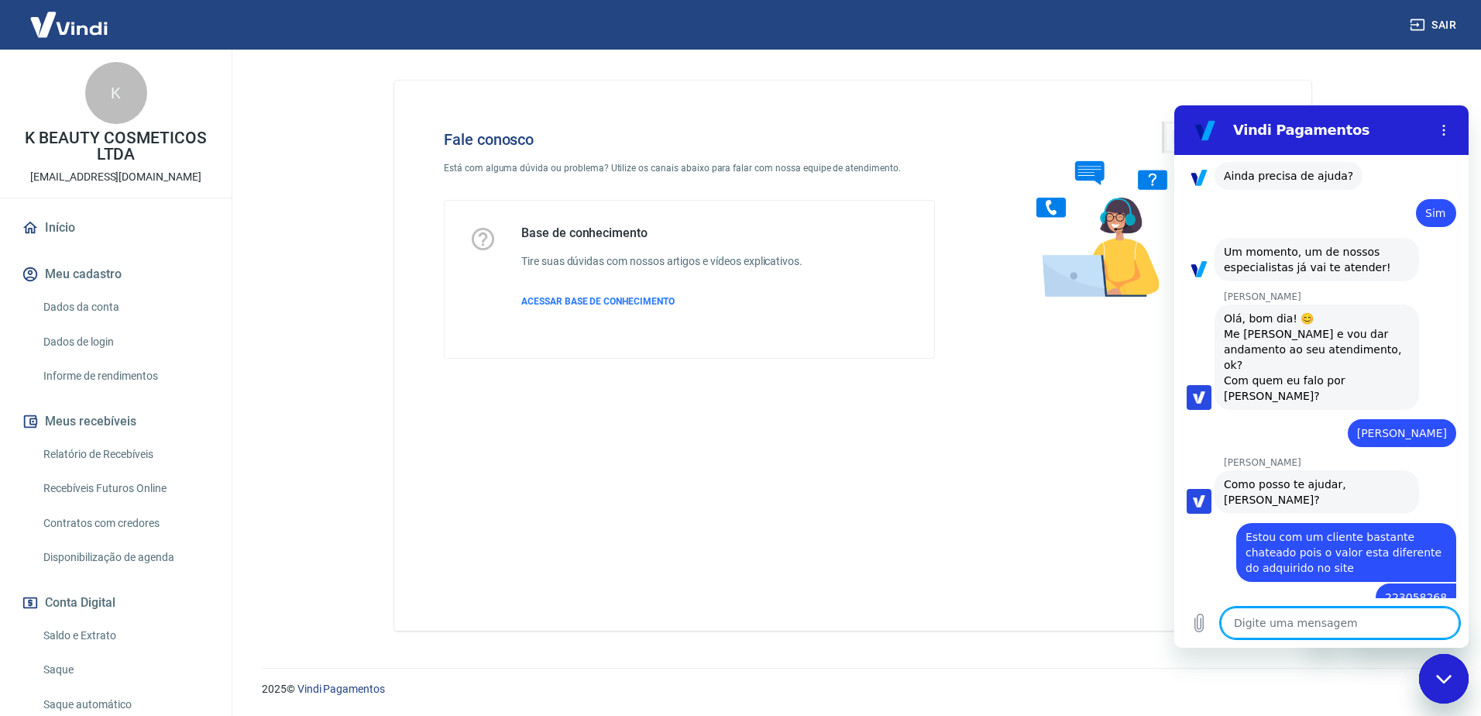
scroll to position [1914, 0]
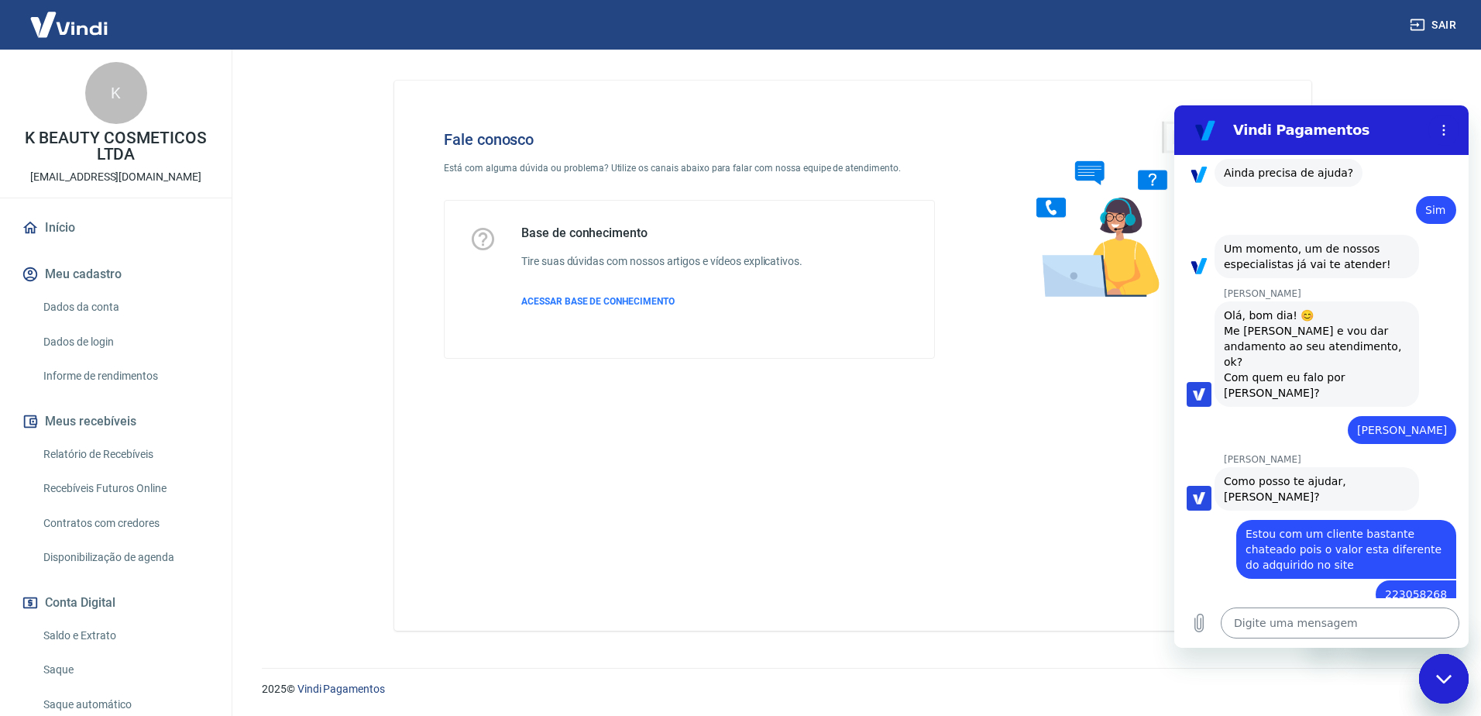
click at [1352, 619] on textarea at bounding box center [1340, 622] width 239 height 31
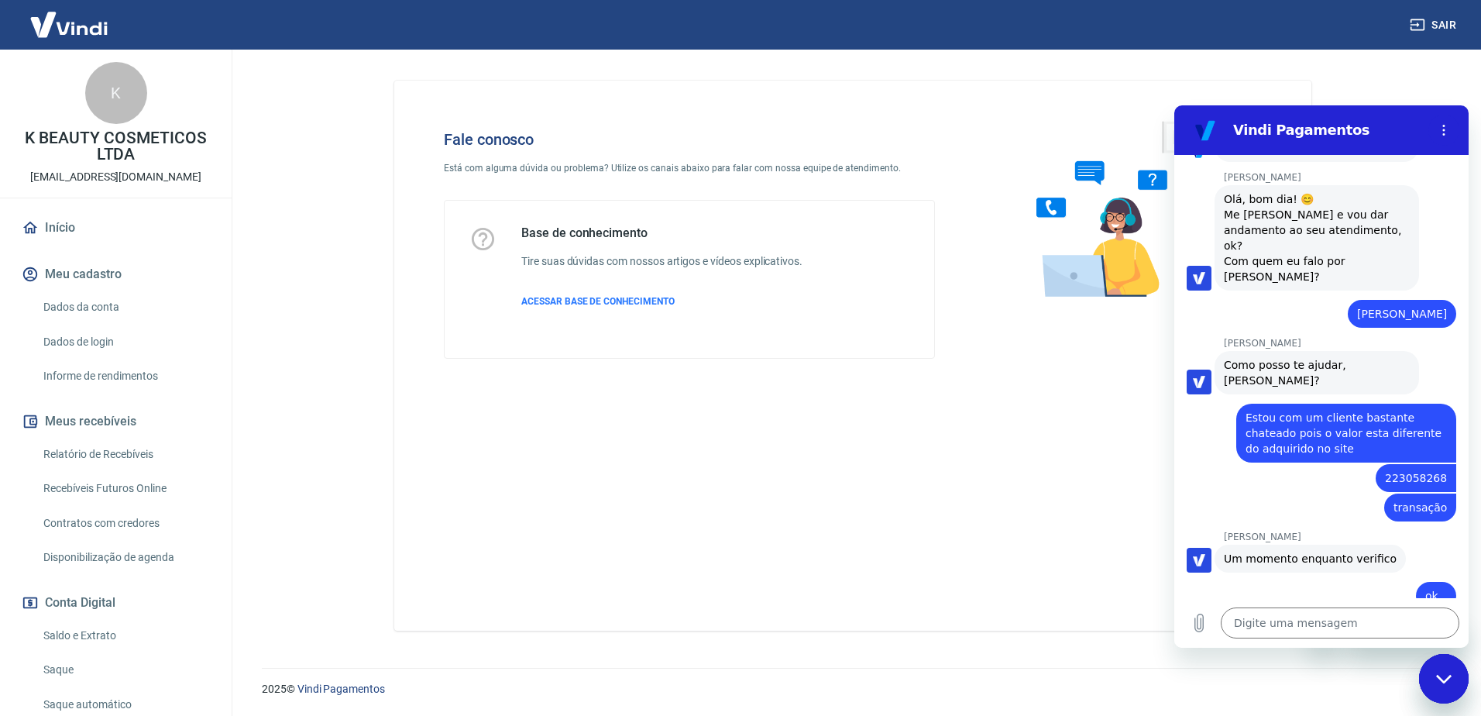
scroll to position [2033, 0]
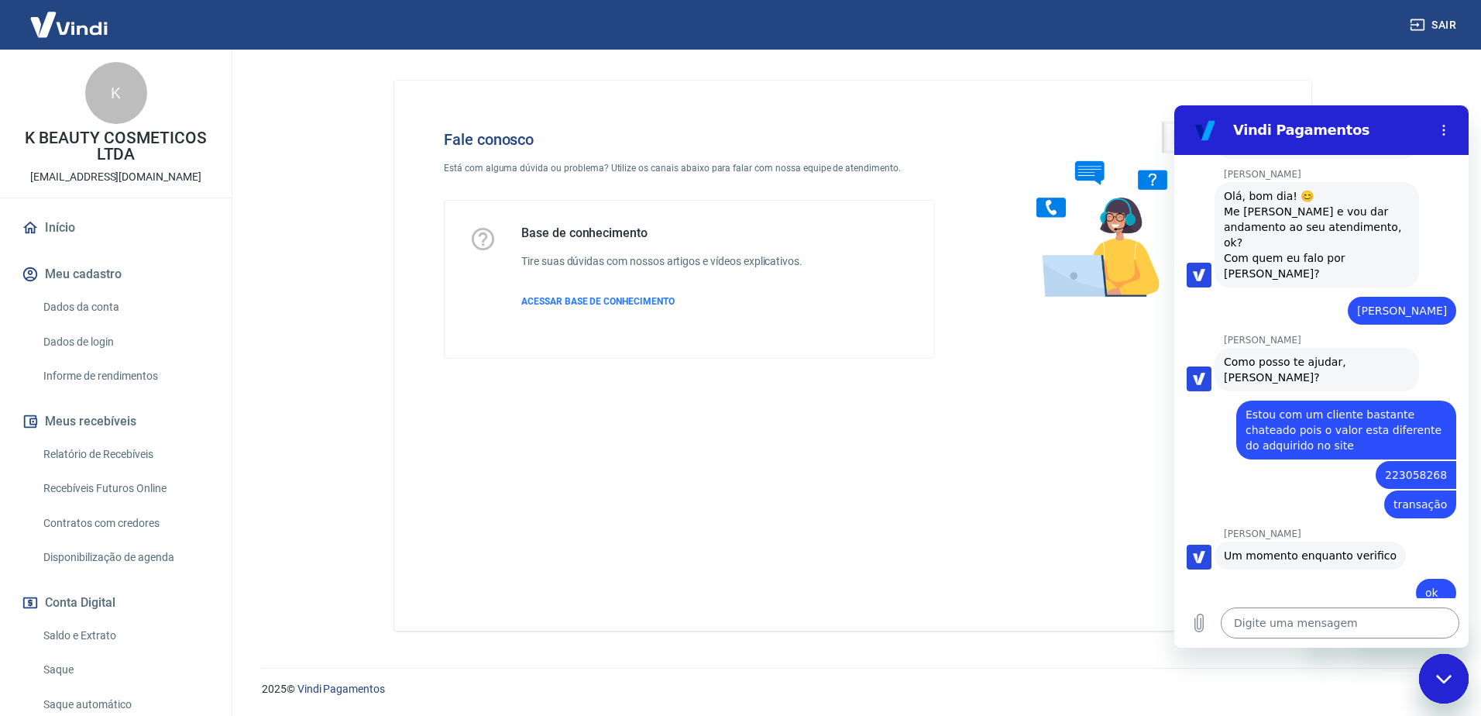
click at [1339, 632] on textarea at bounding box center [1340, 622] width 239 height 31
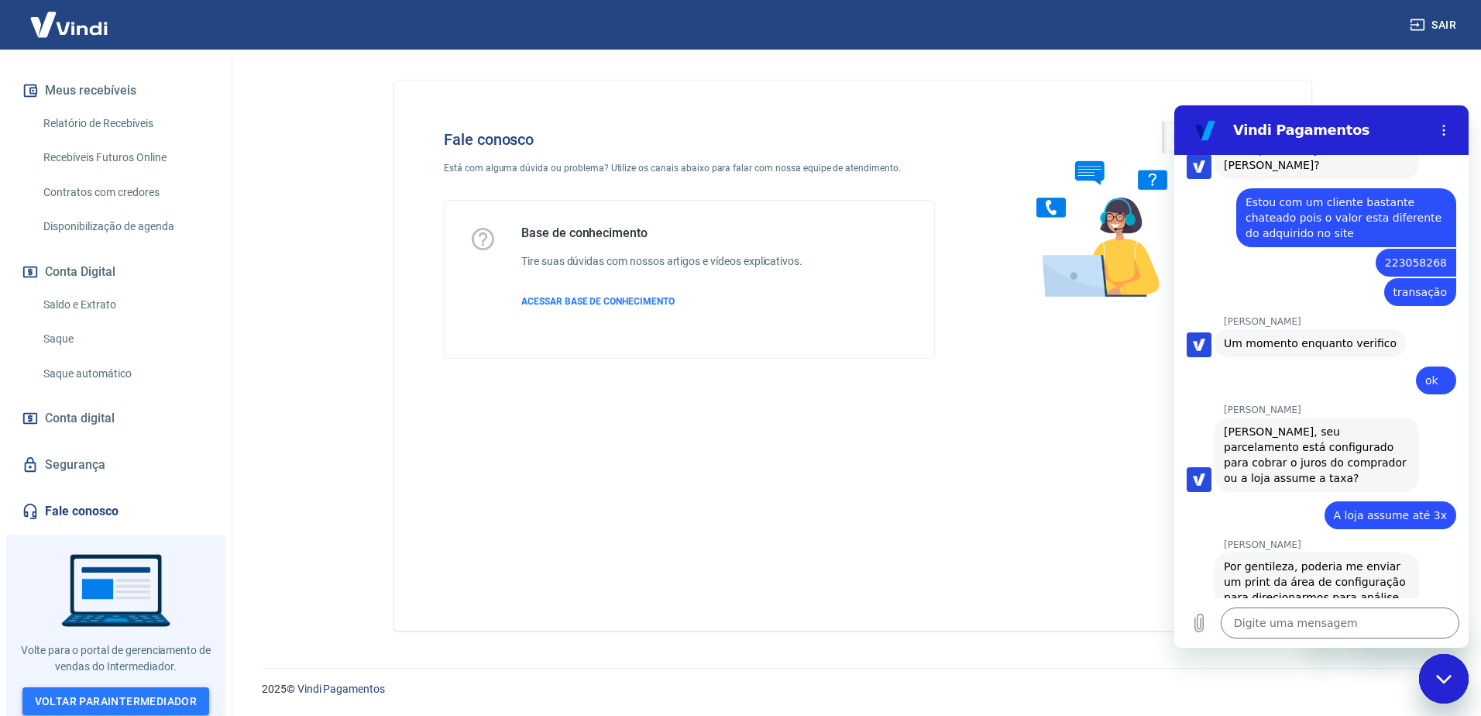
scroll to position [2259, 0]
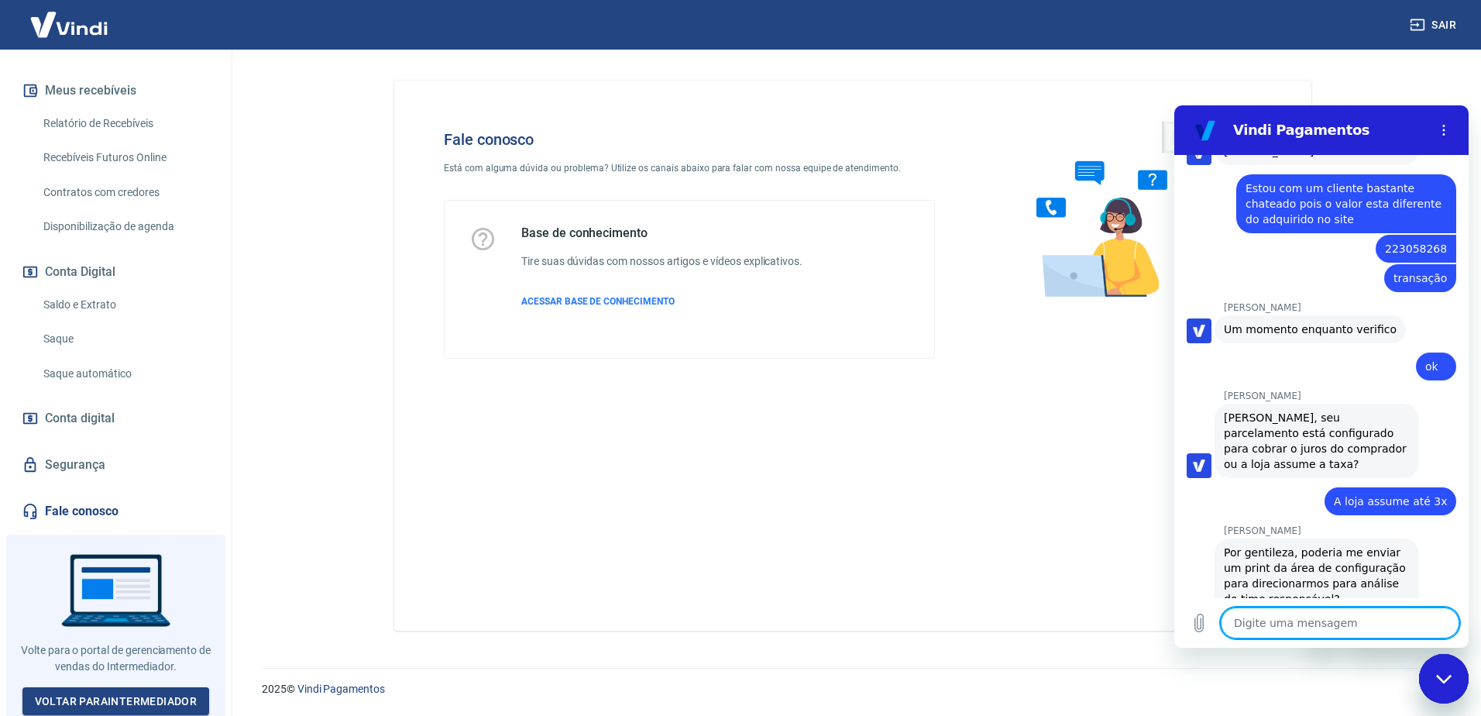
click at [1263, 620] on textarea at bounding box center [1340, 622] width 239 height 31
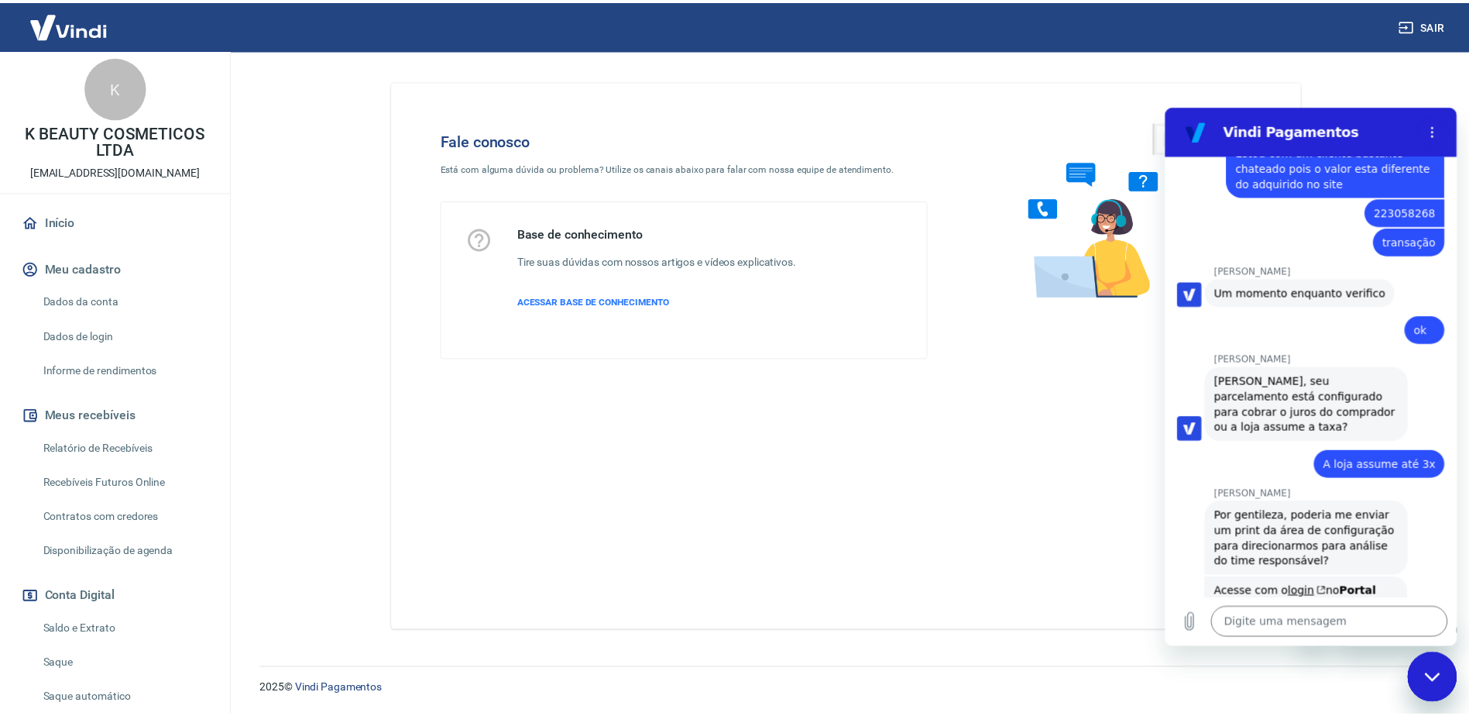
scroll to position [0, 0]
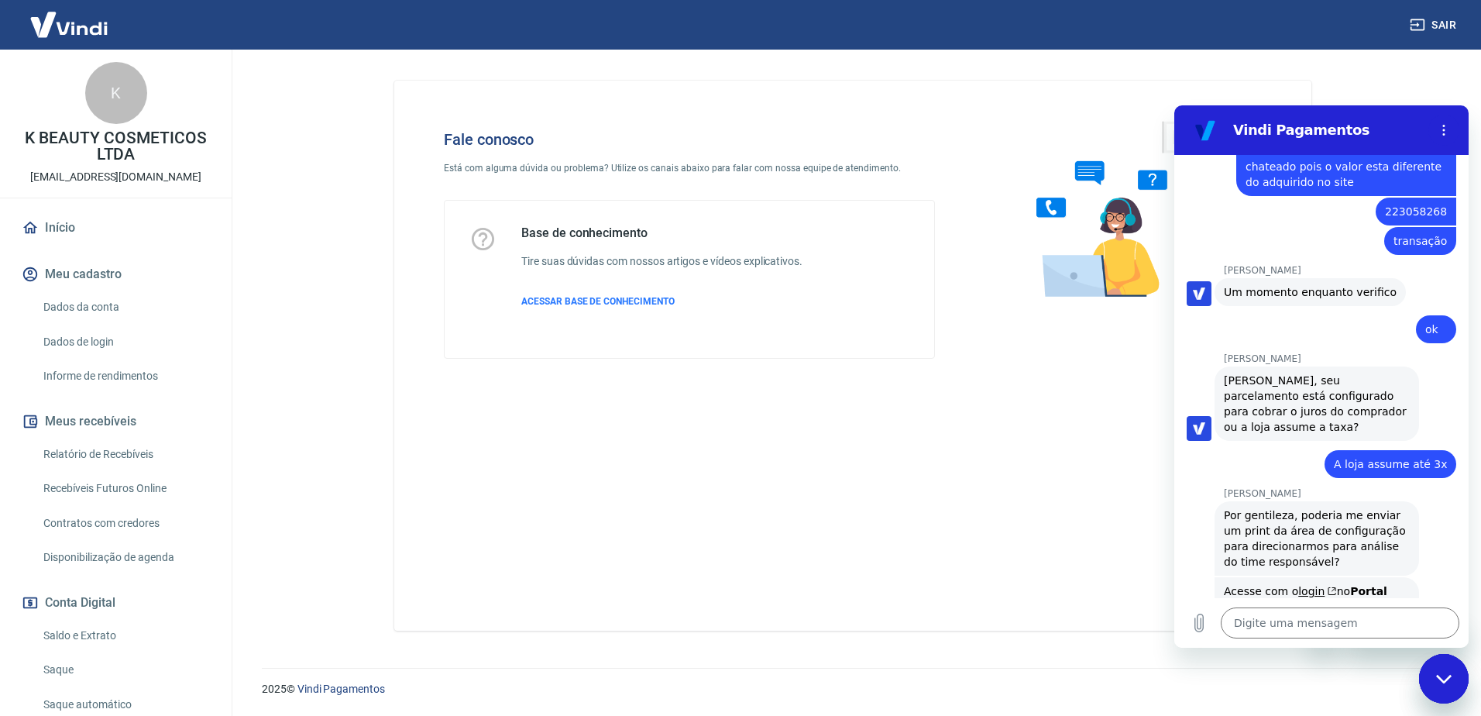
click at [92, 27] on img at bounding box center [69, 24] width 101 height 47
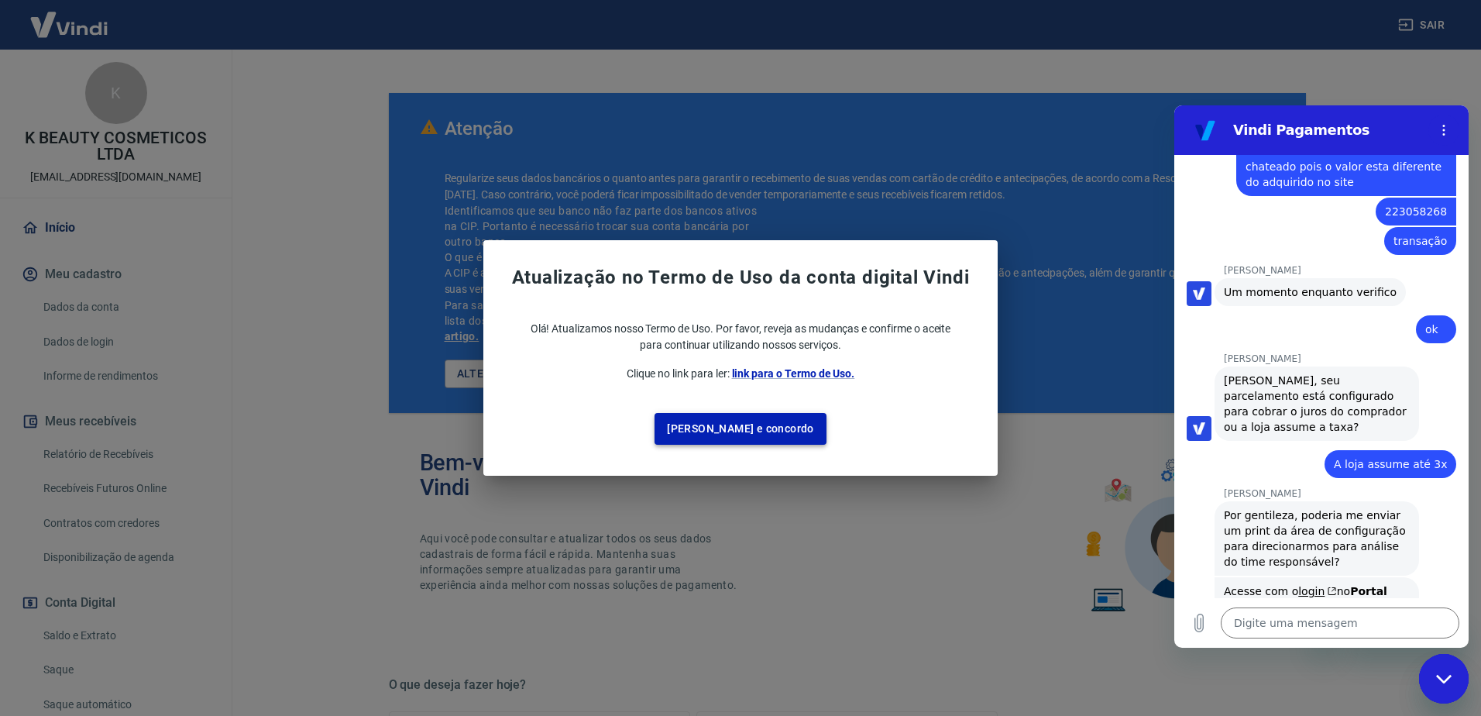
click at [782, 440] on button "[PERSON_NAME] e concordo" at bounding box center [740, 429] width 172 height 32
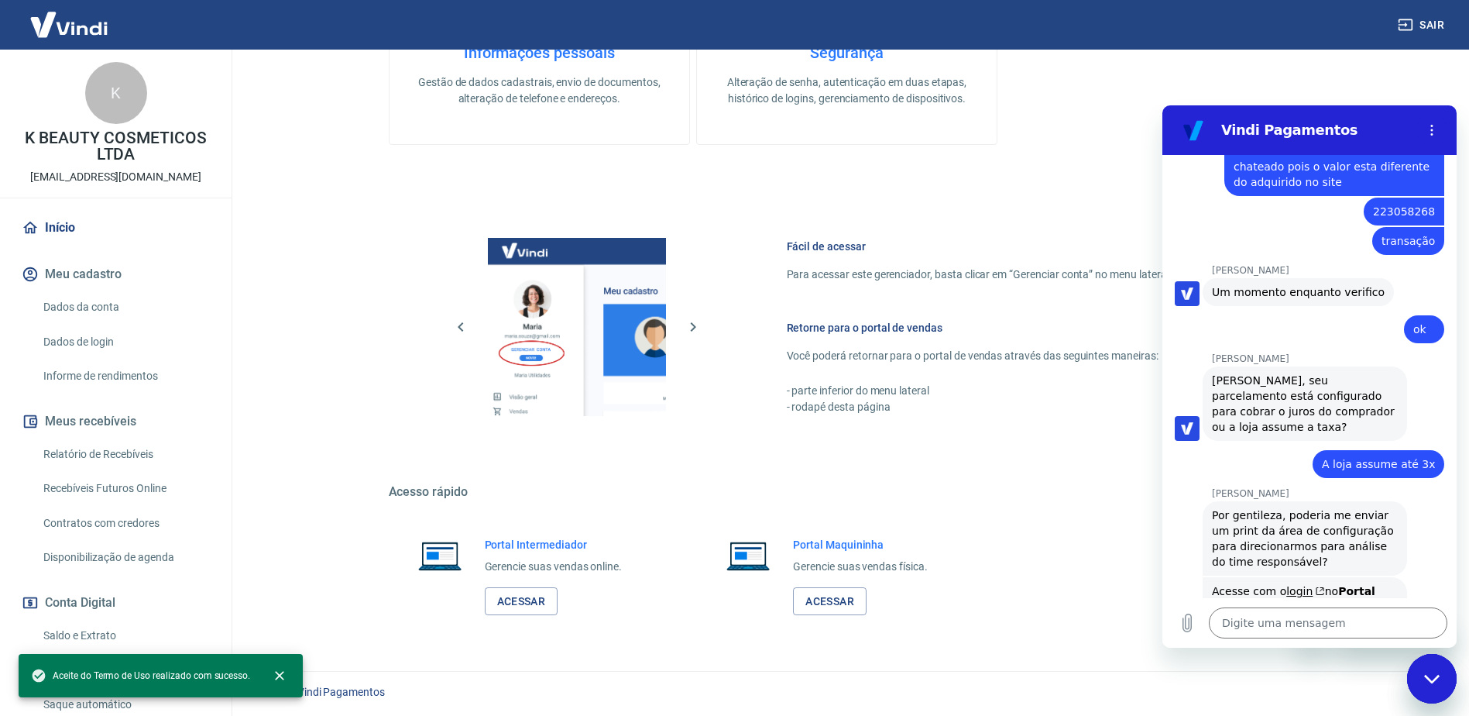
scroll to position [823, 0]
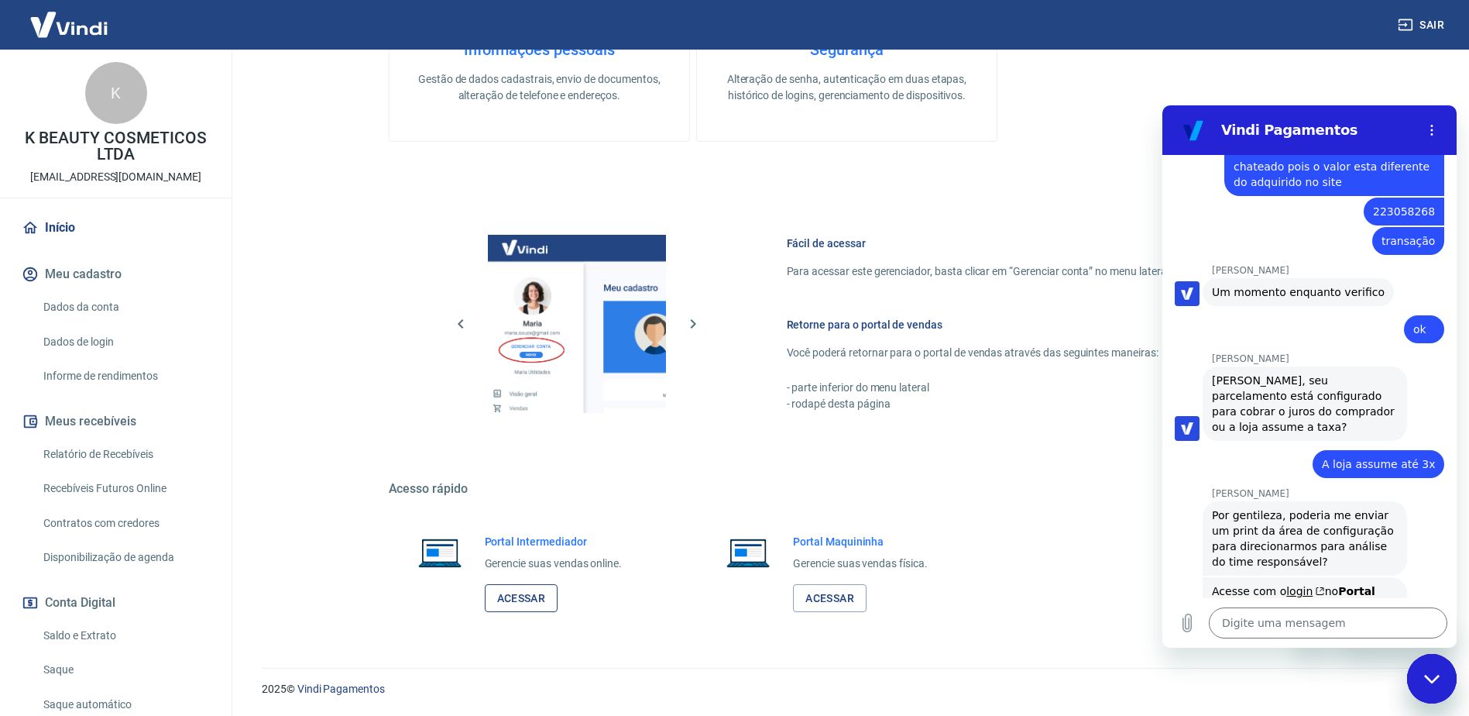
click at [534, 584] on link "Acessar" at bounding box center [522, 598] width 74 height 29
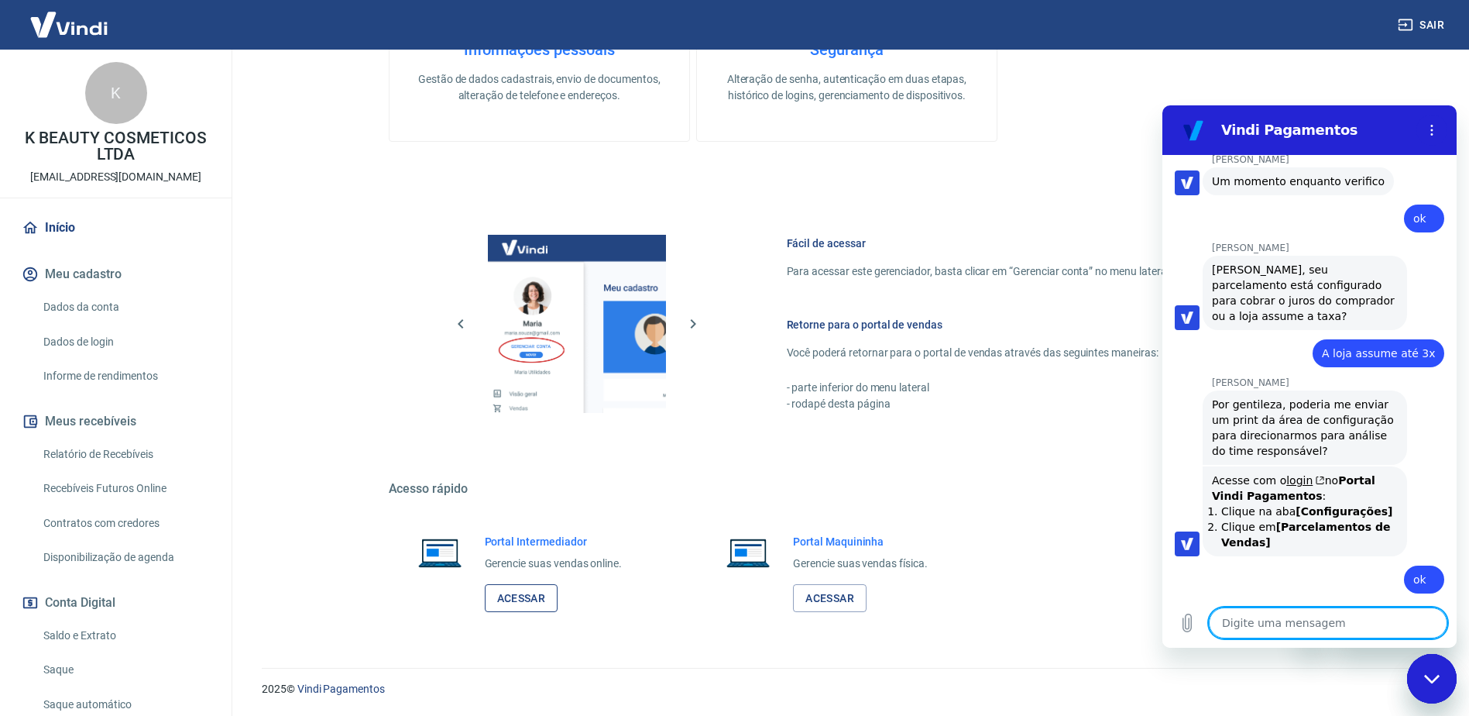
scroll to position [2425, 0]
